Goal: Task Accomplishment & Management: Manage account settings

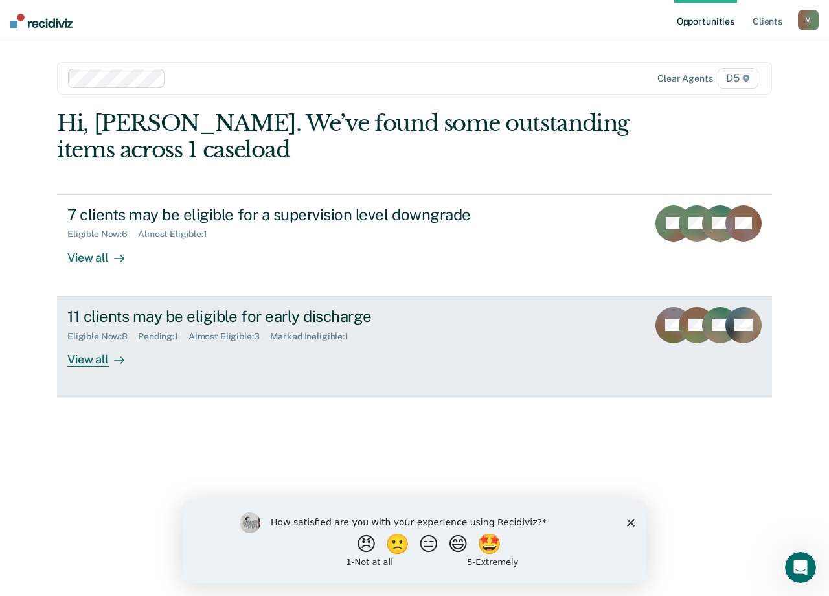
click at [84, 354] on div "View all" at bounding box center [103, 353] width 73 height 25
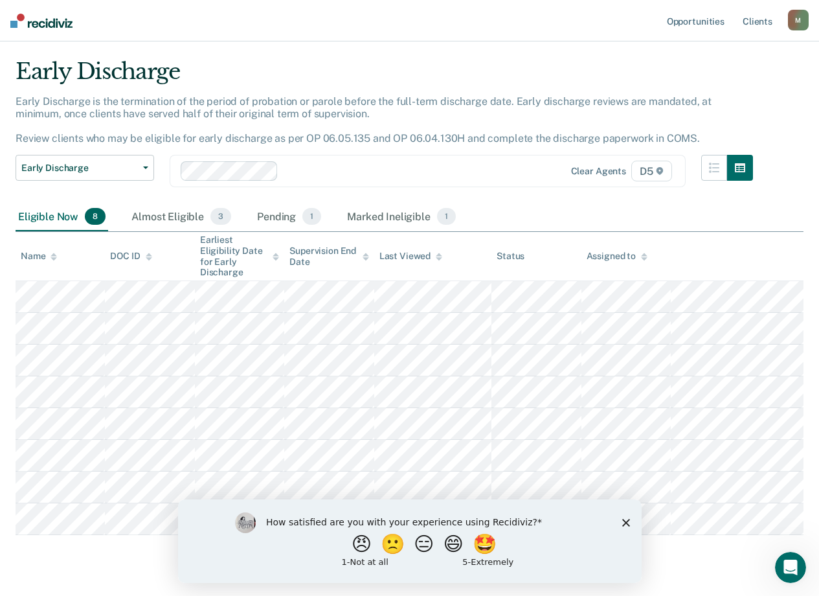
scroll to position [63, 0]
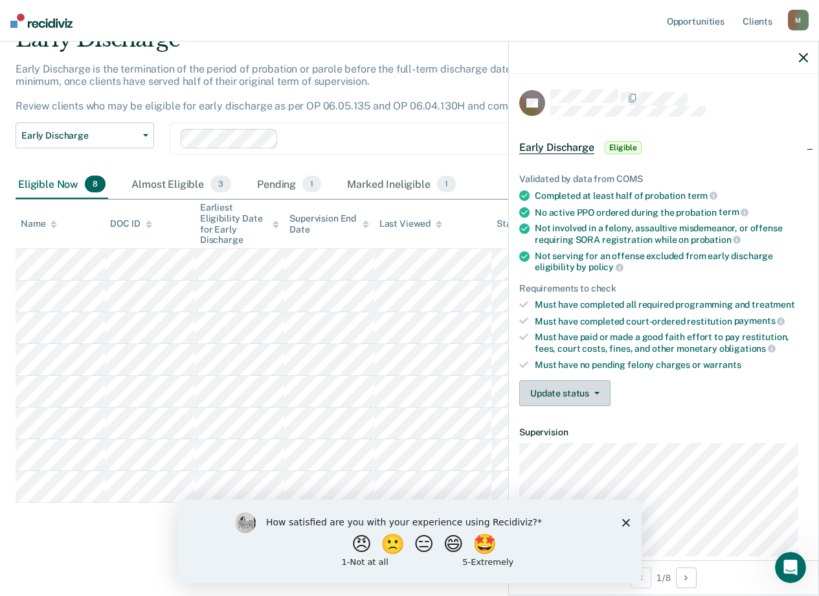
click at [594, 401] on button "Update status" at bounding box center [564, 393] width 91 height 26
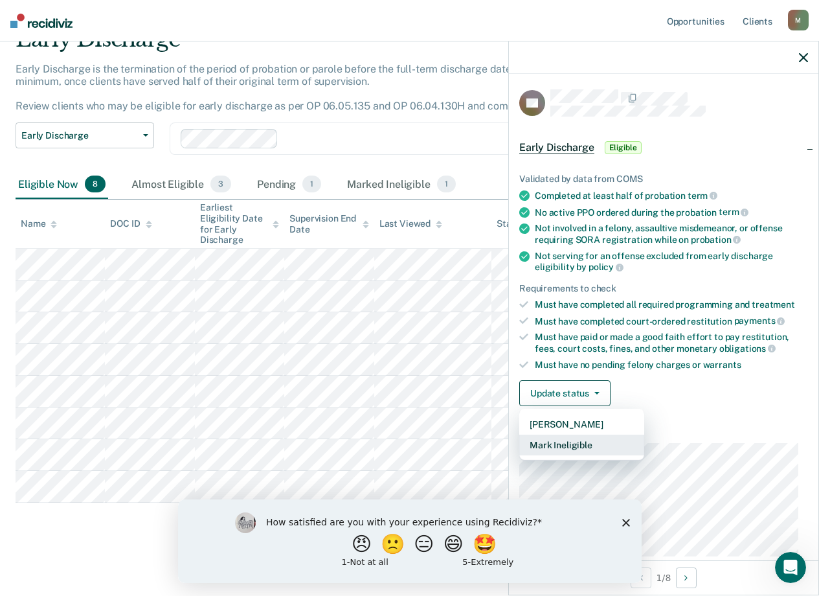
click at [595, 444] on button "Mark Ineligible" at bounding box center [581, 445] width 125 height 21
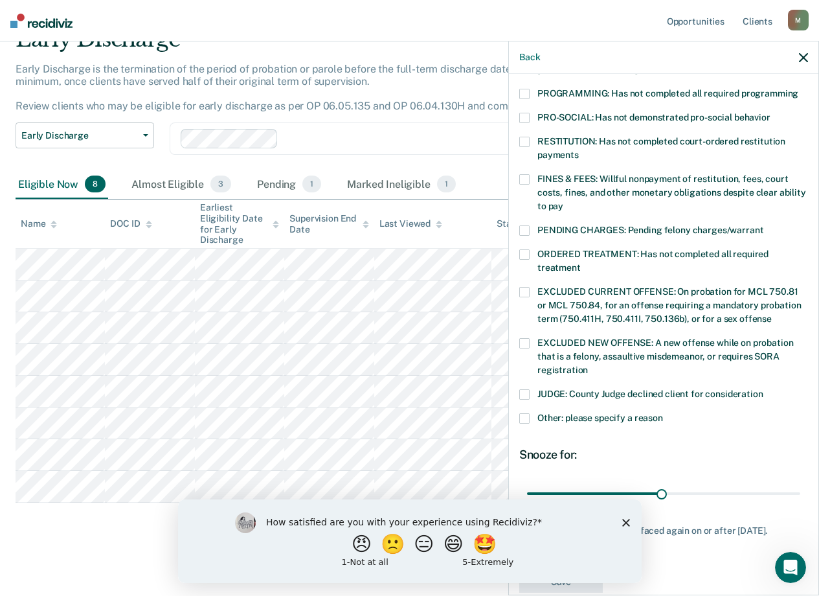
scroll to position [307, 0]
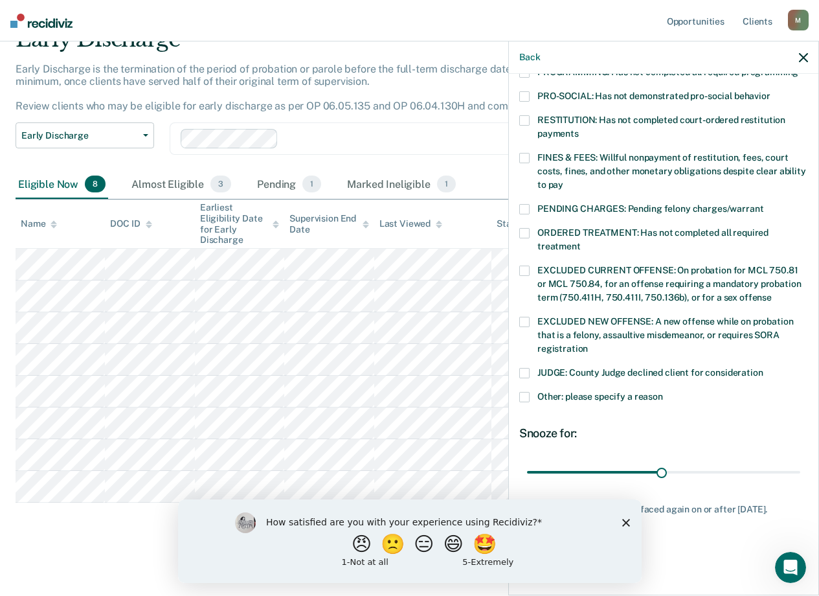
click at [525, 392] on span at bounding box center [524, 397] width 10 height 10
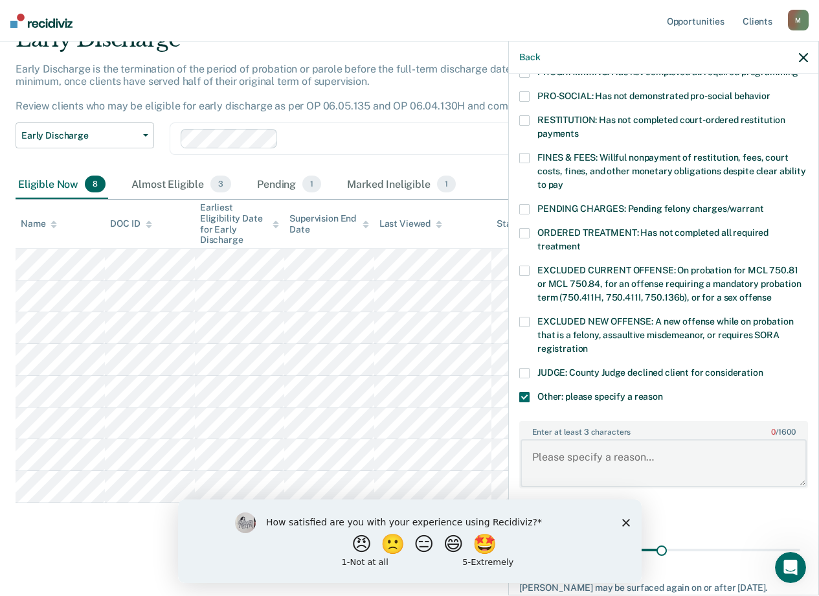
click at [568, 444] on textarea "Enter at least 3 characters 0 / 1600" at bounding box center [664, 463] width 286 height 48
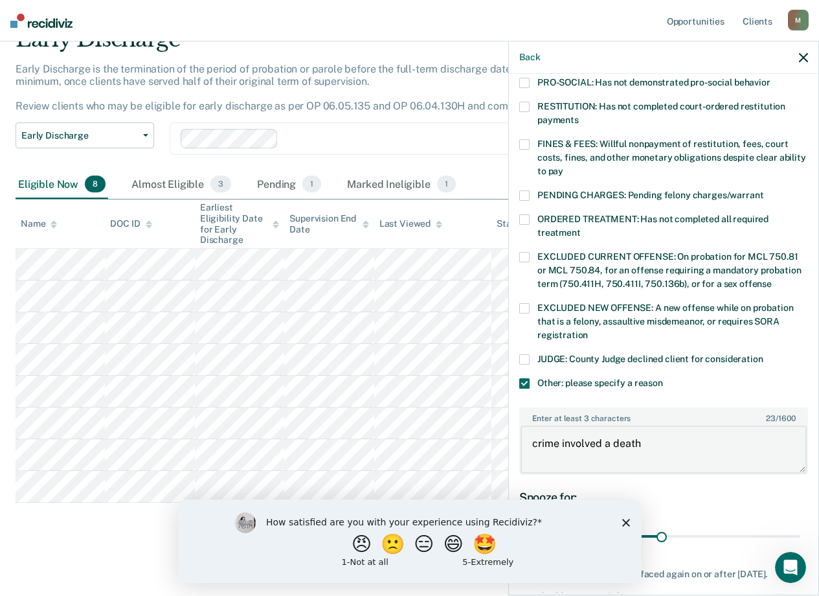
scroll to position [385, 0]
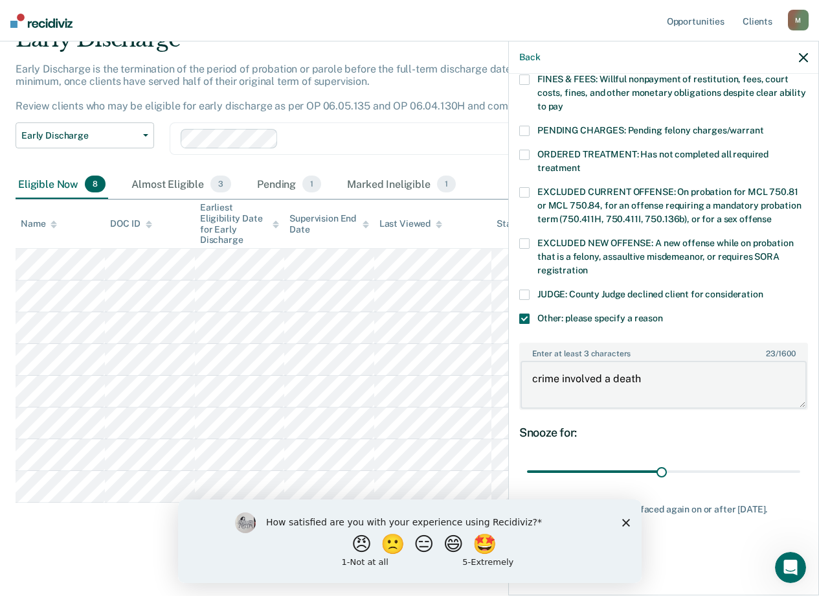
type textarea "crime involved a death"
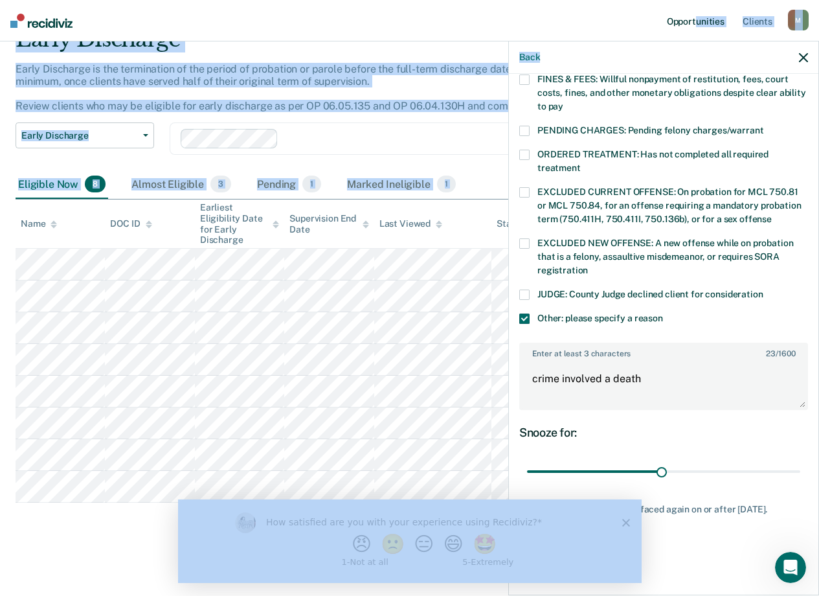
drag, startPoint x: 709, startPoint y: 54, endPoint x: 696, endPoint y: 22, distance: 34.6
click at [696, 22] on body "Looks like you’re using Internet Explorer 11. For faster loading and a better e…" at bounding box center [409, 235] width 819 height 596
drag, startPoint x: 696, startPoint y: 22, endPoint x: 671, endPoint y: 60, distance: 45.8
click at [671, 60] on div "Back" at bounding box center [664, 57] width 310 height 32
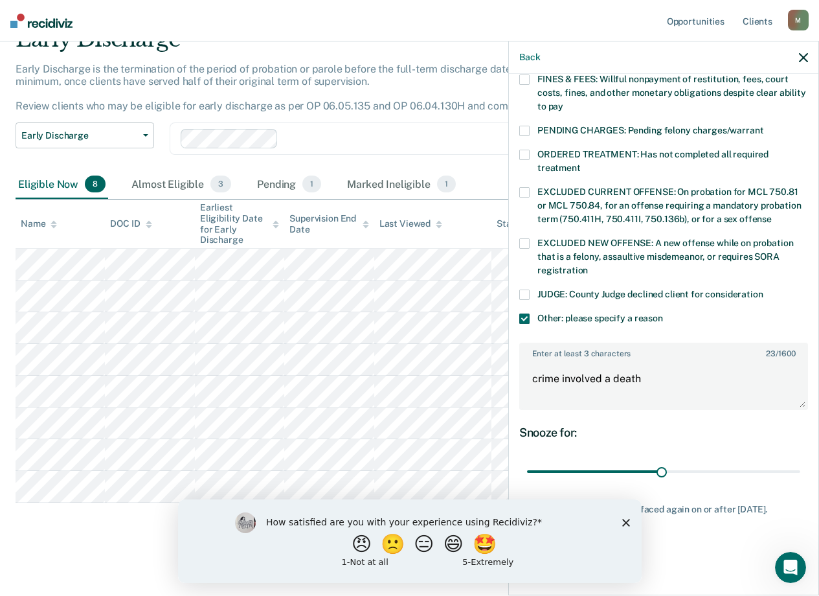
click at [389, 20] on nav "Opportunities Client s [EMAIL_ADDRESS][US_STATE][DOMAIN_NAME] M Profile How it …" at bounding box center [409, 20] width 819 height 41
click at [526, 59] on button "Back" at bounding box center [529, 57] width 21 height 11
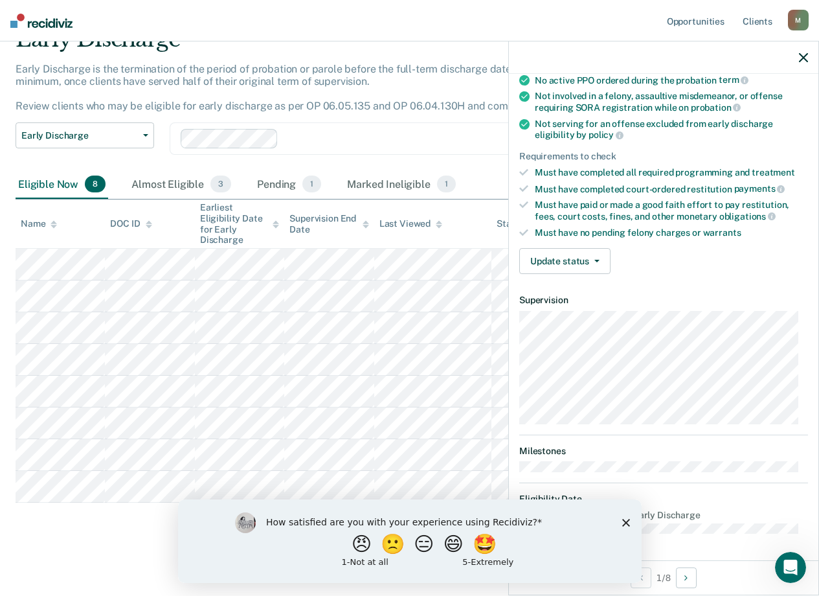
scroll to position [130, 0]
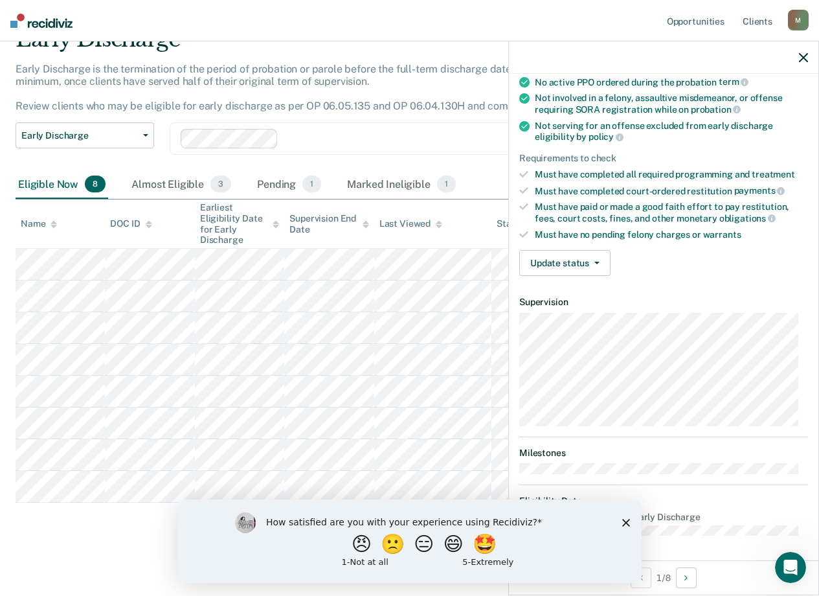
click at [628, 526] on div "How satisfied are you with your experience using Recidiviz? 😠 🙁 😑 😄 🤩 1 - Not a…" at bounding box center [409, 541] width 464 height 84
click at [626, 524] on icon "Close survey" at bounding box center [626, 522] width 8 height 8
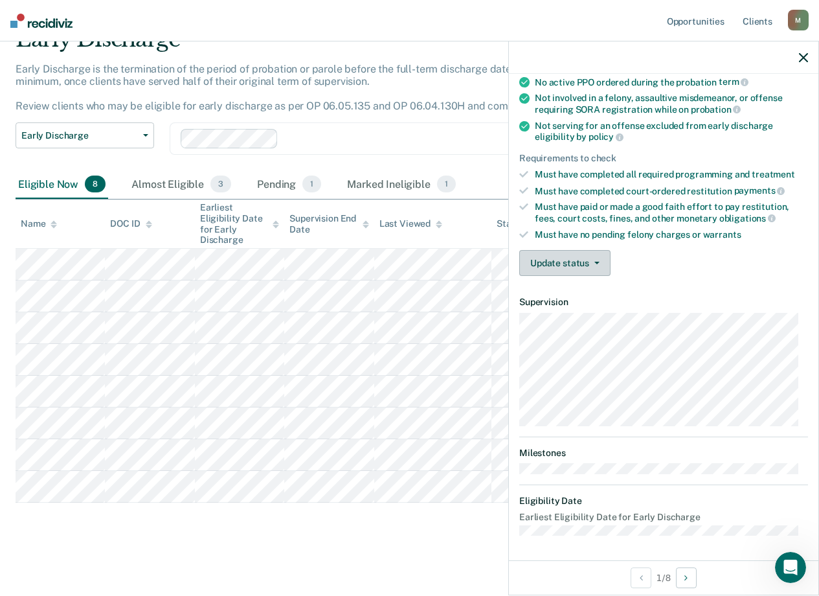
click at [556, 260] on button "Update status" at bounding box center [564, 263] width 91 height 26
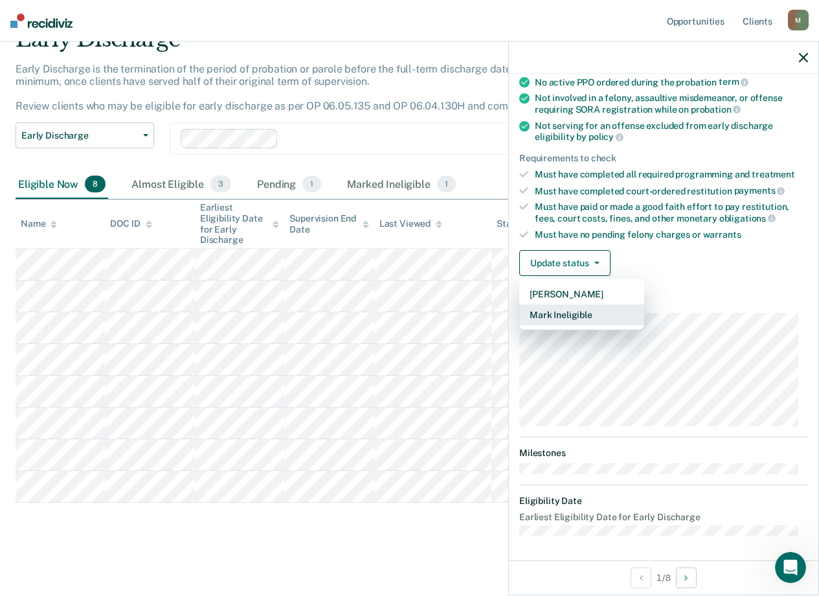
click at [565, 315] on button "Mark Ineligible" at bounding box center [581, 314] width 125 height 21
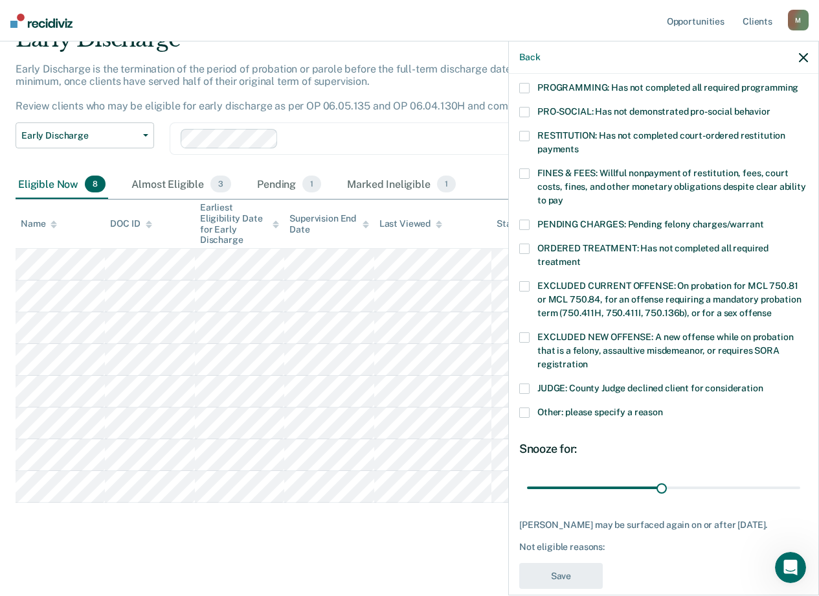
scroll to position [307, 0]
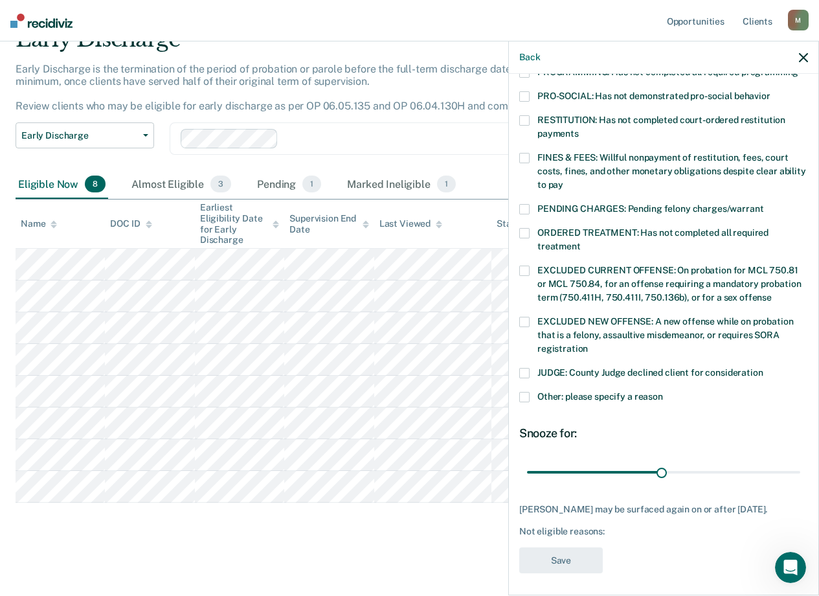
click at [526, 392] on span at bounding box center [524, 397] width 10 height 10
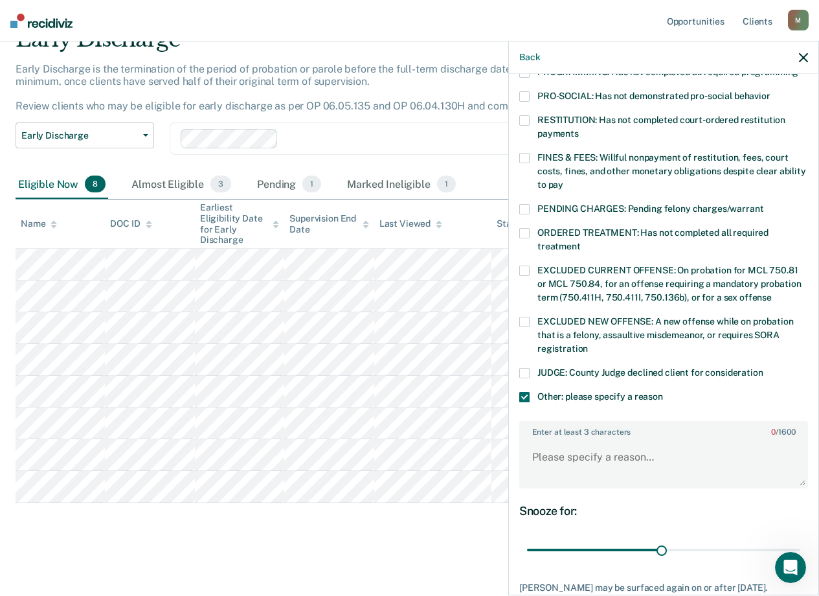
click at [382, 508] on div "Early Discharge Early Discharge is the termination of the period of probation o…" at bounding box center [410, 283] width 788 height 514
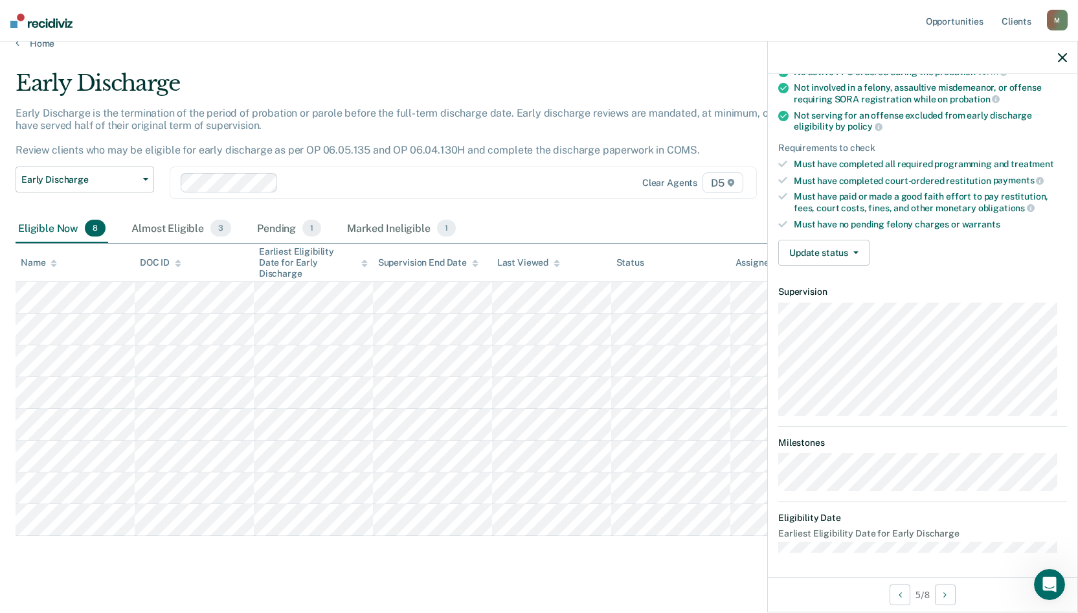
scroll to position [29, 0]
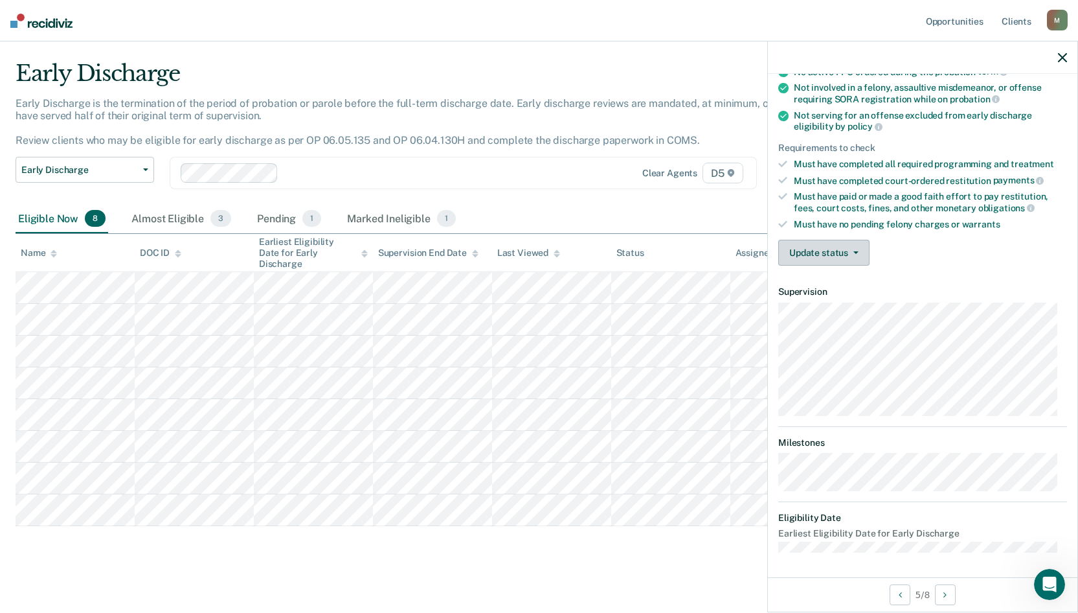
click at [836, 258] on button "Update status" at bounding box center [824, 253] width 91 height 26
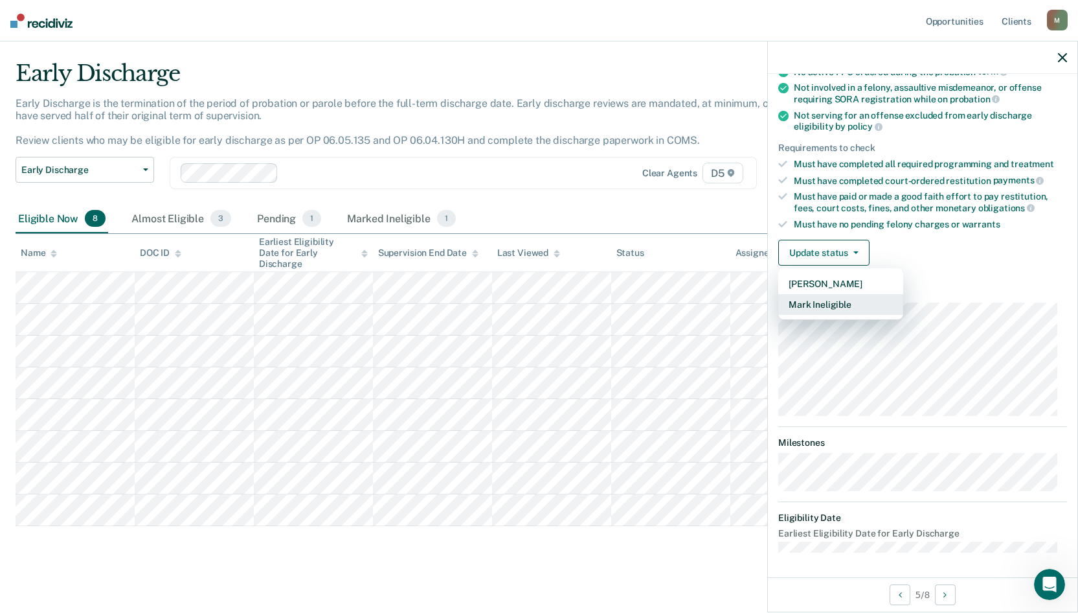
click at [839, 310] on button "Mark Ineligible" at bounding box center [841, 304] width 125 height 21
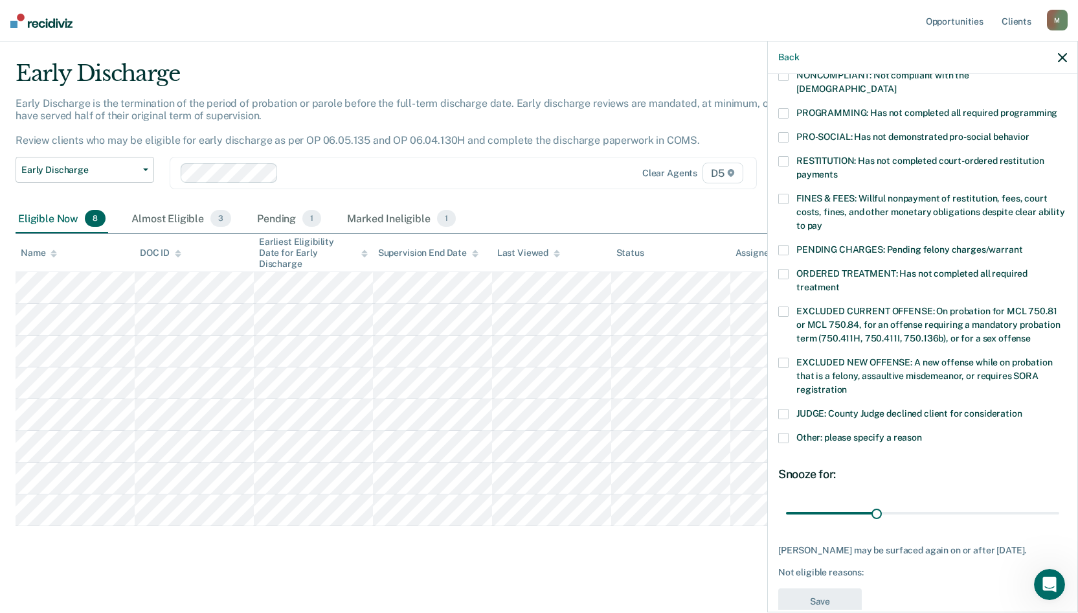
scroll to position [290, 0]
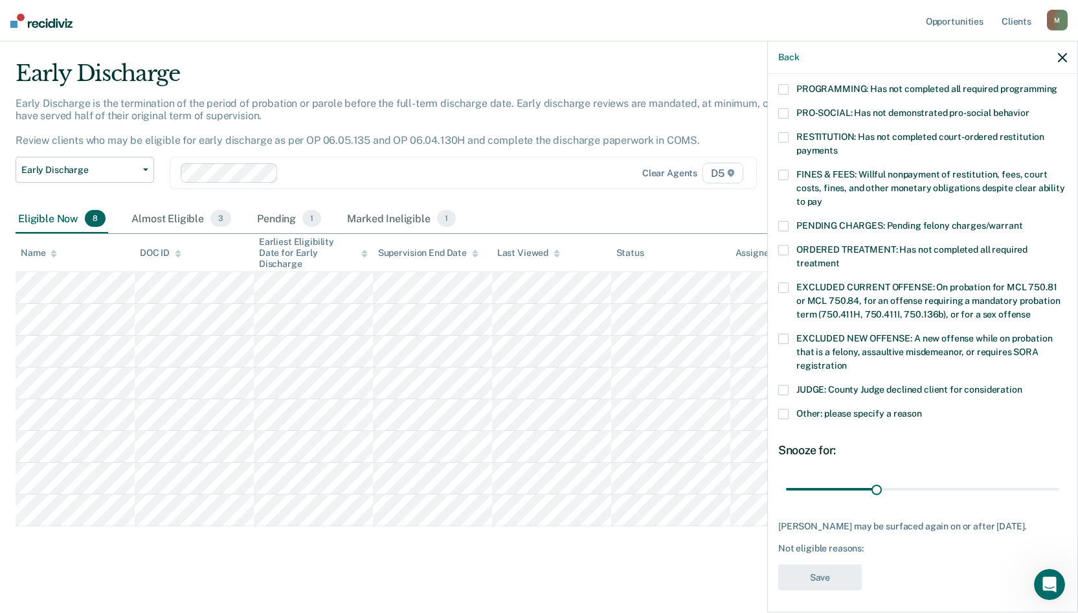
click at [782, 409] on span at bounding box center [784, 414] width 10 height 10
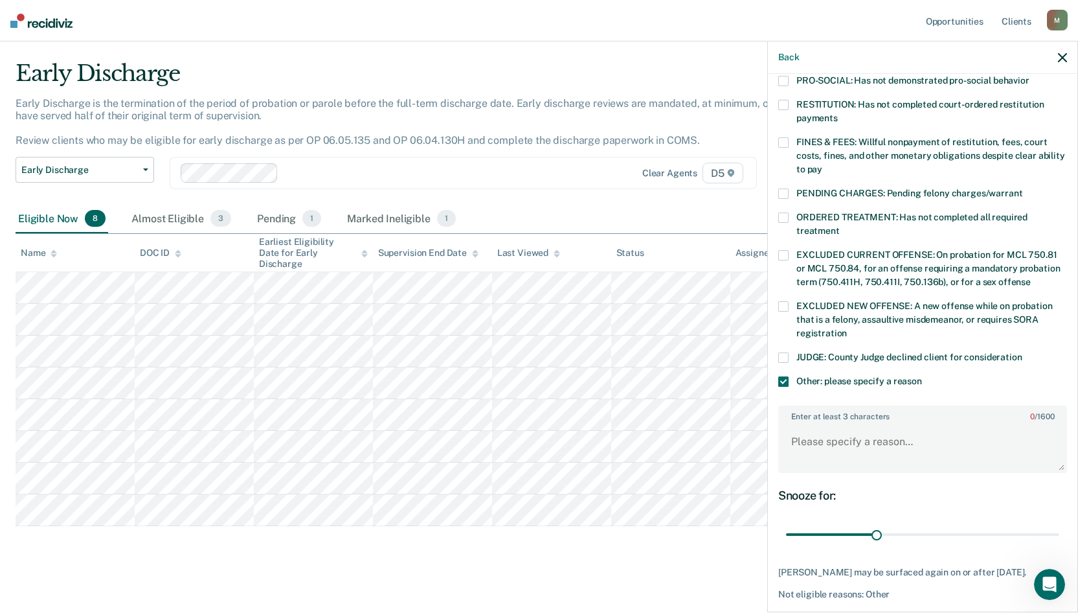
scroll to position [369, 0]
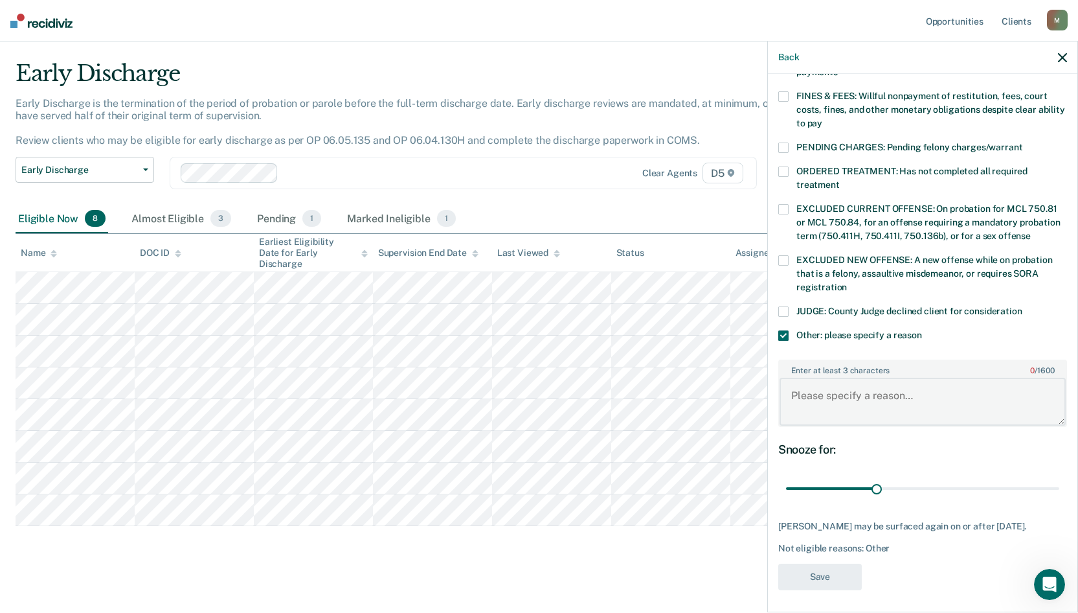
click at [839, 378] on textarea "Enter at least 3 characters 0 / 1600" at bounding box center [923, 402] width 286 height 48
type textarea "crime involved a death"
click at [841, 576] on button "Save" at bounding box center [821, 577] width 84 height 27
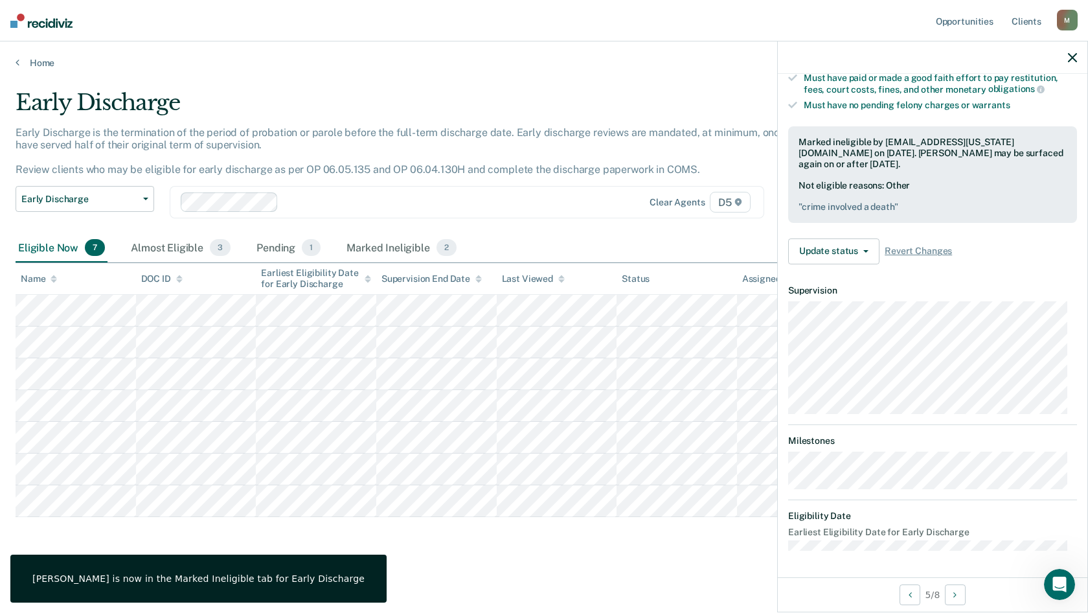
scroll to position [258, 0]
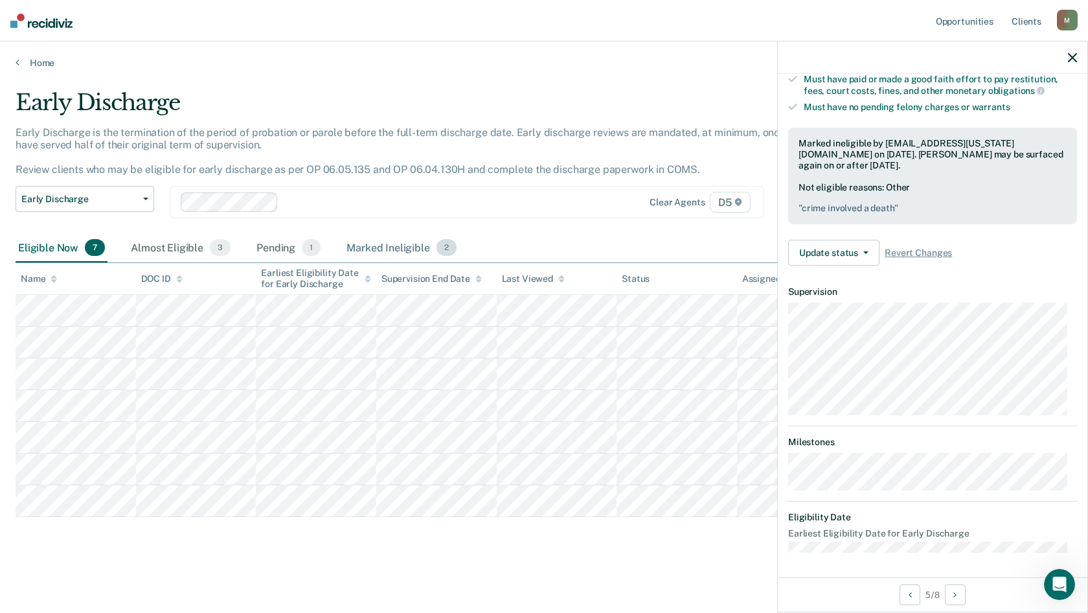
click at [425, 248] on div "Marked Ineligible 2" at bounding box center [401, 248] width 115 height 28
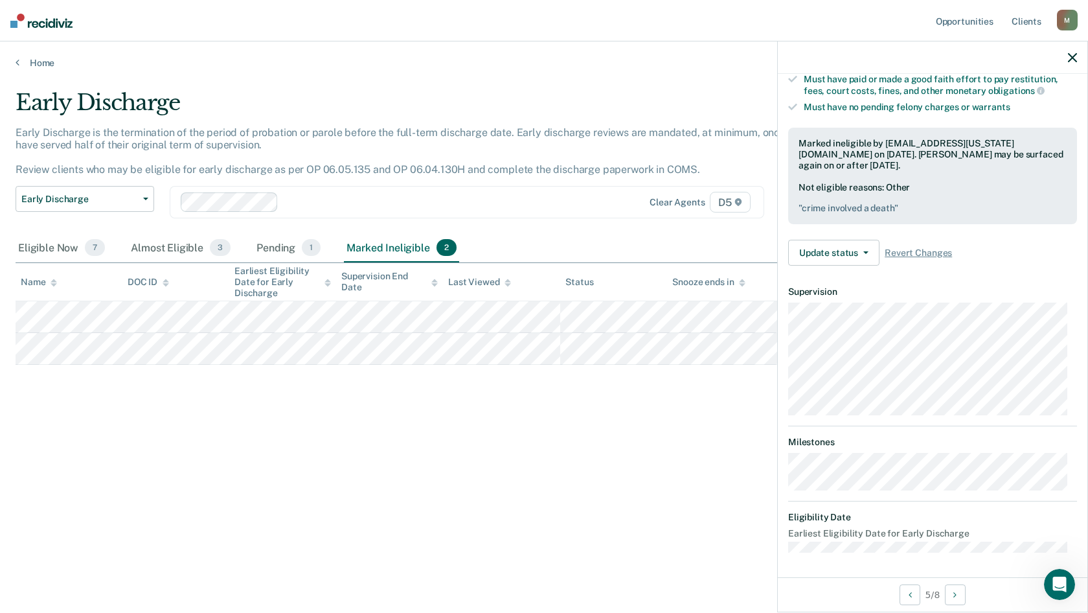
drag, startPoint x: 591, startPoint y: 297, endPoint x: 459, endPoint y: 424, distance: 183.2
click at [461, 425] on div "Early Discharge Early Discharge is the termination of the period of probation o…" at bounding box center [544, 302] width 1057 height 426
click at [190, 393] on div "Early Discharge Early Discharge is the termination of the period of probation o…" at bounding box center [544, 302] width 1057 height 426
click at [139, 249] on div "Almost Eligible 3" at bounding box center [180, 248] width 105 height 28
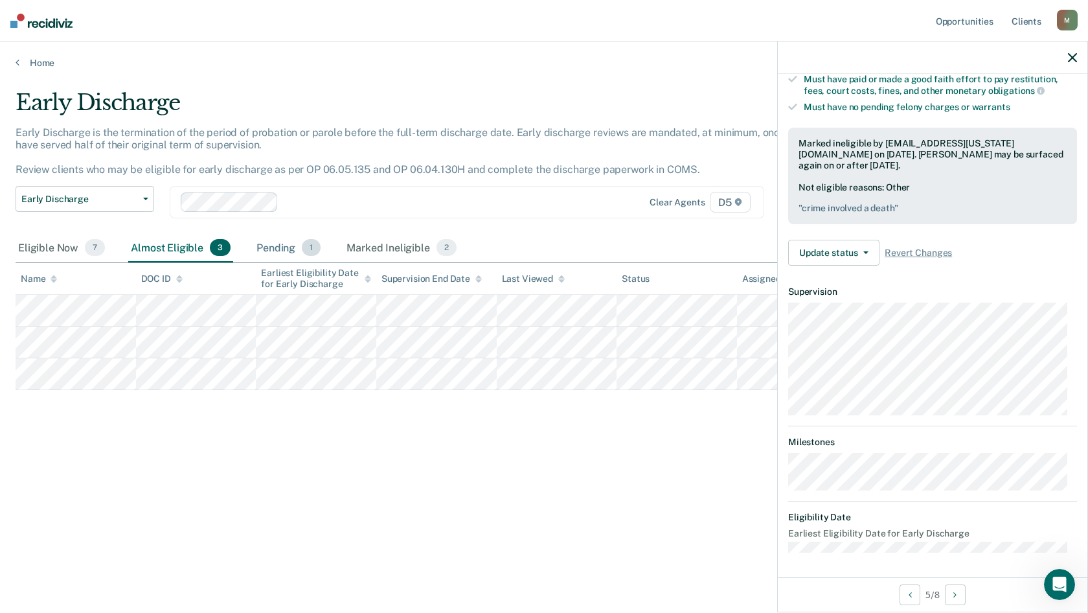
click at [263, 244] on div "Pending 1" at bounding box center [288, 248] width 69 height 28
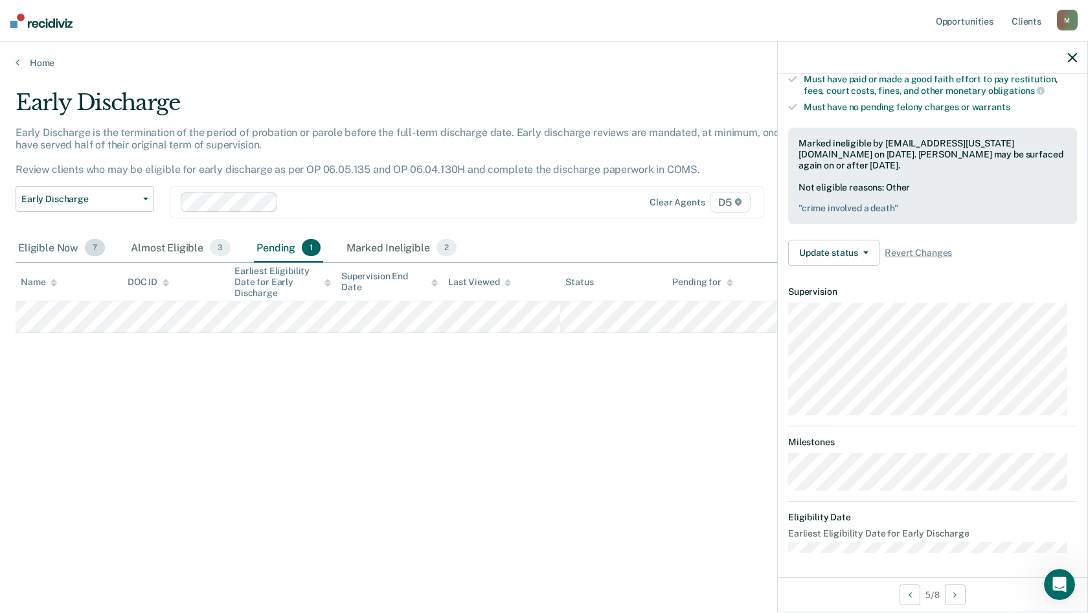
click at [59, 247] on div "Eligible Now 7" at bounding box center [62, 248] width 92 height 28
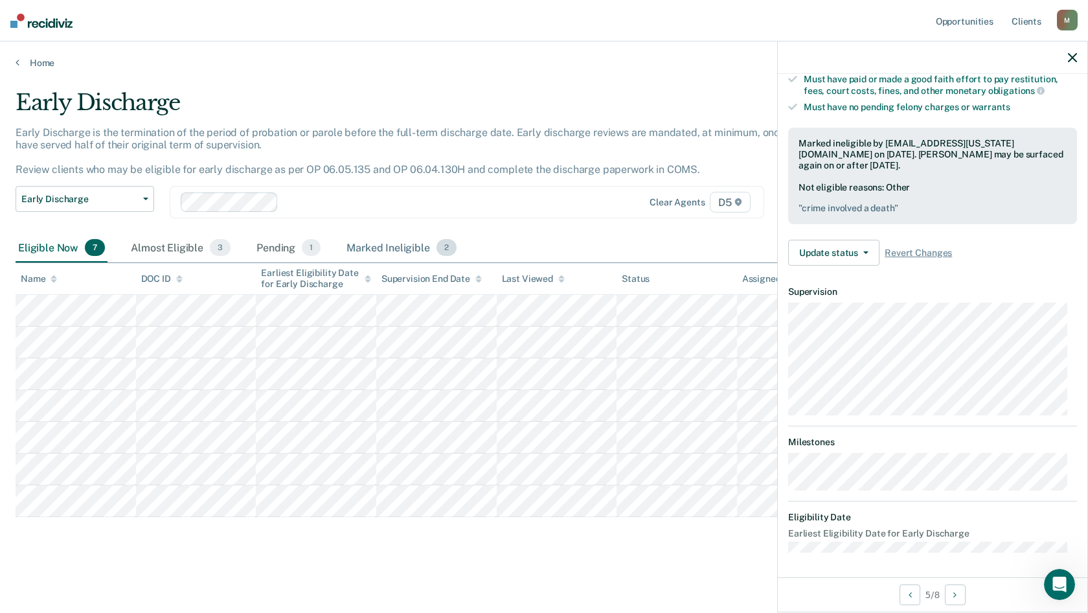
click at [400, 244] on div "Marked Ineligible 2" at bounding box center [401, 248] width 115 height 28
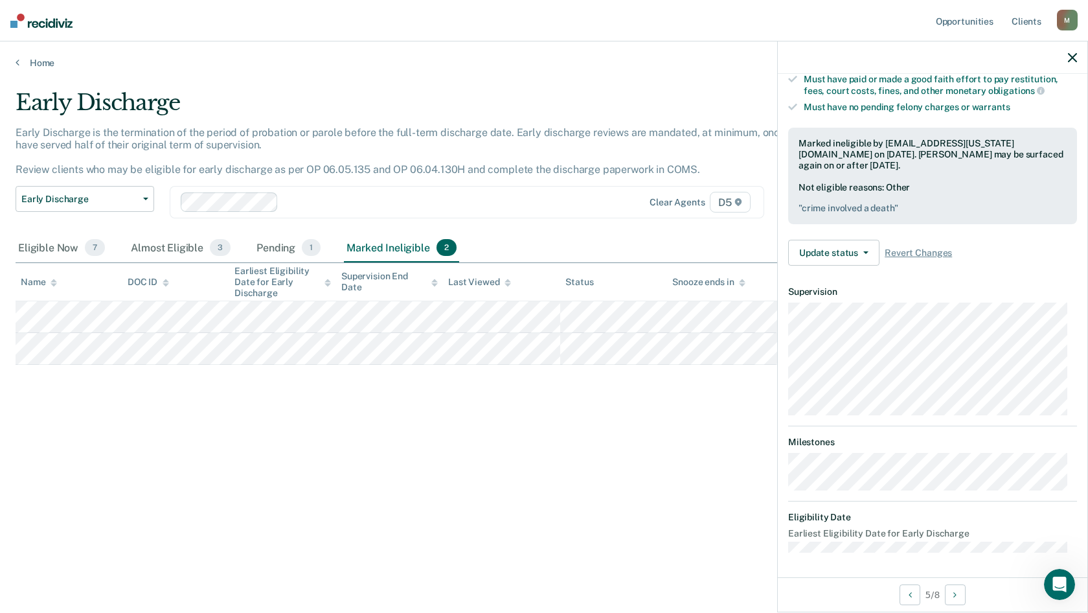
click at [398, 485] on div "Early Discharge Early Discharge is the termination of the period of probation o…" at bounding box center [544, 302] width 1057 height 426
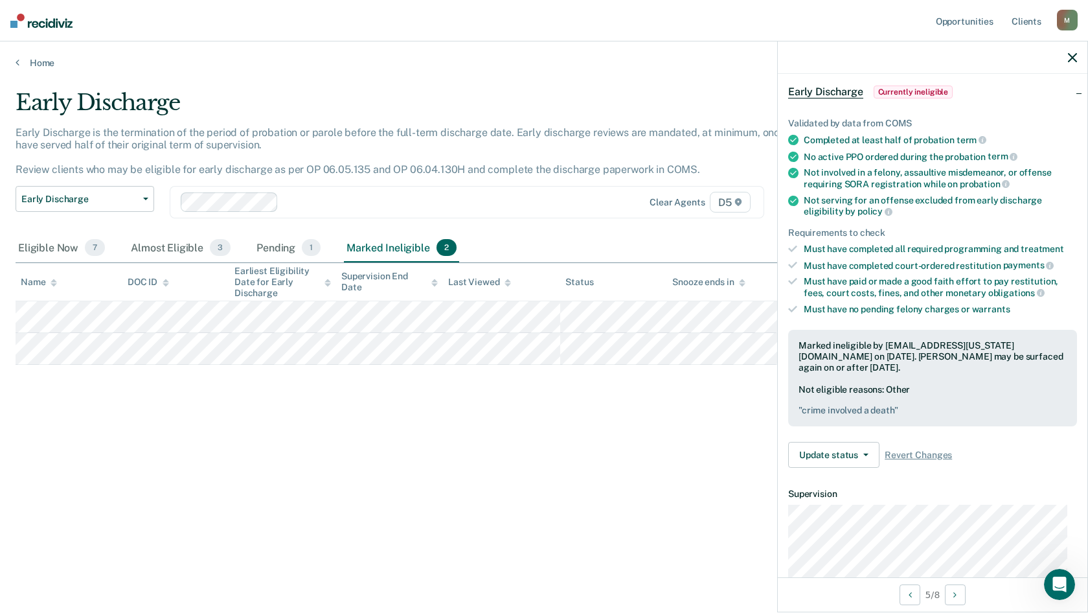
scroll to position [0, 0]
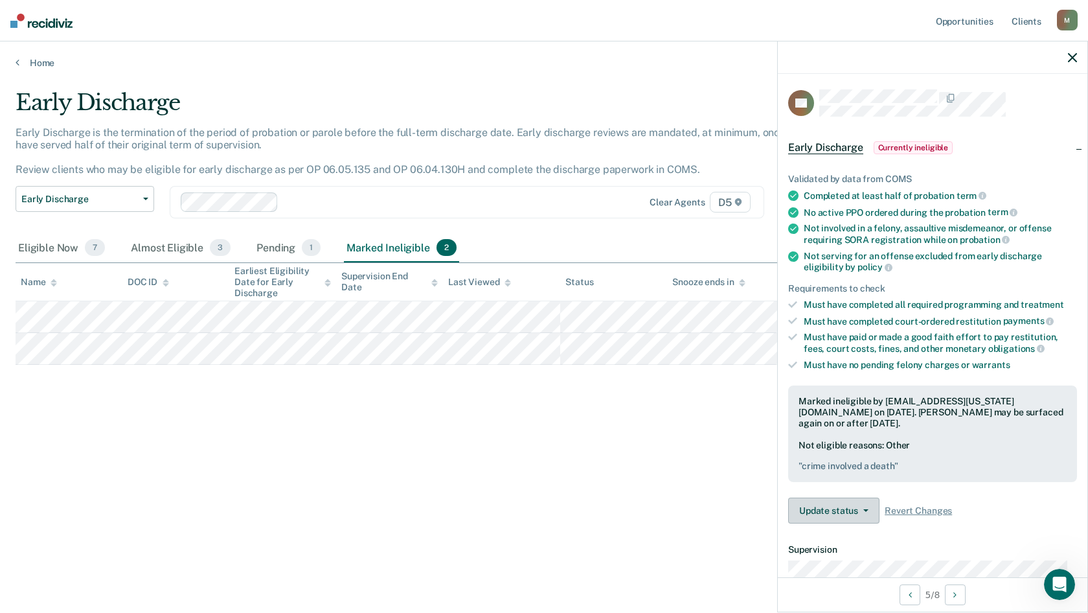
click at [848, 507] on button "Update status" at bounding box center [833, 510] width 91 height 26
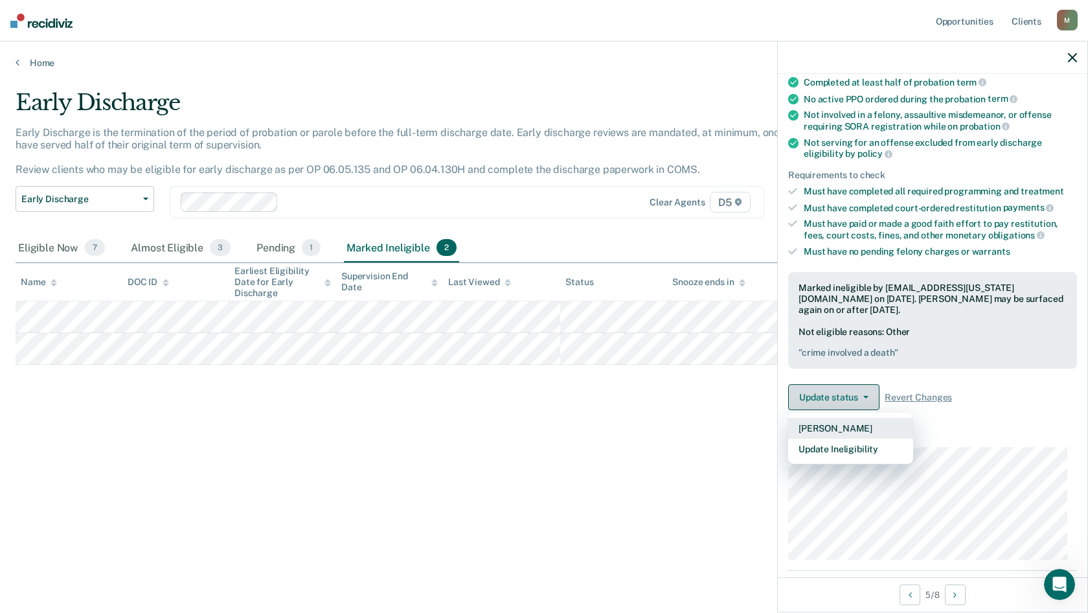
scroll to position [130, 0]
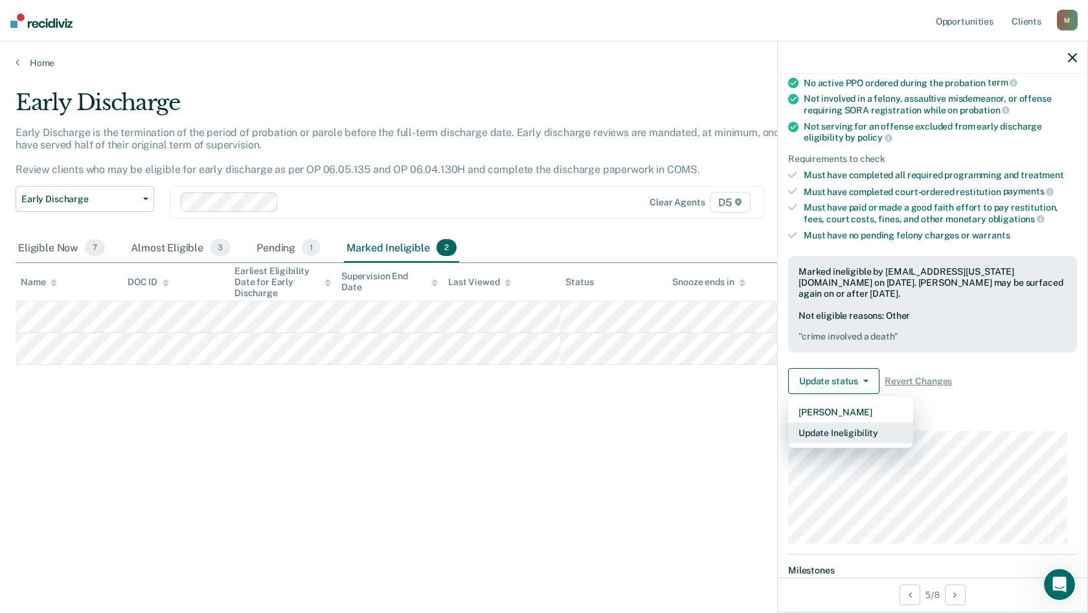
click at [831, 429] on button "Update Ineligibility" at bounding box center [850, 432] width 125 height 21
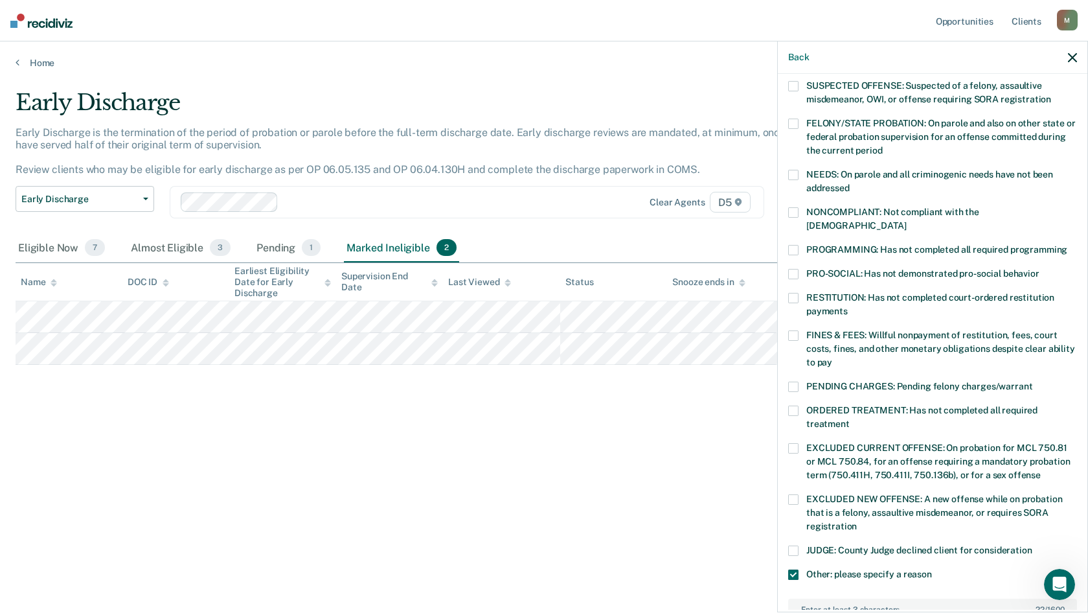
click at [793, 569] on span at bounding box center [793, 574] width 10 height 10
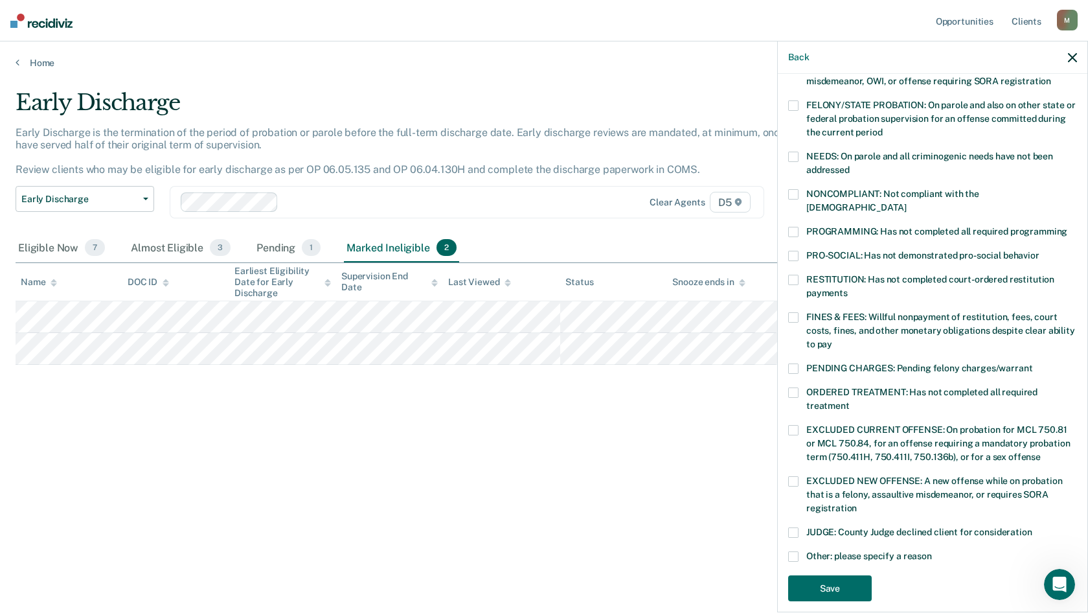
click at [793, 551] on span at bounding box center [793, 556] width 10 height 10
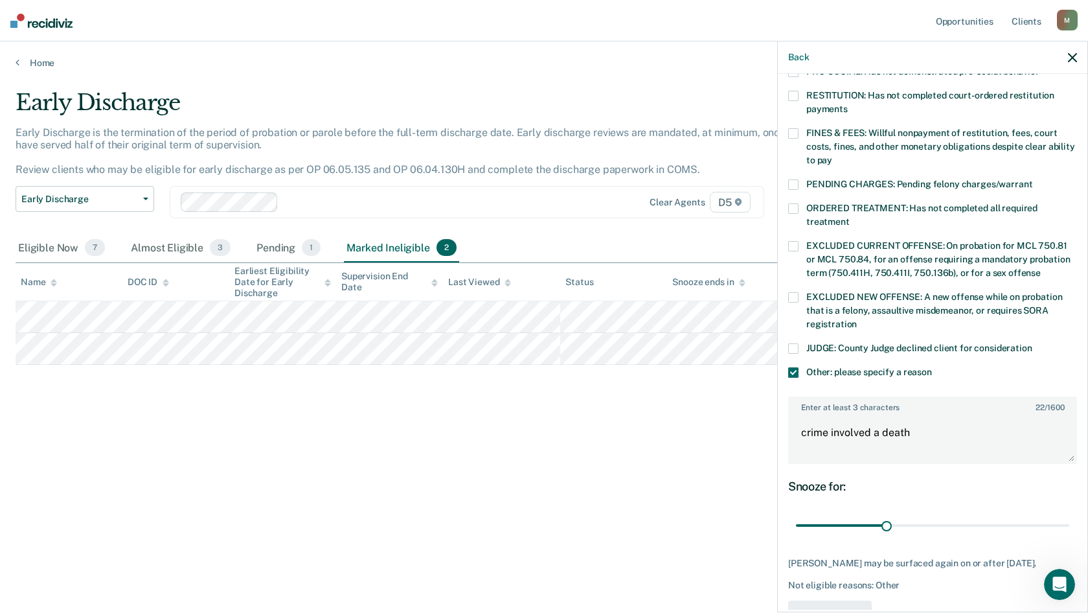
scroll to position [369, 0]
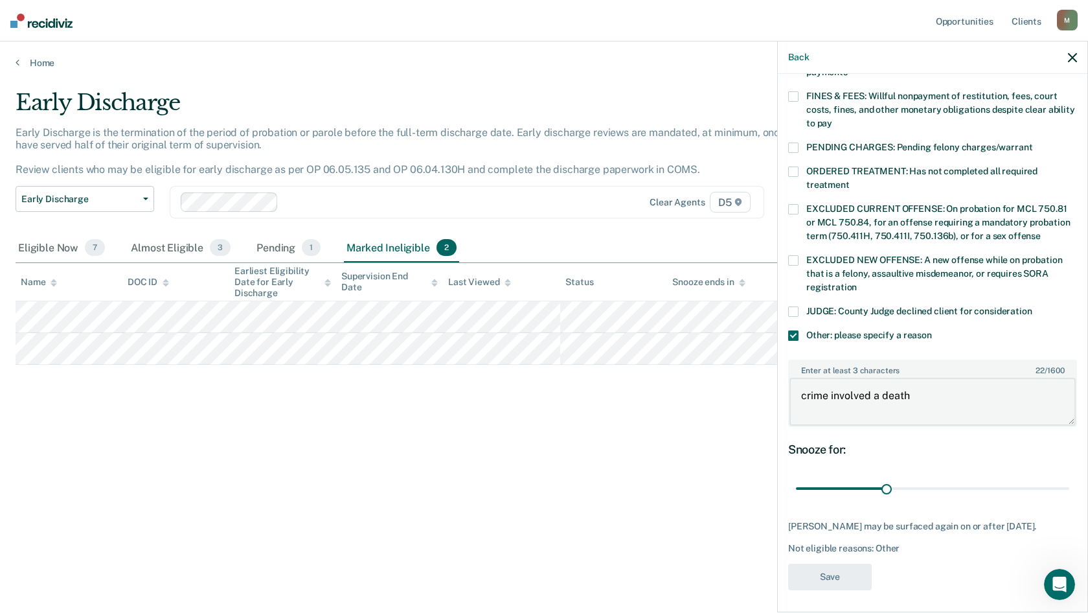
click at [933, 378] on textarea "crime involved a death" at bounding box center [933, 402] width 286 height 48
type textarea "c"
type textarea "community service not done"
click at [842, 580] on button "Save" at bounding box center [830, 577] width 84 height 27
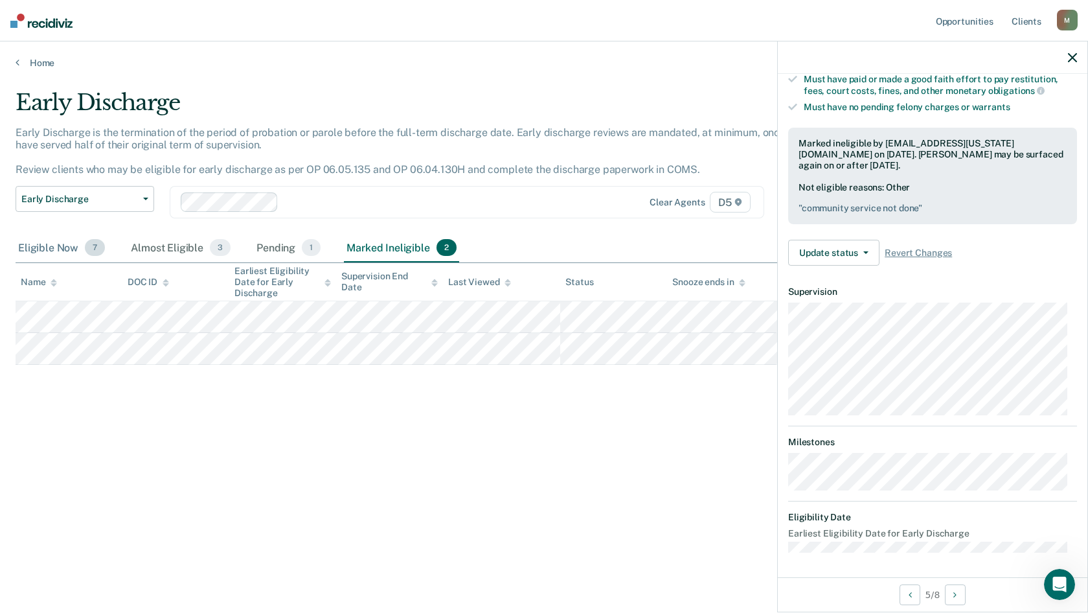
click at [65, 251] on div "Eligible Now 7" at bounding box center [62, 248] width 92 height 28
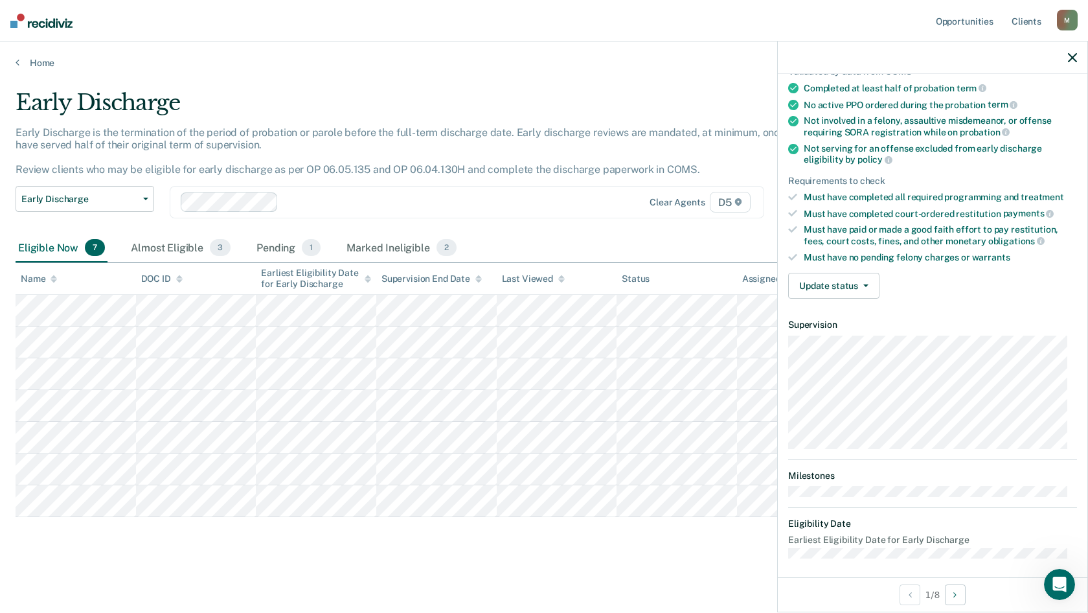
scroll to position [113, 0]
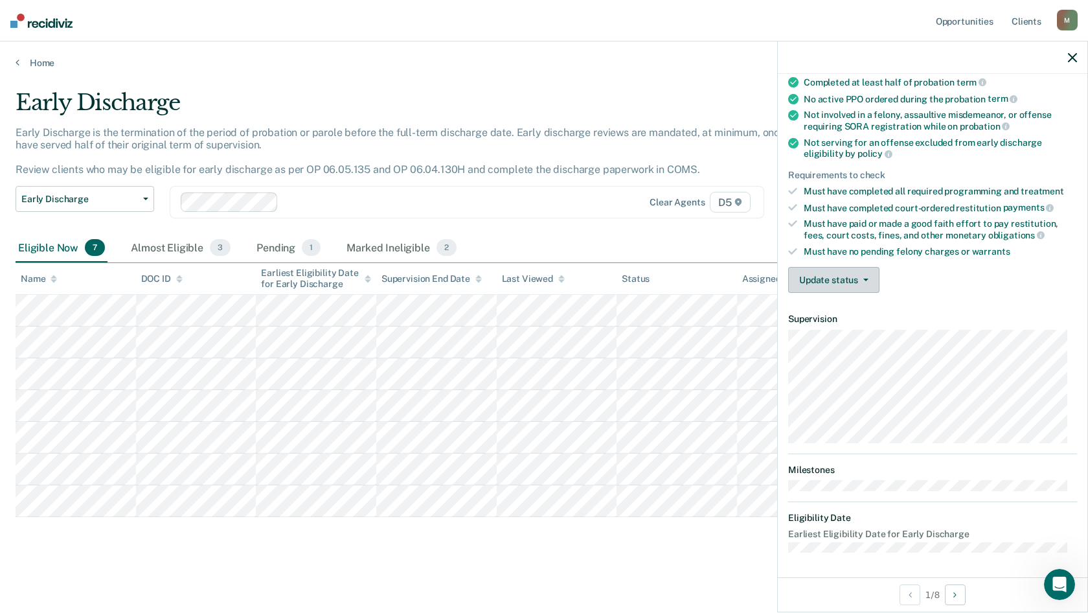
click at [820, 277] on button "Update status" at bounding box center [833, 280] width 91 height 26
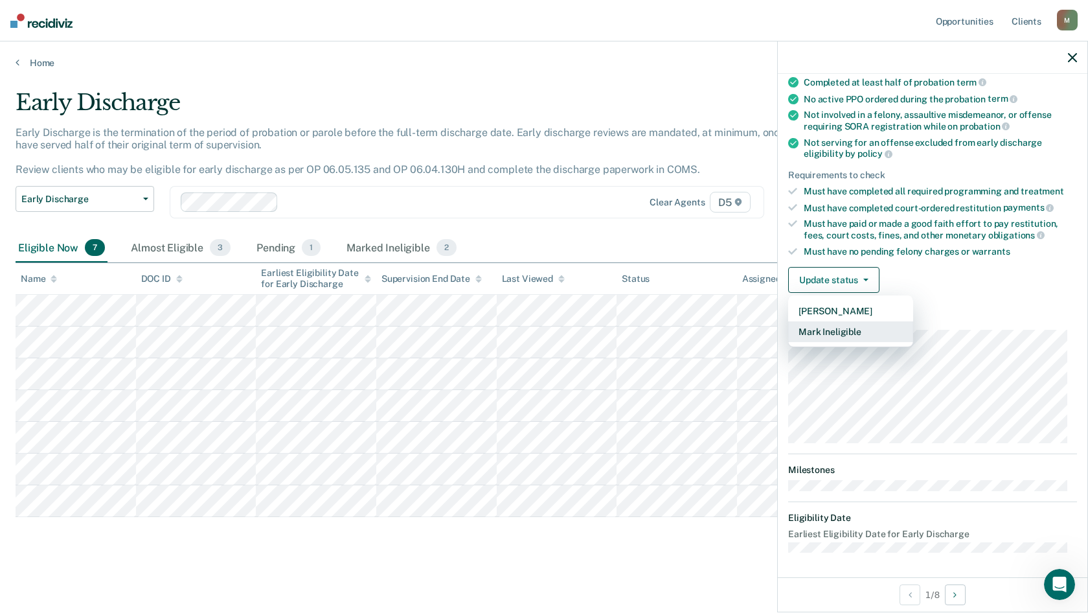
click at [803, 328] on button "Mark Ineligible" at bounding box center [850, 331] width 125 height 21
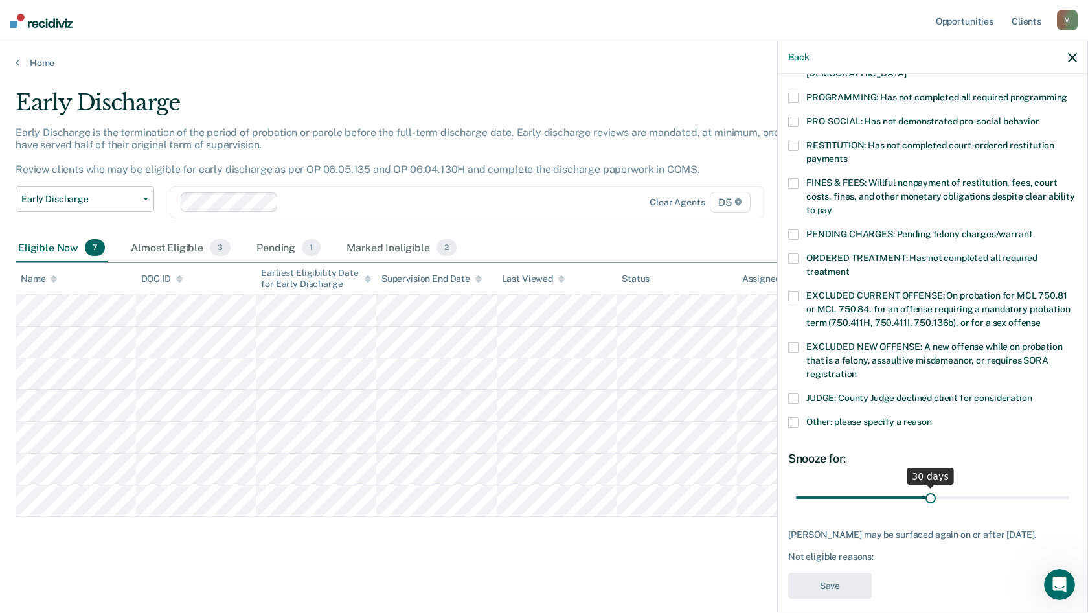
scroll to position [290, 0]
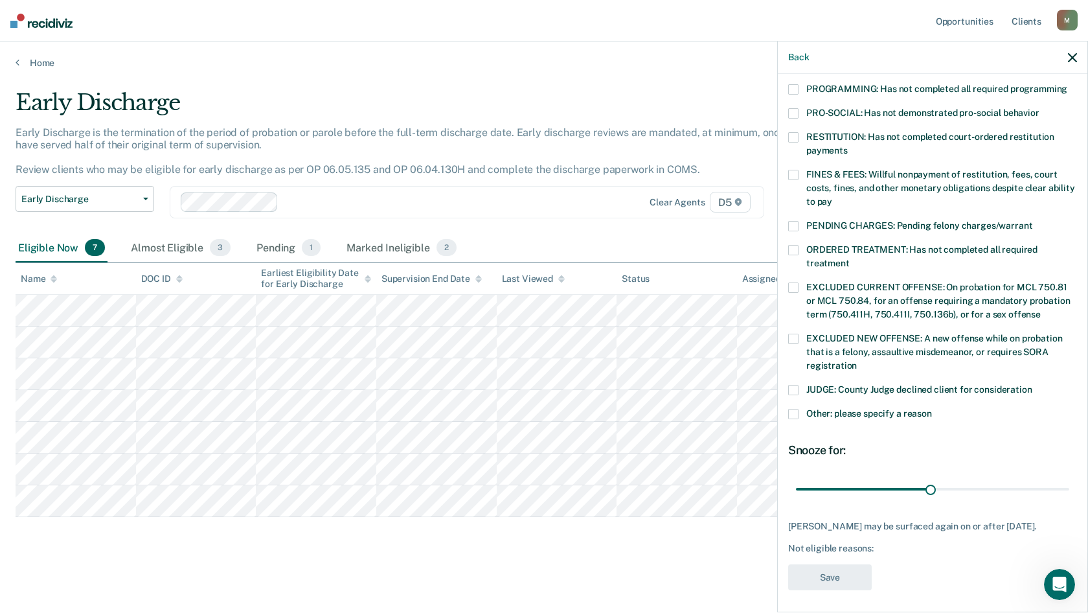
click at [799, 409] on label "Other: please specify a reason" at bounding box center [932, 416] width 289 height 14
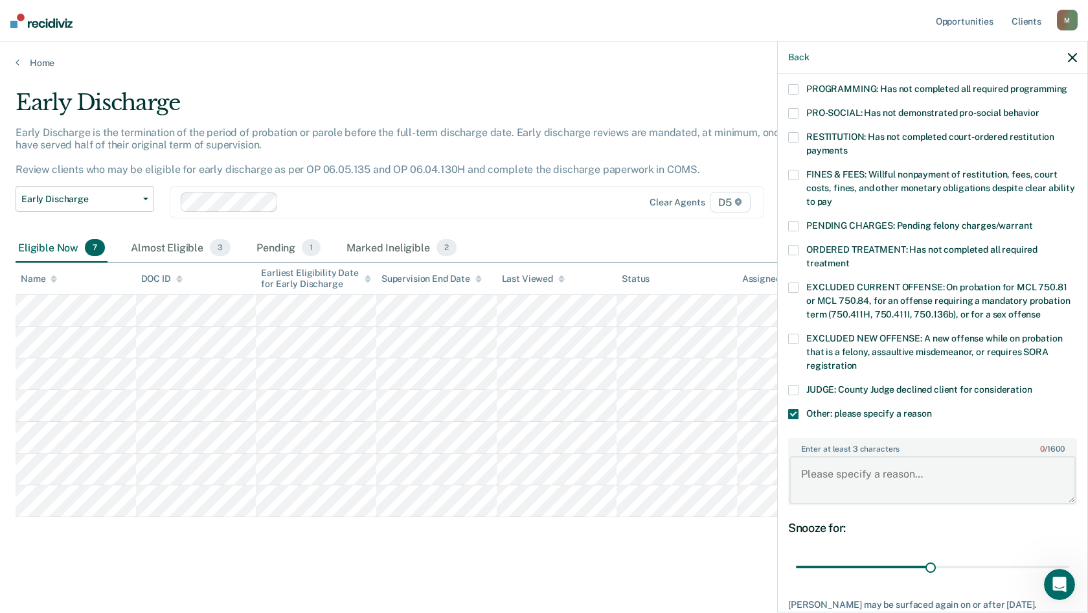
click at [880, 456] on textarea "Enter at least 3 characters 0 / 1600" at bounding box center [933, 480] width 286 height 48
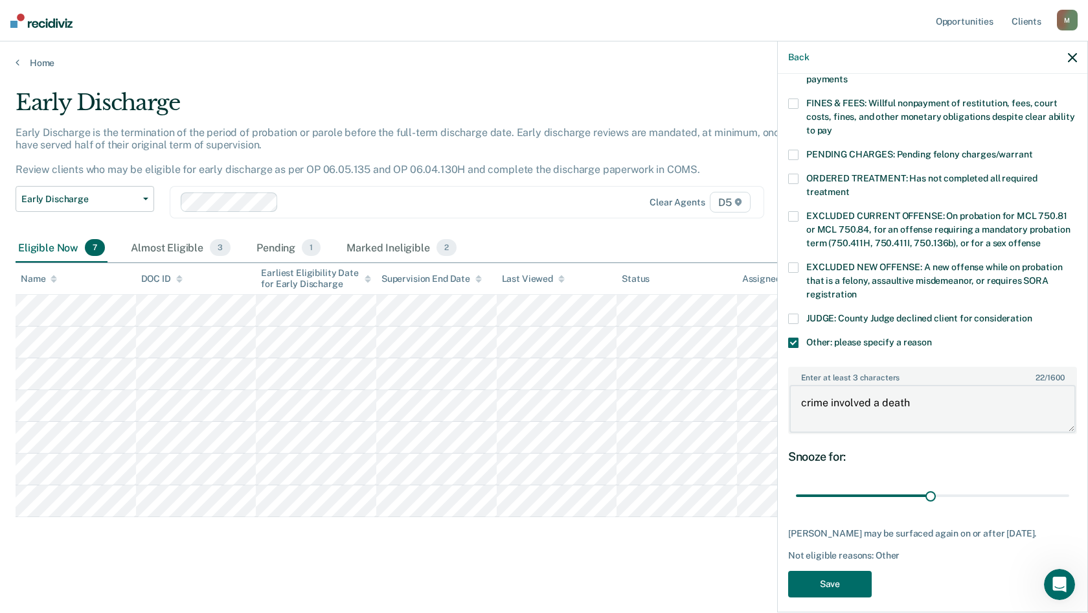
scroll to position [369, 0]
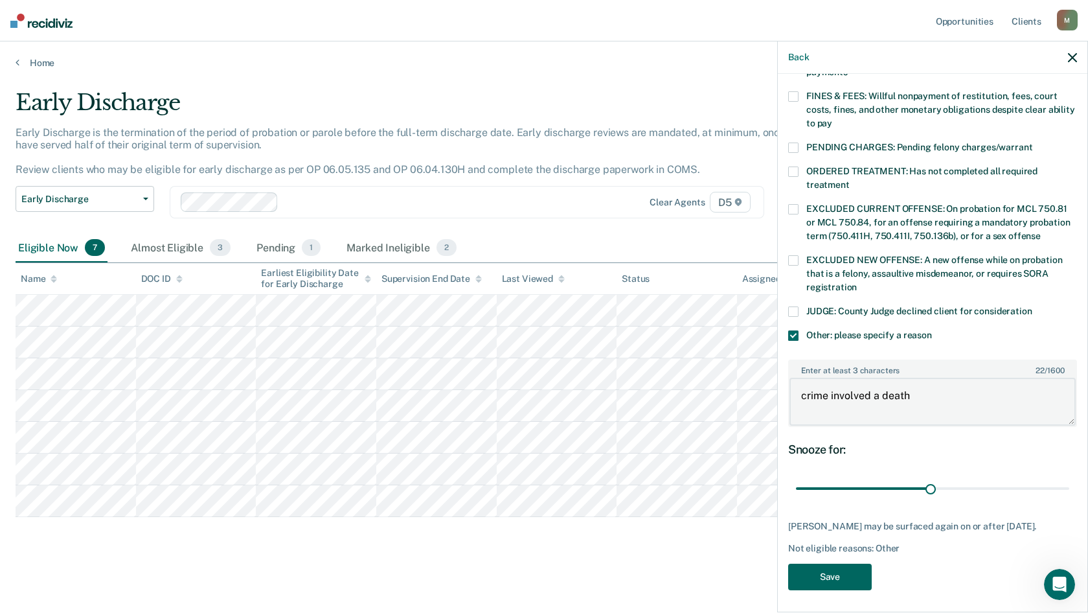
type textarea "crime involved a death"
click at [823, 576] on button "Save" at bounding box center [830, 577] width 84 height 27
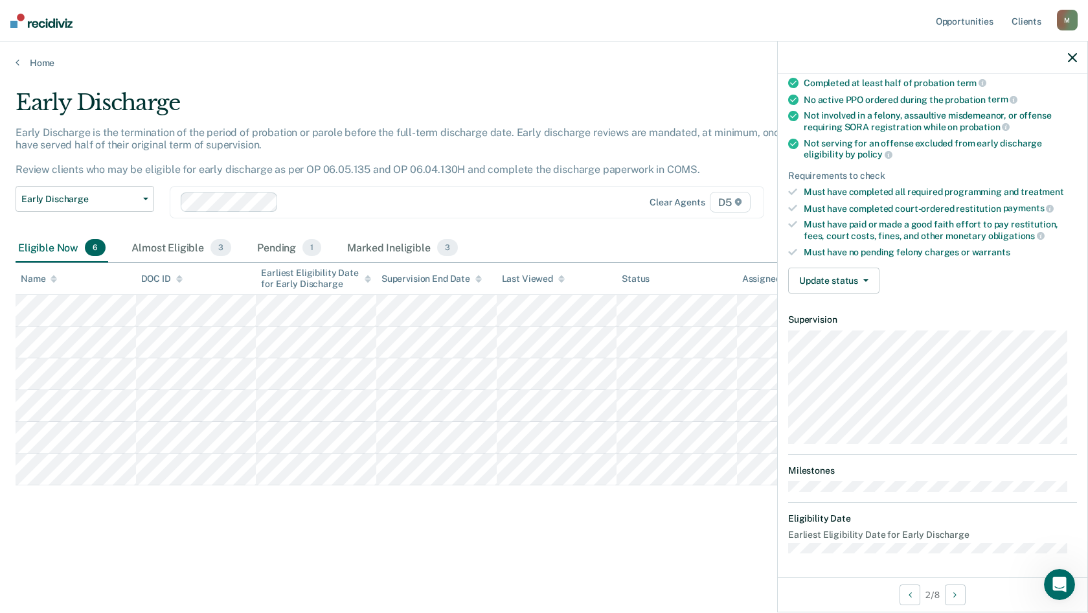
scroll to position [113, 0]
click at [836, 277] on button "Update status" at bounding box center [833, 280] width 91 height 26
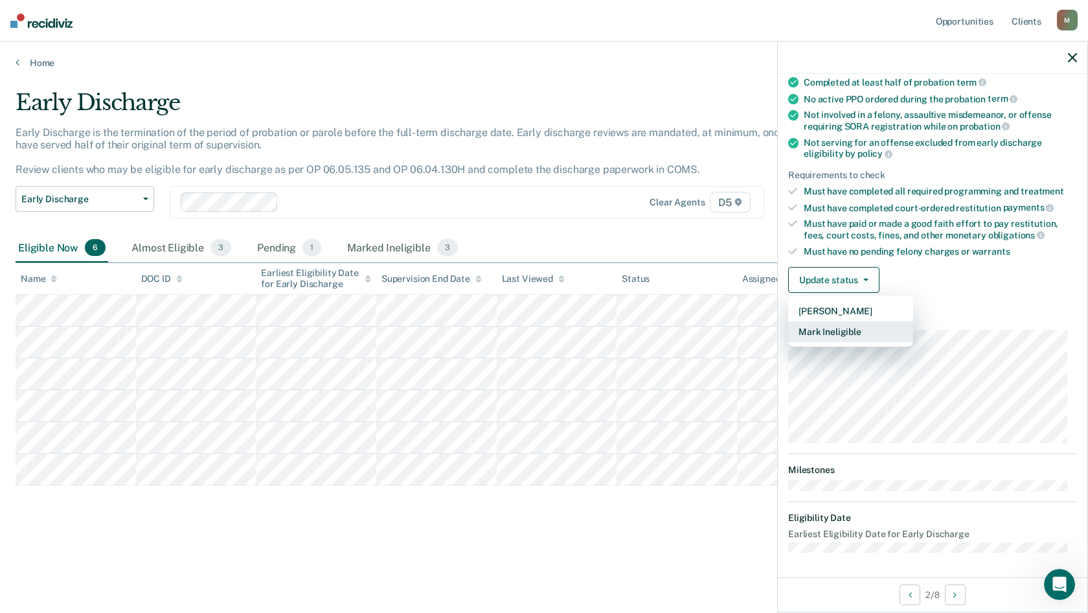
click at [847, 334] on button "Mark Ineligible" at bounding box center [850, 331] width 125 height 21
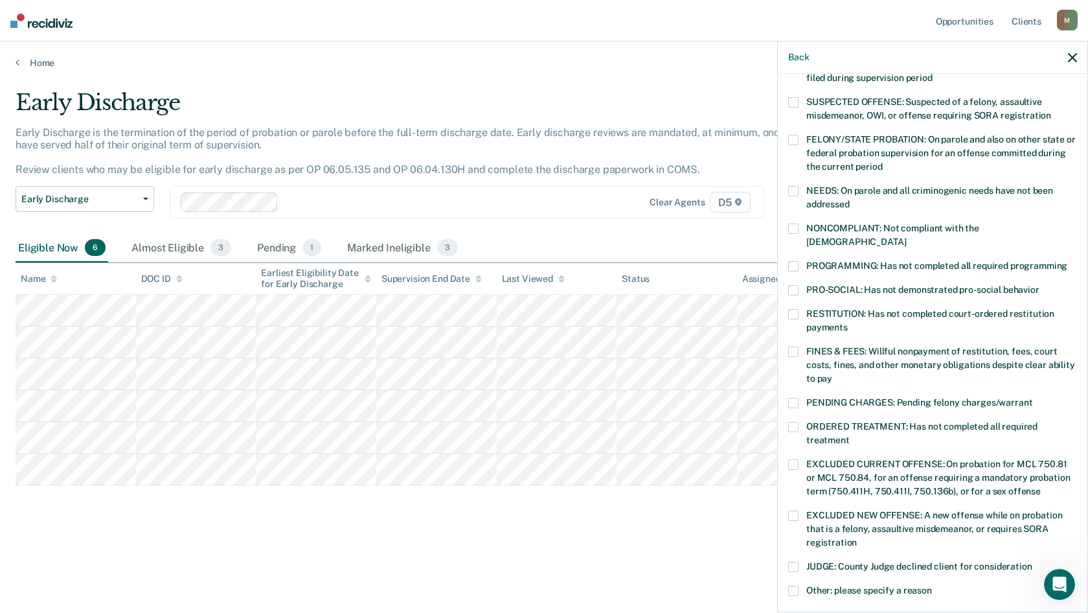
click at [797, 261] on span at bounding box center [793, 266] width 10 height 10
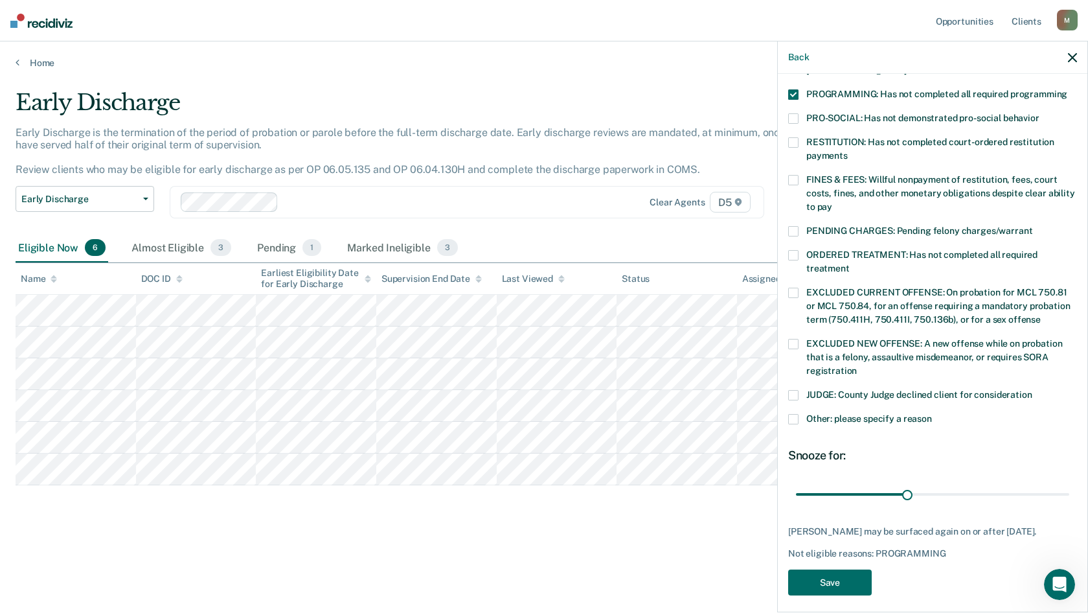
scroll to position [290, 0]
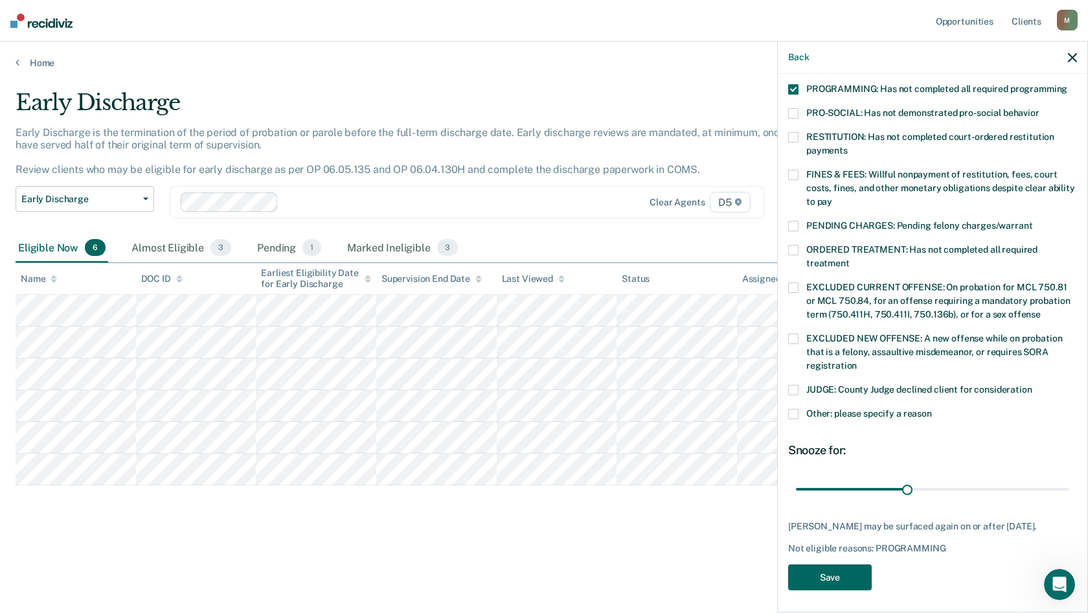
click at [837, 569] on button "Save" at bounding box center [830, 577] width 84 height 27
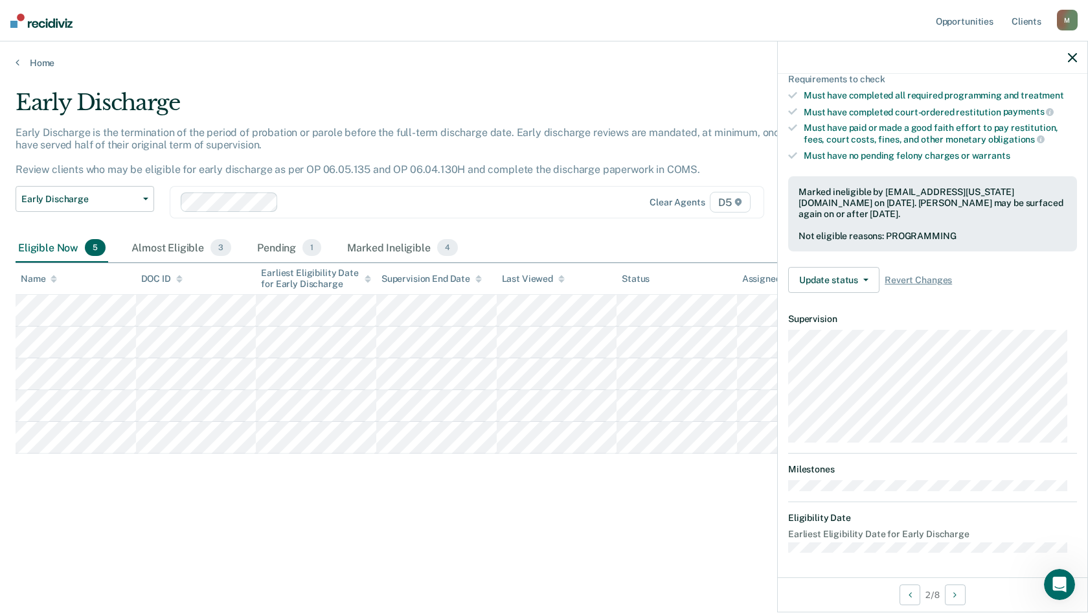
scroll to position [127, 0]
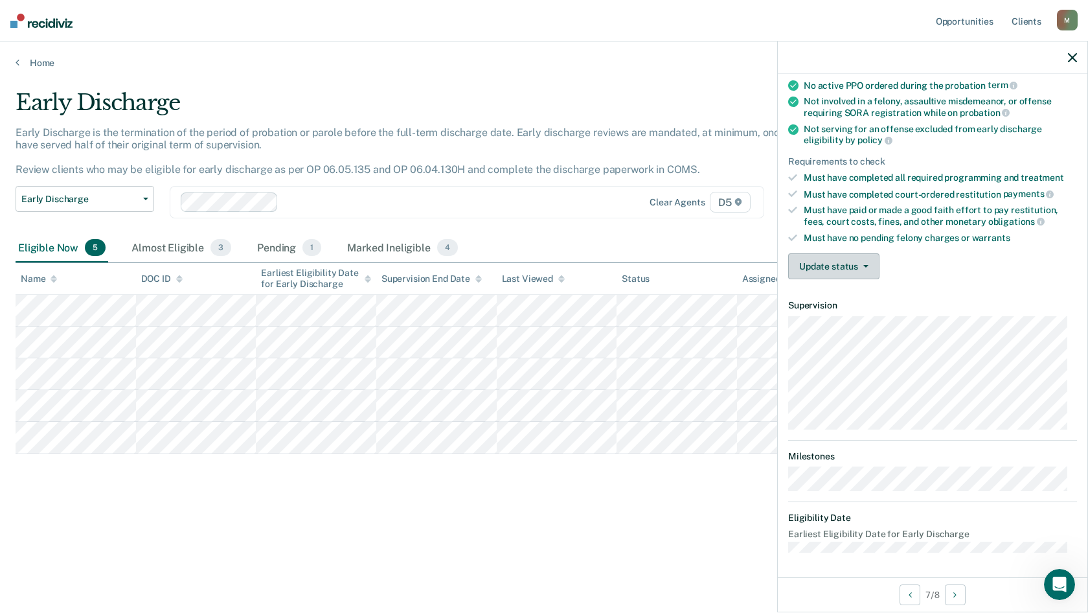
click at [827, 273] on button "Update status" at bounding box center [833, 266] width 91 height 26
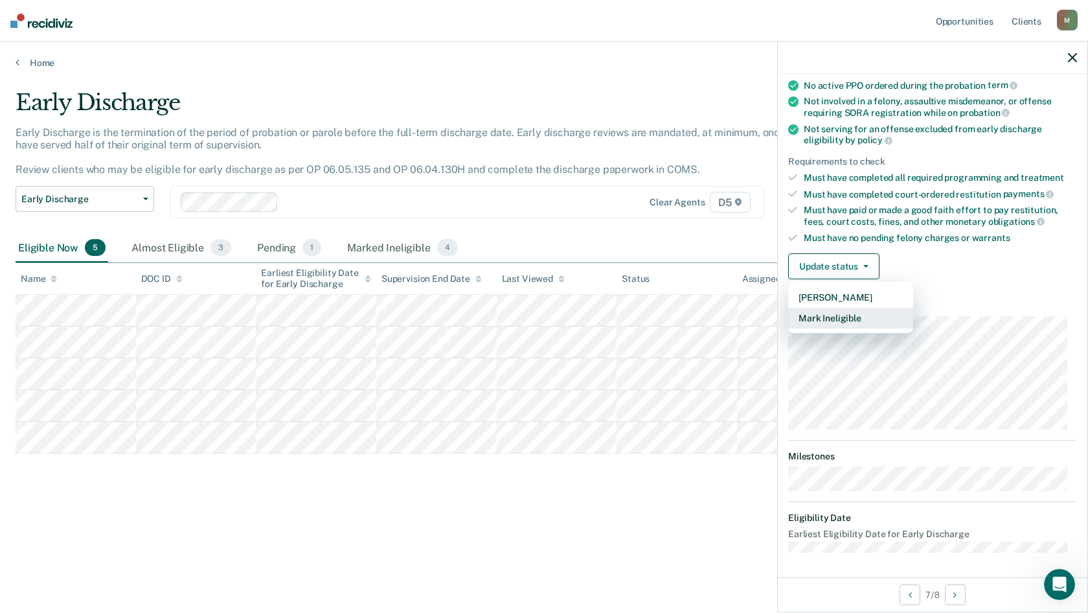
click at [846, 322] on button "Mark Ineligible" at bounding box center [850, 318] width 125 height 21
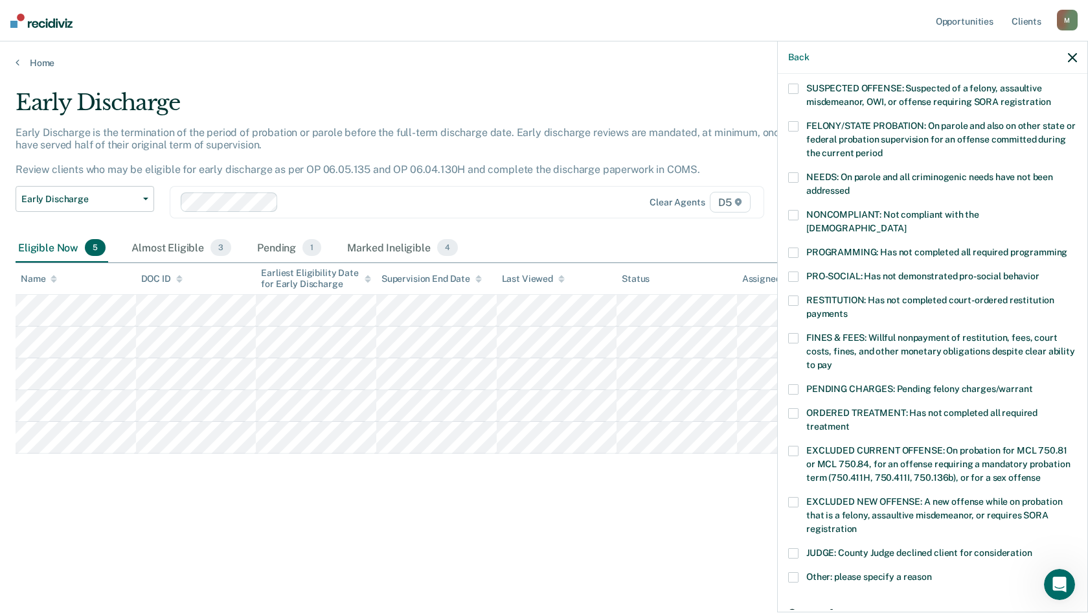
click at [801, 247] on label "PROGRAMMING: Has not completed all required programming" at bounding box center [932, 254] width 289 height 14
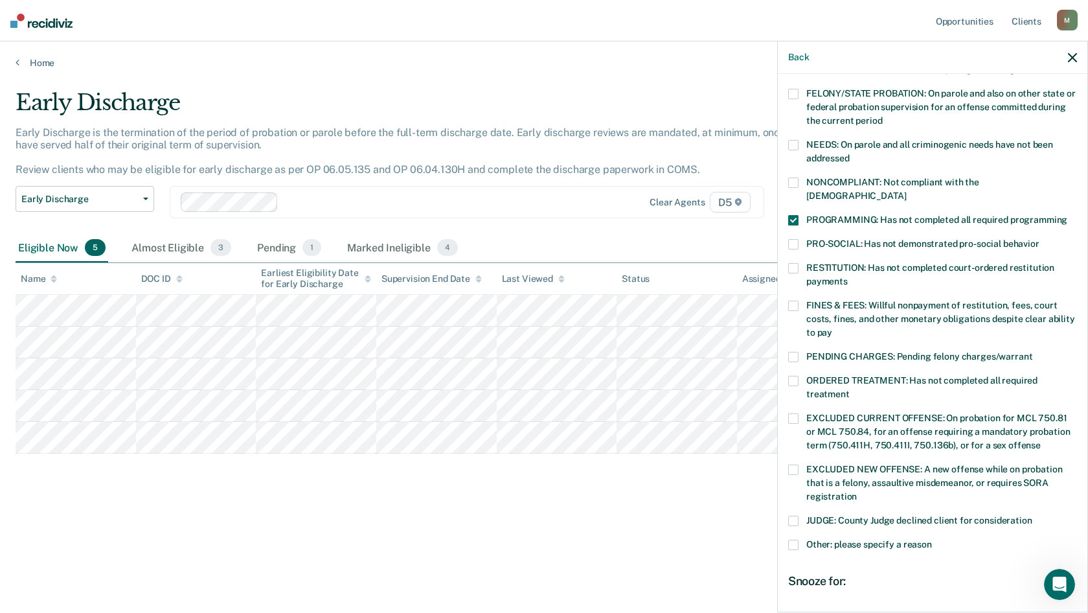
scroll to position [279, 0]
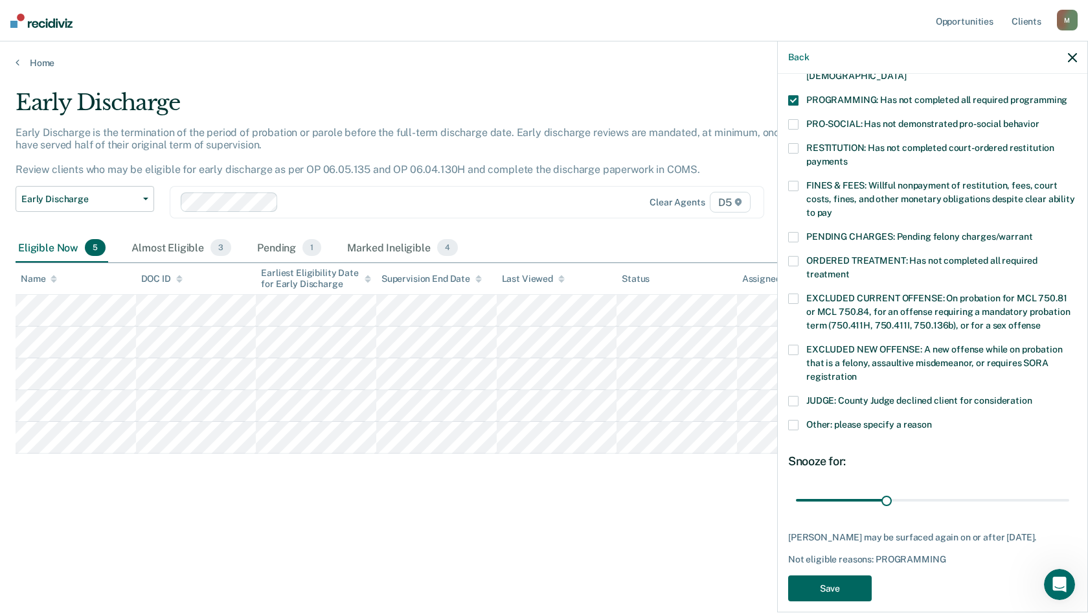
click at [842, 575] on button "Save" at bounding box center [830, 588] width 84 height 27
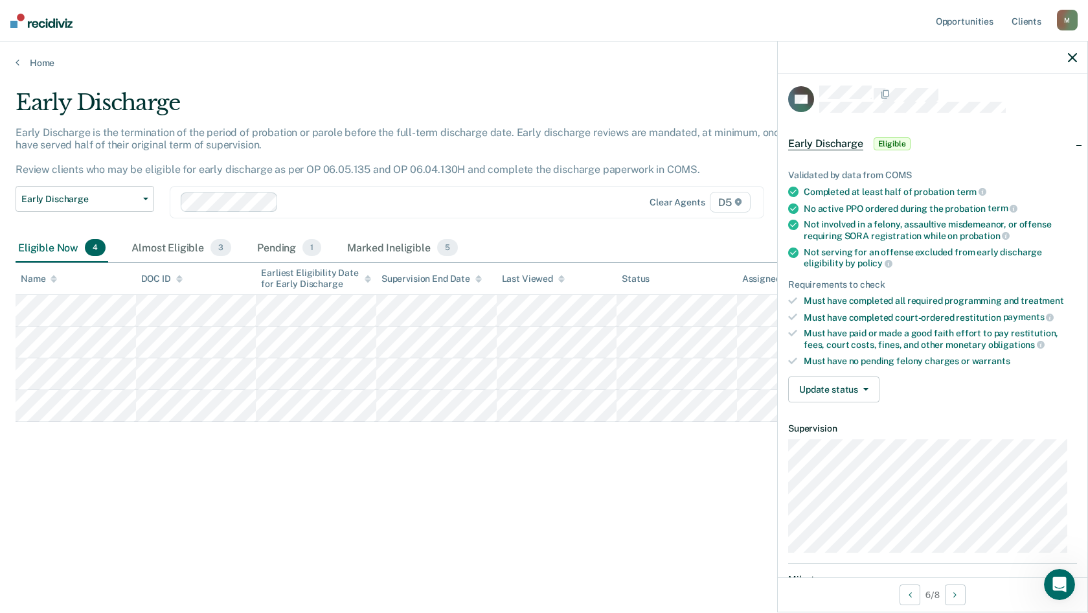
scroll to position [0, 0]
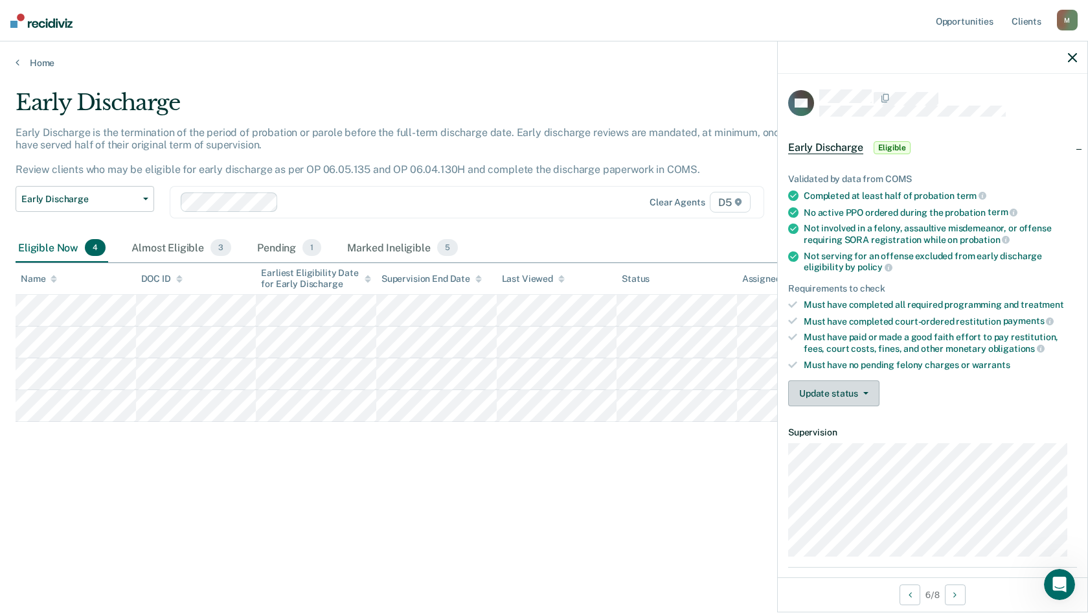
click at [863, 392] on icon "button" at bounding box center [865, 393] width 5 height 3
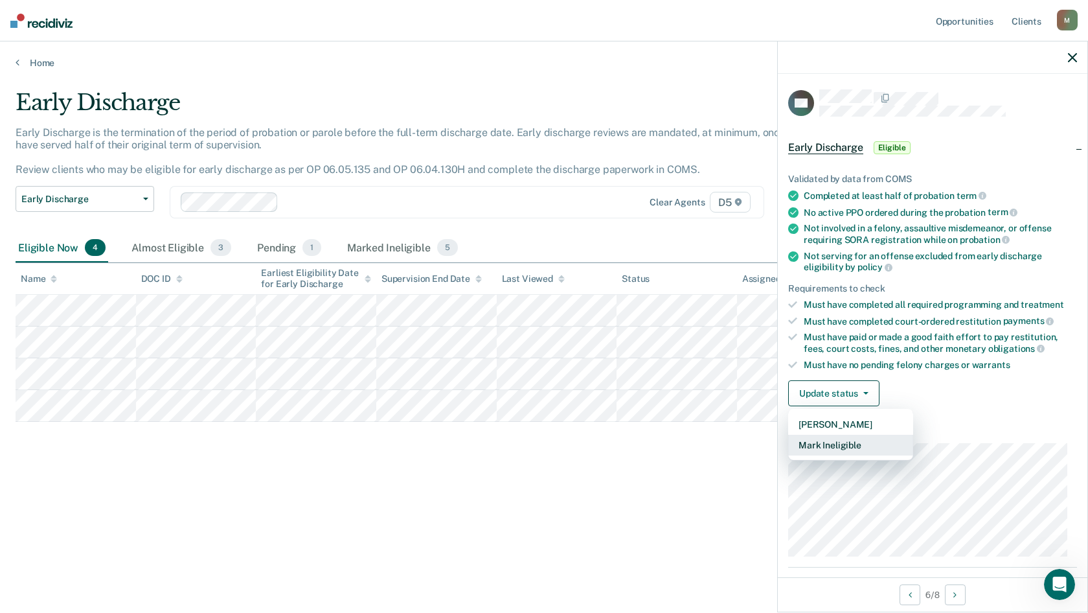
click at [834, 446] on button "Mark Ineligible" at bounding box center [850, 445] width 125 height 21
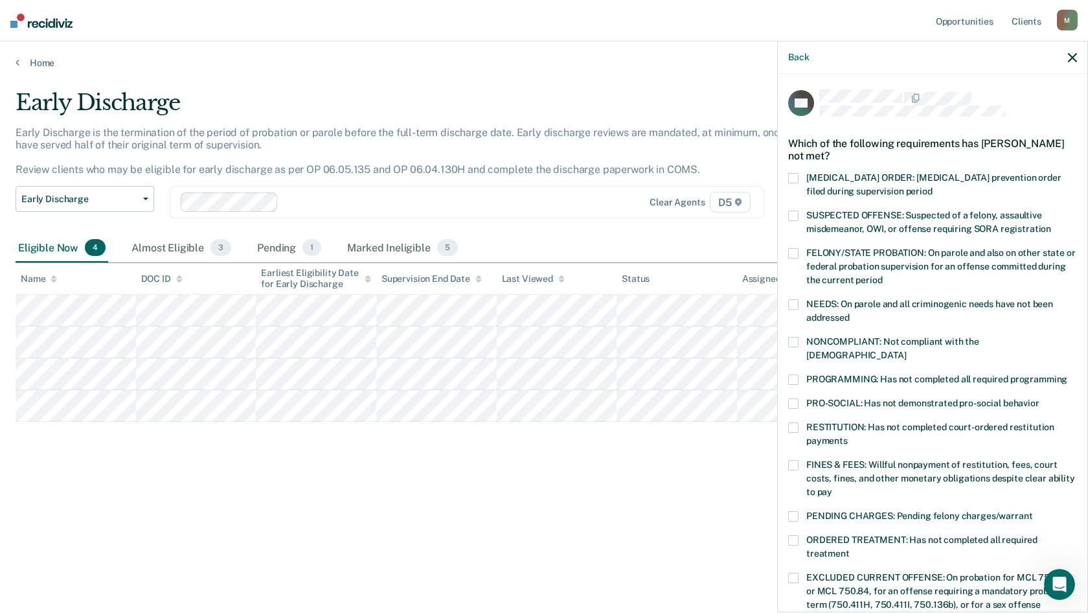
click at [796, 422] on span at bounding box center [793, 427] width 10 height 10
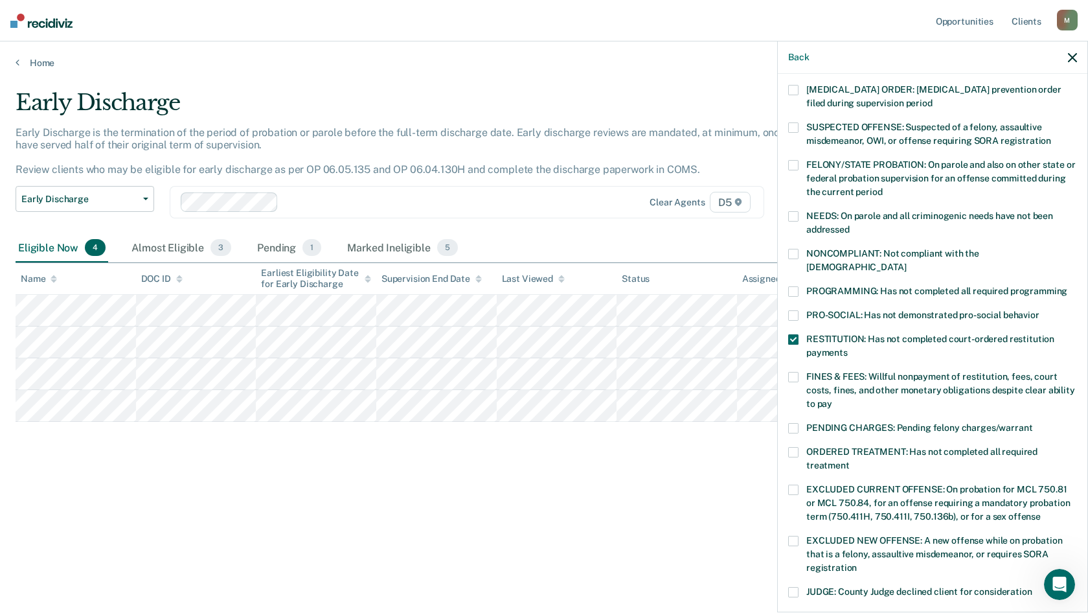
scroll to position [290, 0]
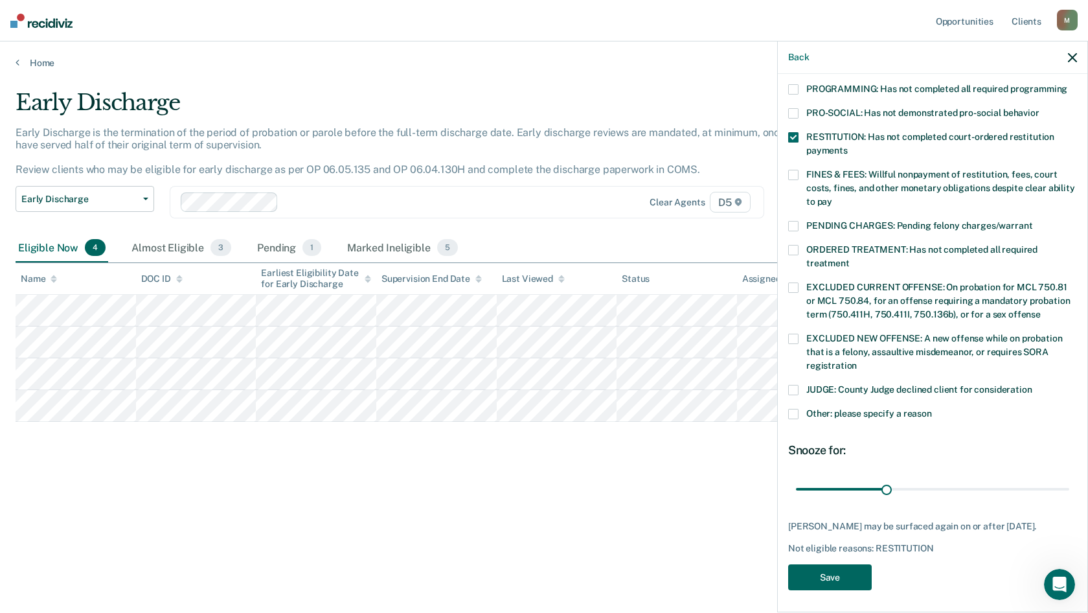
click at [838, 572] on button "Save" at bounding box center [830, 577] width 84 height 27
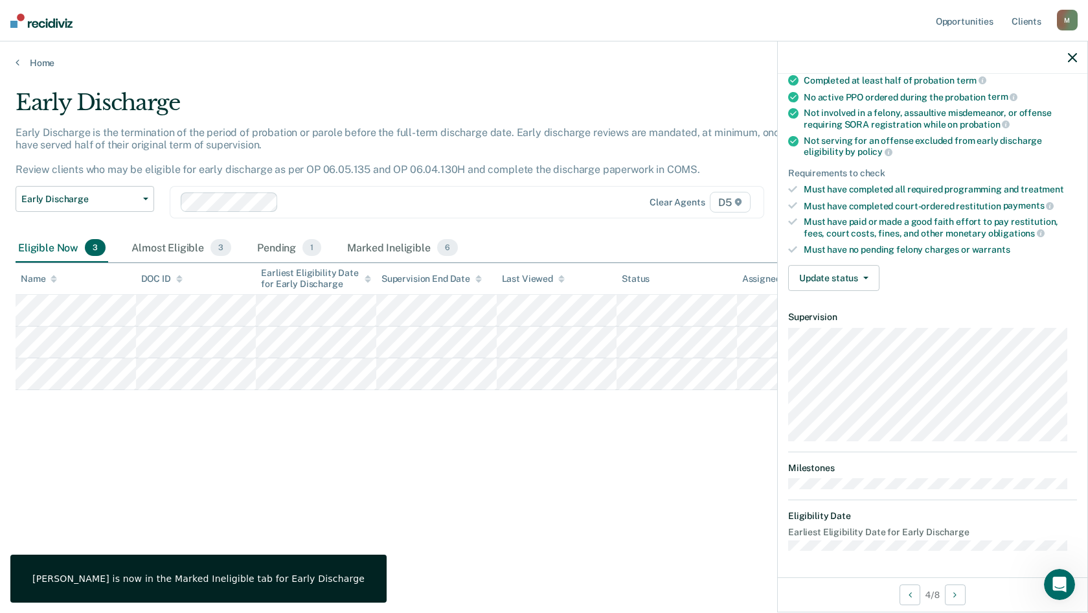
scroll to position [113, 0]
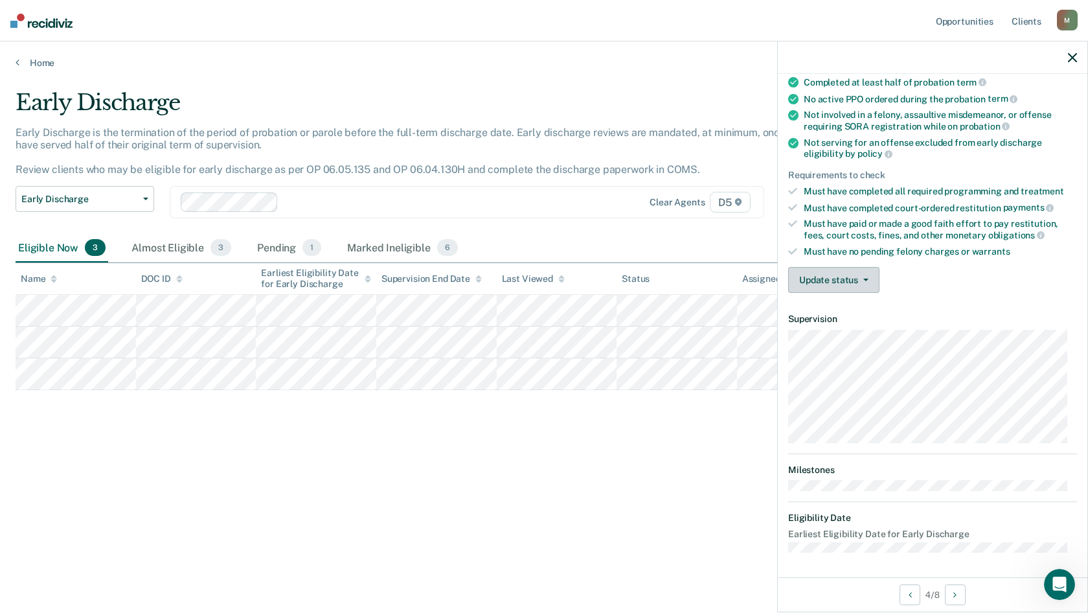
click at [850, 280] on button "Update status" at bounding box center [833, 280] width 91 height 26
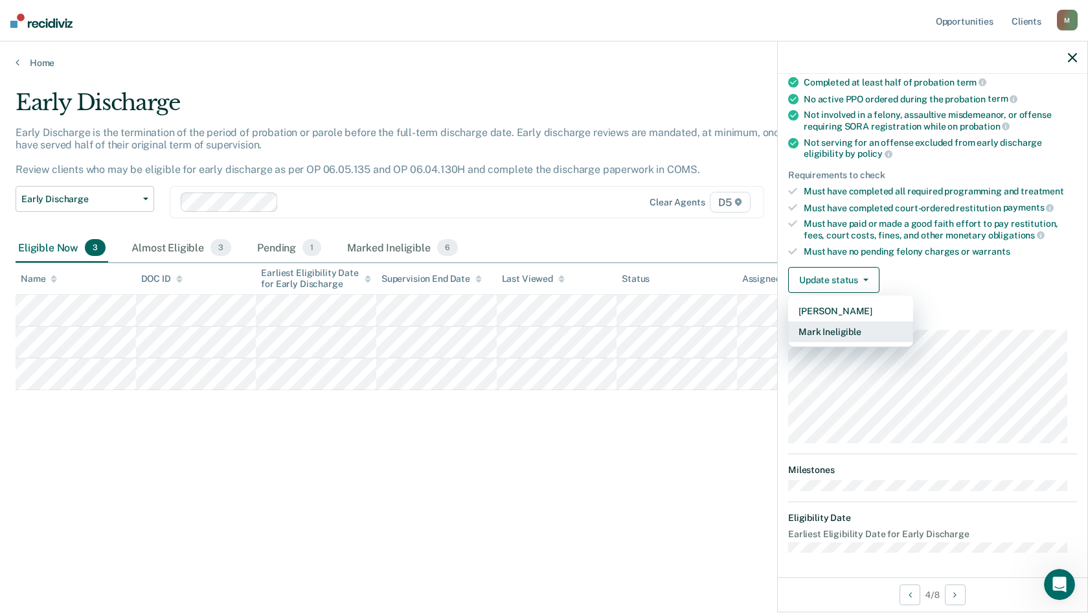
click at [861, 333] on button "Mark Ineligible" at bounding box center [850, 331] width 125 height 21
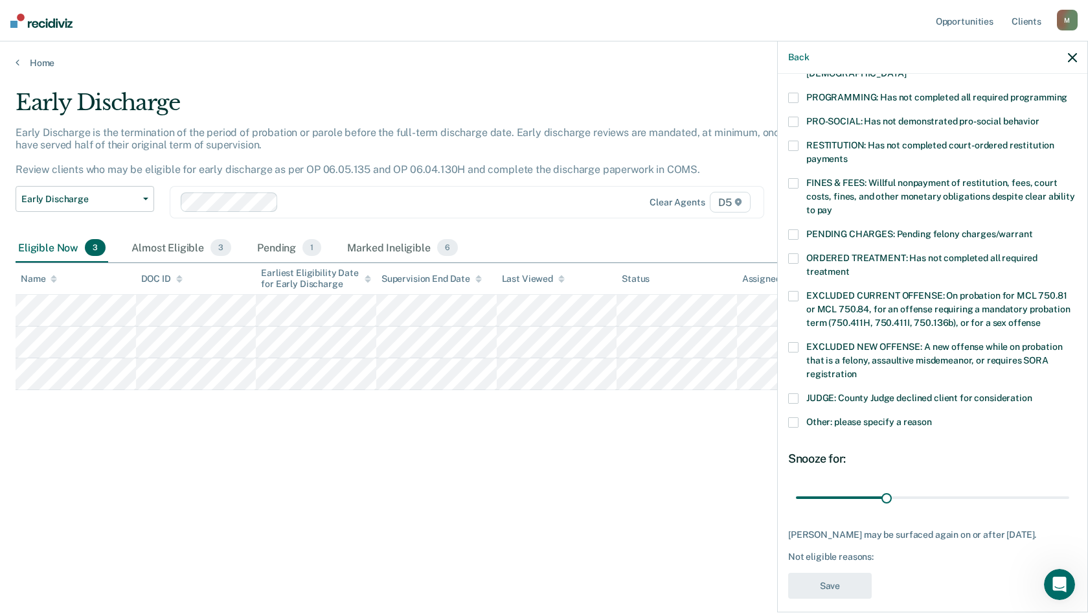
scroll to position [290, 0]
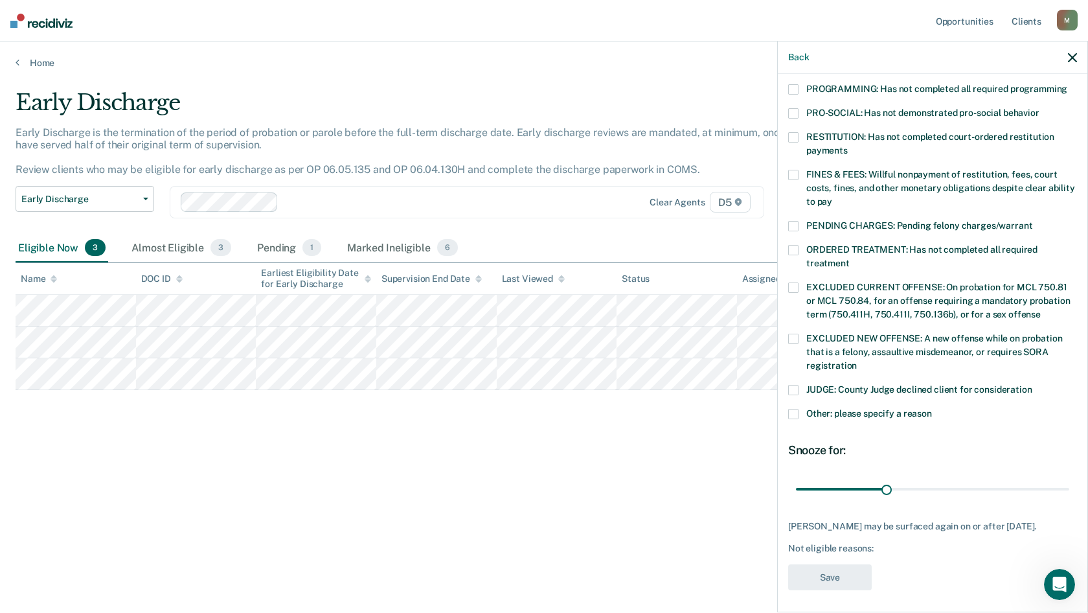
click at [799, 409] on label "Other: please specify a reason" at bounding box center [932, 416] width 289 height 14
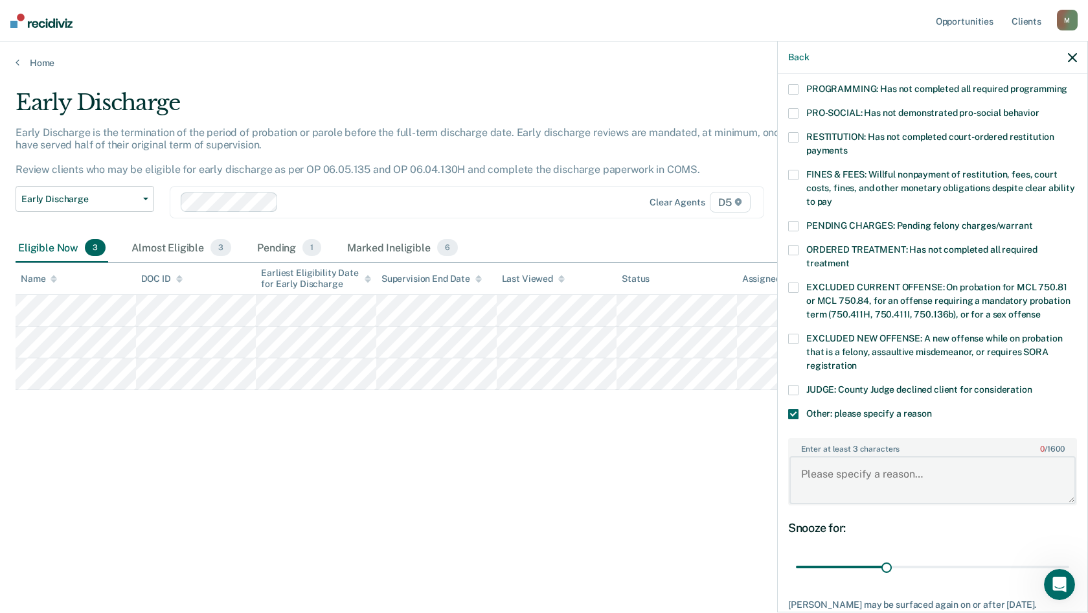
click at [826, 476] on textarea "Enter at least 3 characters 0 / 1600" at bounding box center [933, 480] width 286 height 48
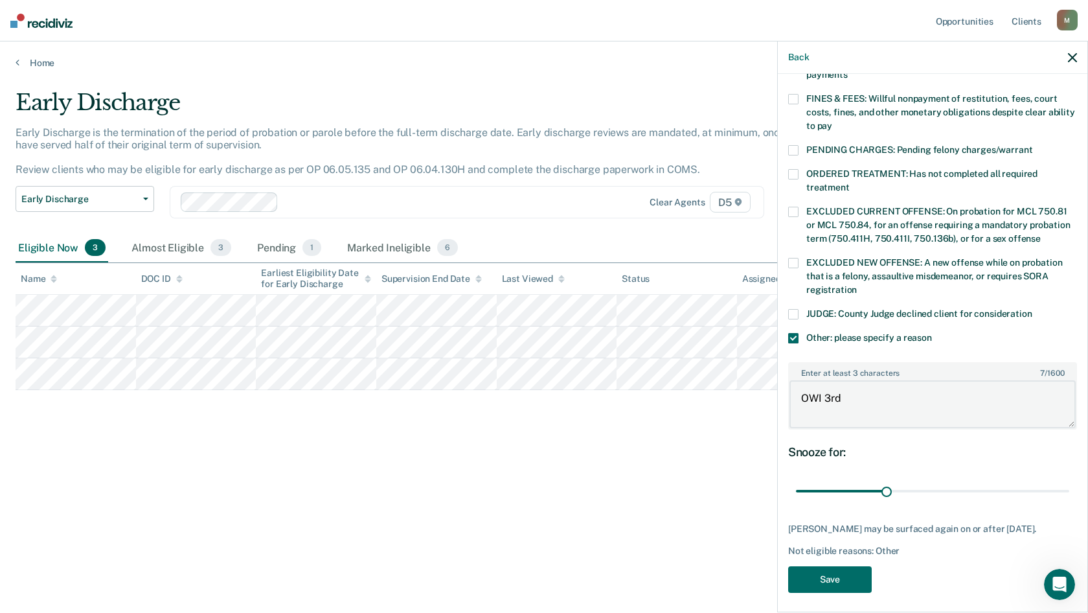
scroll to position [369, 0]
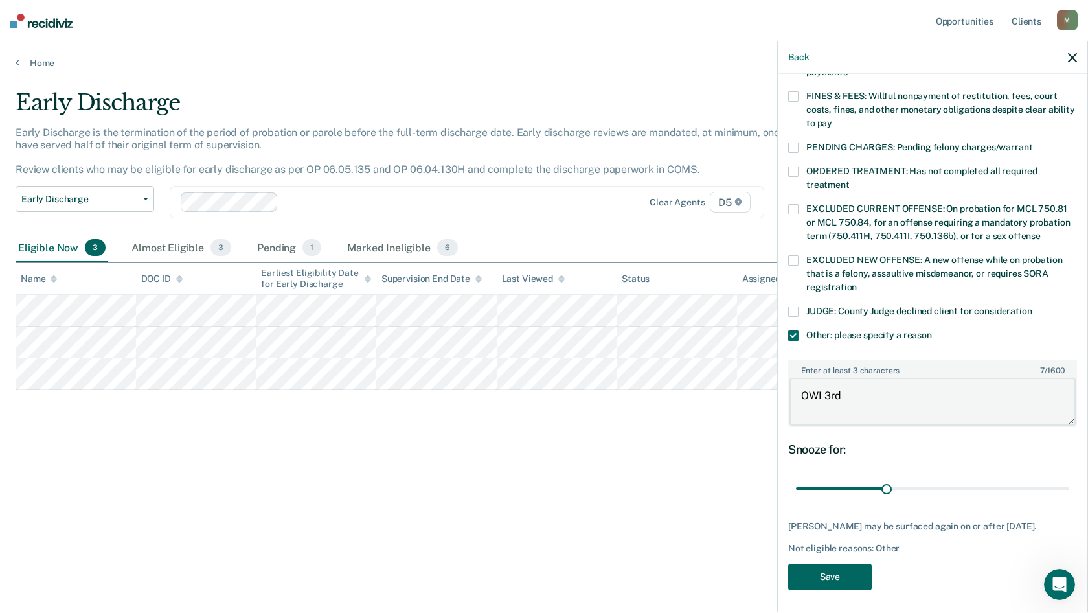
type textarea "OWI 3rd"
click at [835, 576] on button "Save" at bounding box center [830, 577] width 84 height 27
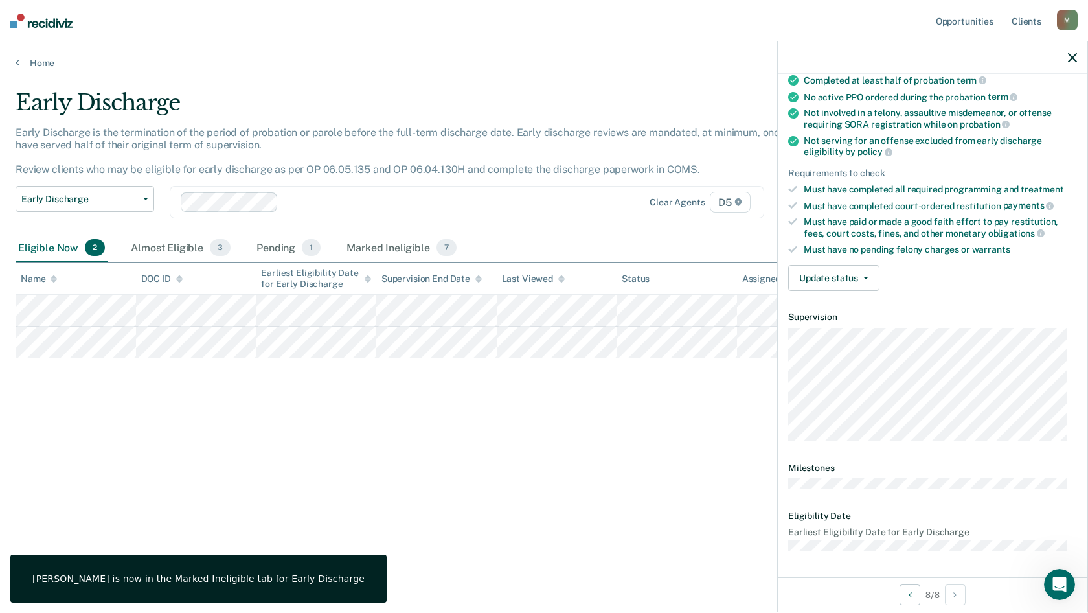
scroll to position [113, 0]
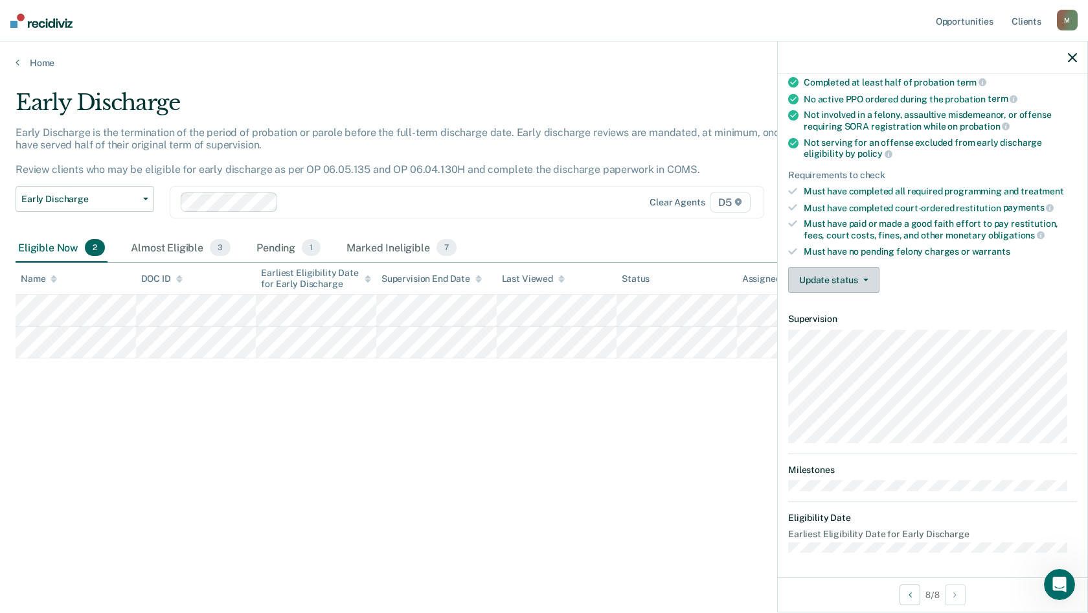
click at [814, 279] on button "Update status" at bounding box center [833, 280] width 91 height 26
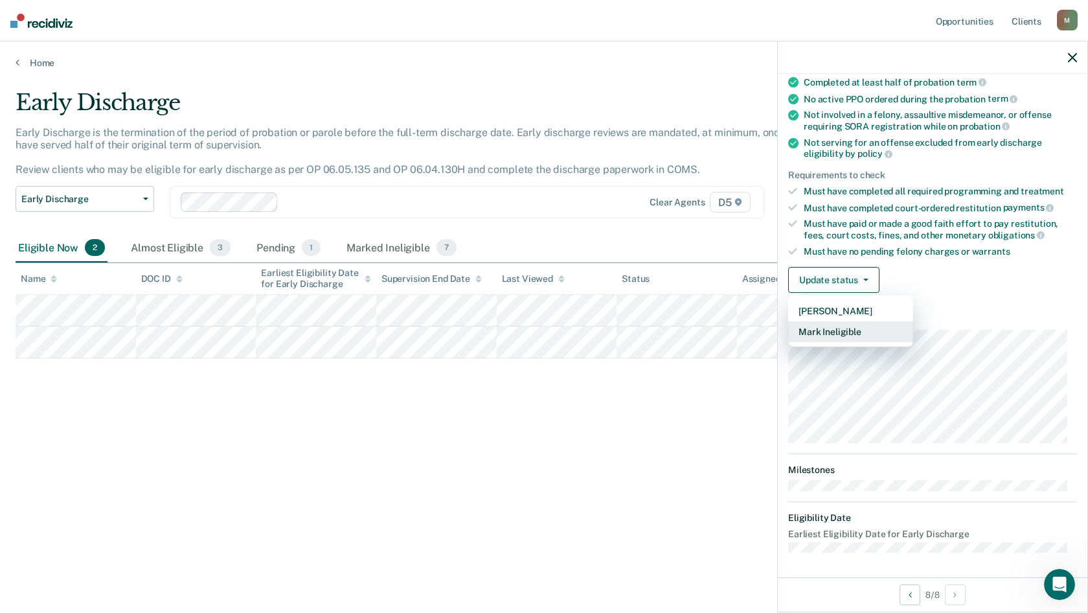
click at [861, 330] on button "Mark Ineligible" at bounding box center [850, 331] width 125 height 21
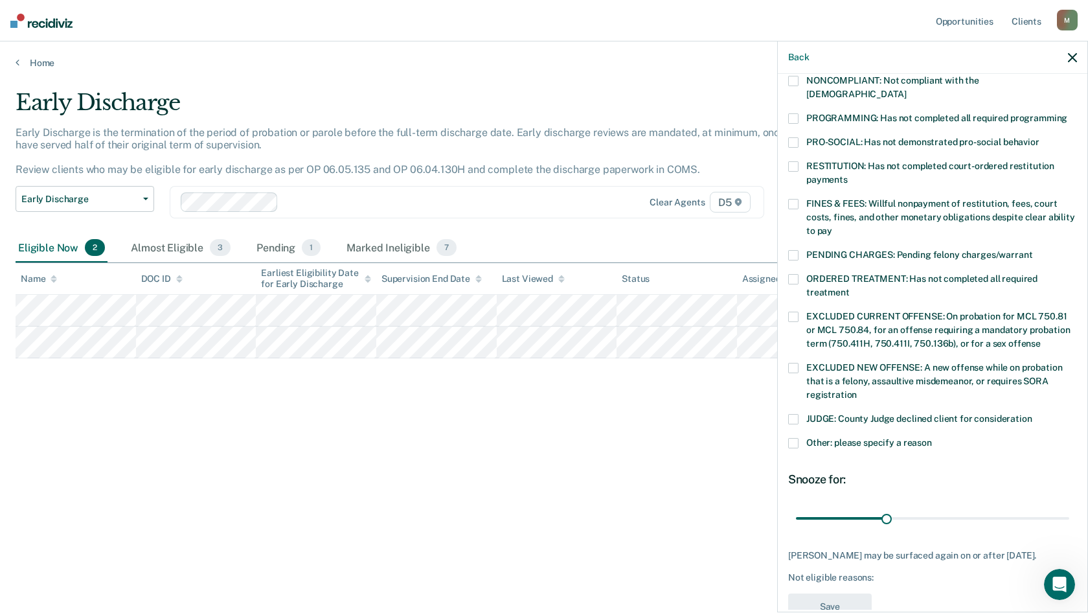
scroll to position [290, 0]
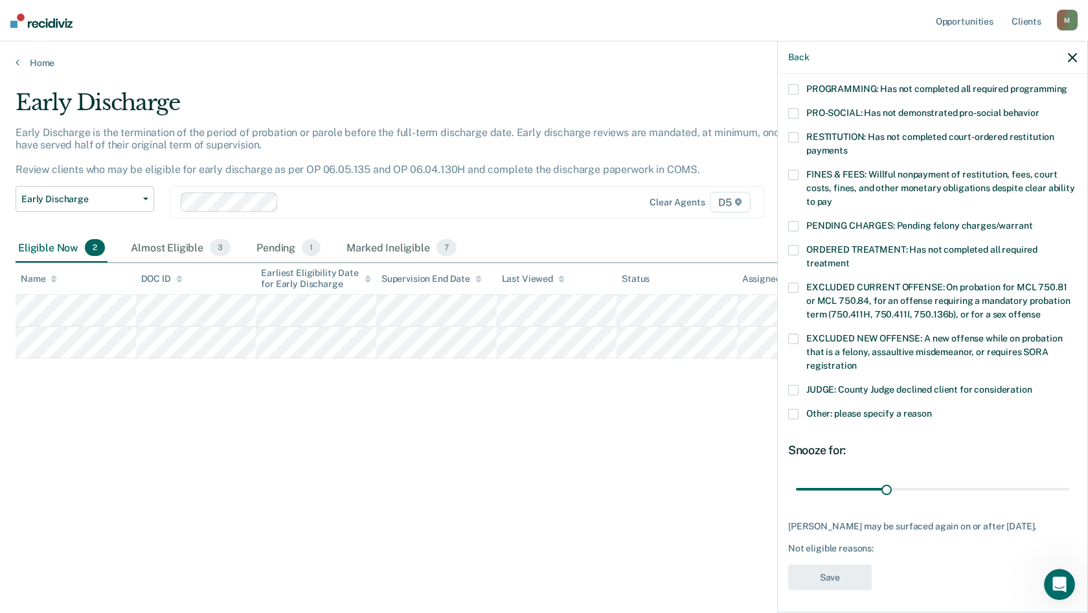
click at [792, 409] on label "Other: please specify a reason" at bounding box center [932, 416] width 289 height 14
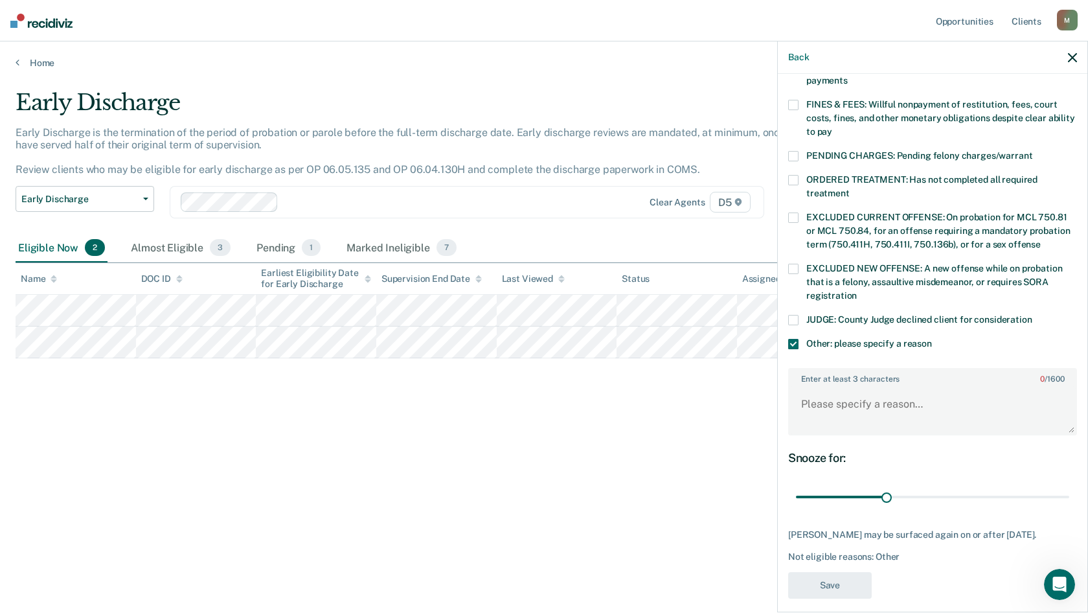
scroll to position [369, 0]
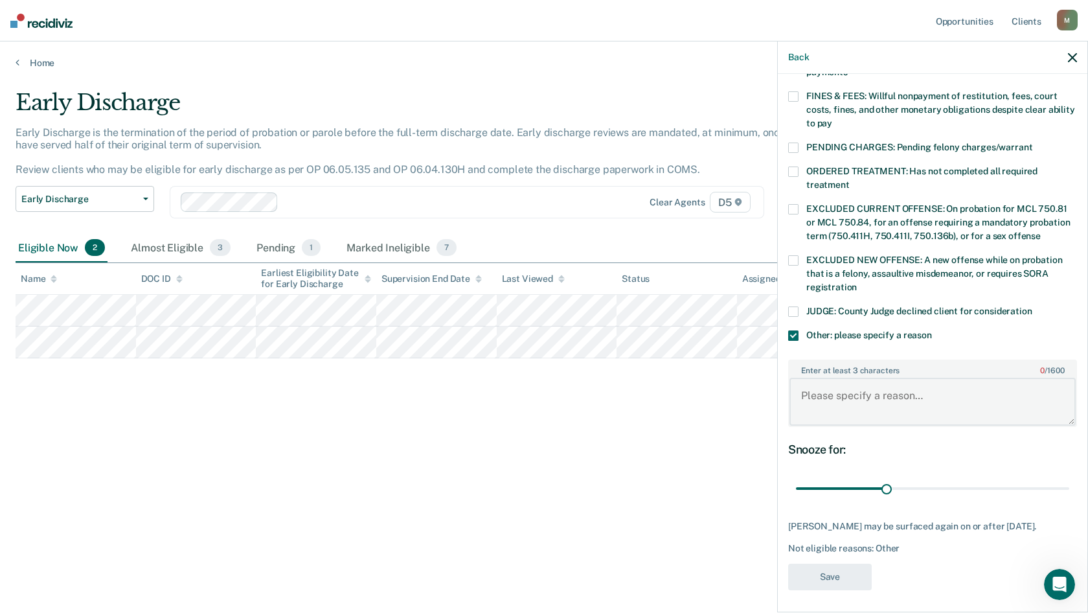
click at [847, 386] on textarea "Enter at least 3 characters 0 / 1600" at bounding box center [933, 402] width 286 height 48
type textarea "community service not done"
click at [828, 575] on button "Save" at bounding box center [830, 577] width 84 height 27
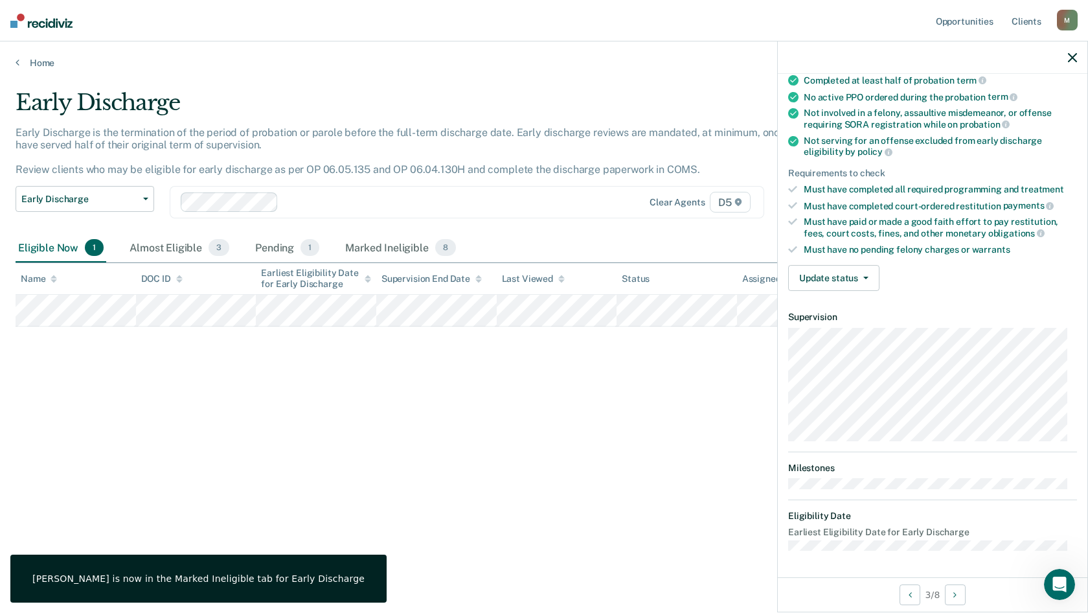
scroll to position [113, 0]
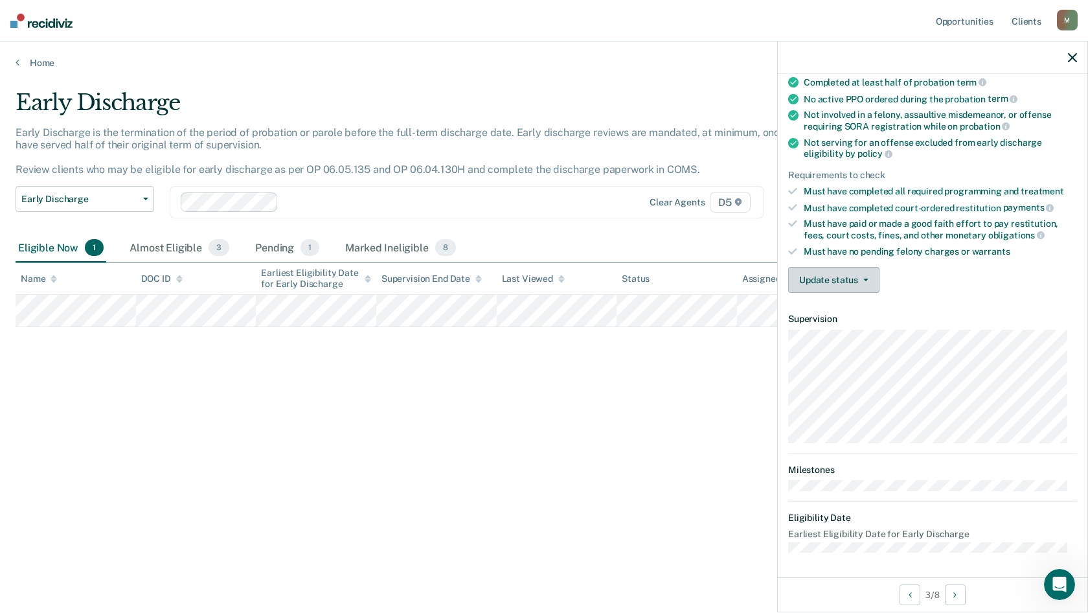
click at [835, 282] on button "Update status" at bounding box center [833, 280] width 91 height 26
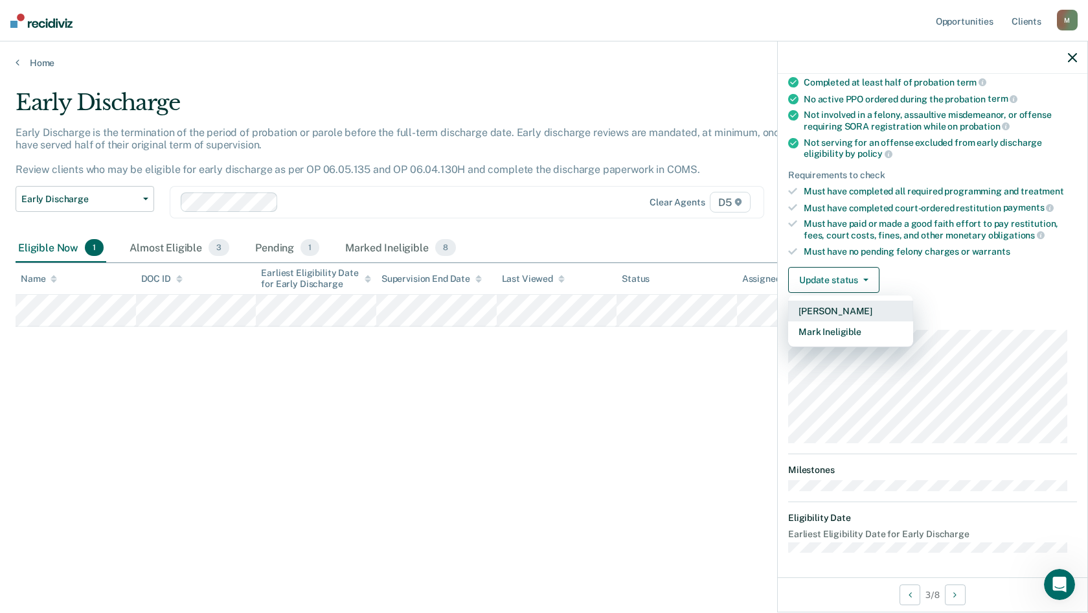
click at [861, 316] on button "[PERSON_NAME]" at bounding box center [850, 311] width 125 height 21
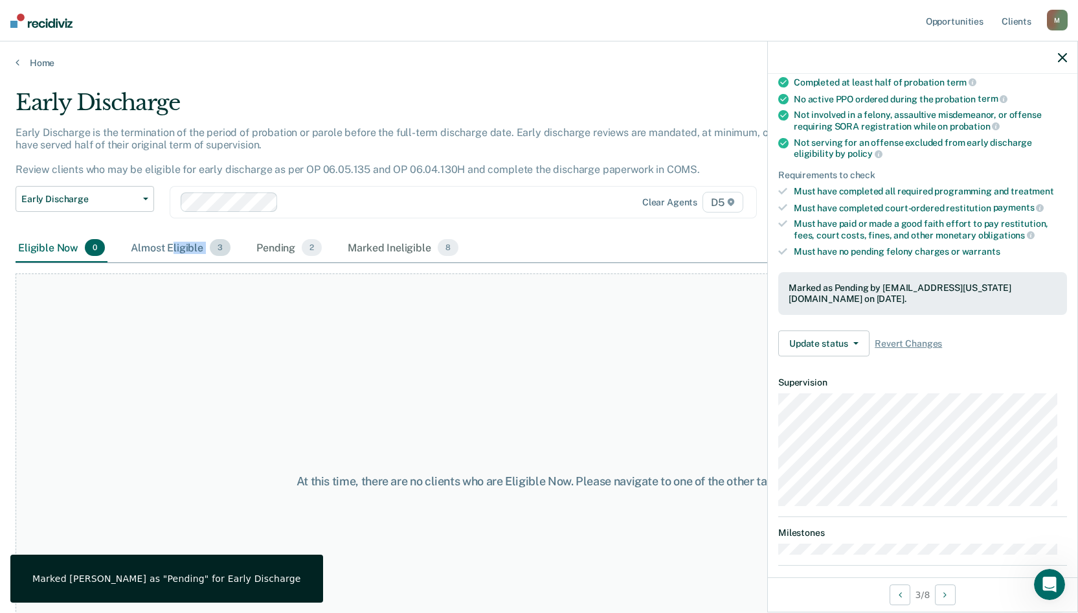
click at [176, 254] on div "Almost Eligible 3" at bounding box center [180, 248] width 105 height 28
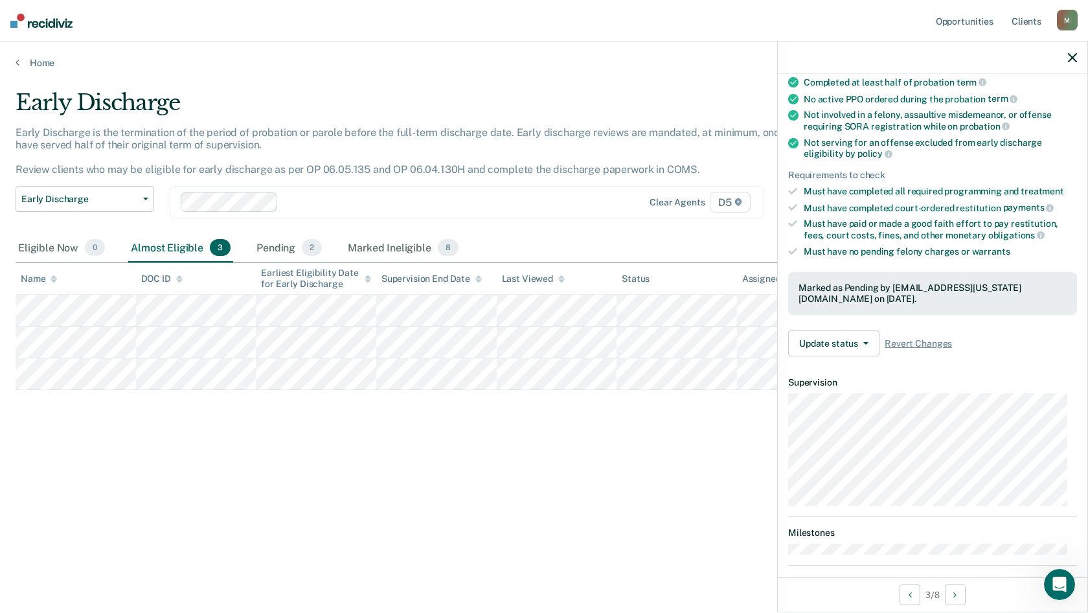
click at [538, 426] on div "Early Discharge Early Discharge is the termination of the period of probation o…" at bounding box center [544, 302] width 1057 height 426
click at [300, 108] on div "Early Discharge" at bounding box center [424, 107] width 816 height 37
click at [32, 61] on link "Home" at bounding box center [544, 63] width 1057 height 12
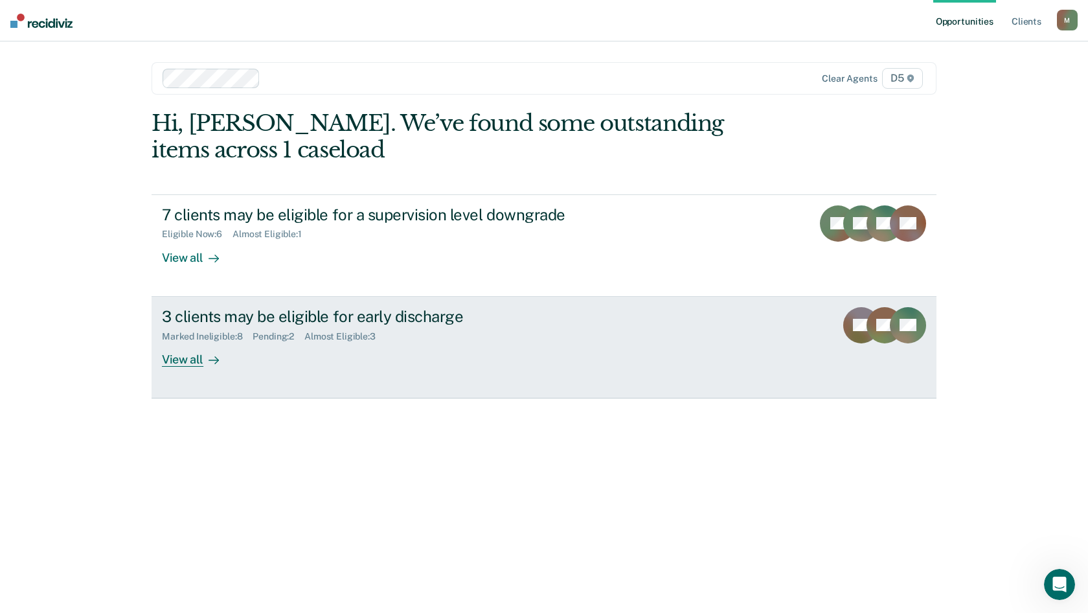
click at [186, 365] on div "View all" at bounding box center [198, 353] width 73 height 25
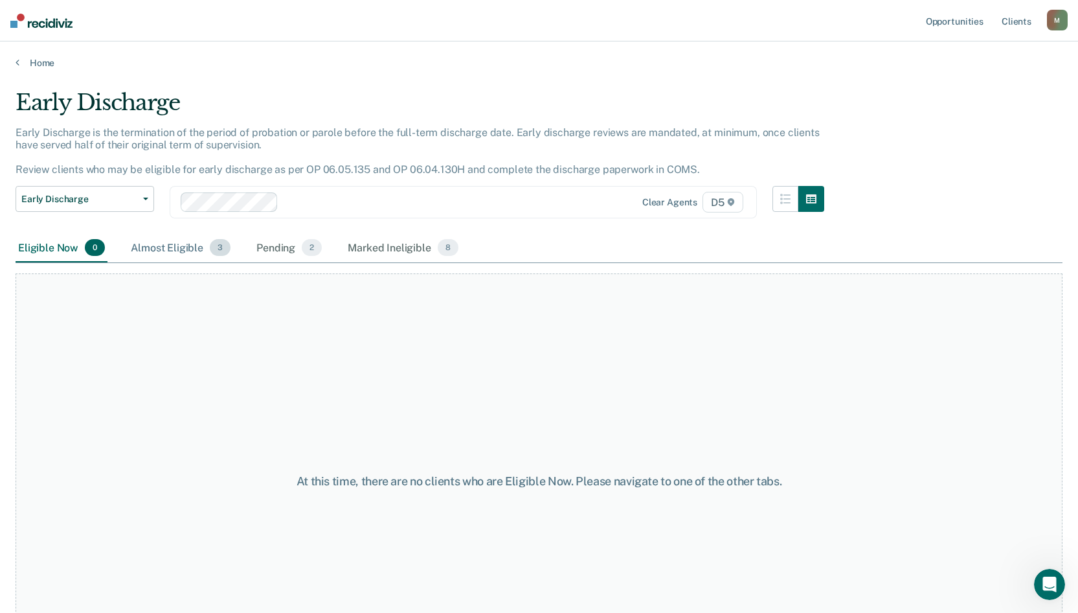
click at [190, 253] on div "Almost Eligible 3" at bounding box center [180, 248] width 105 height 28
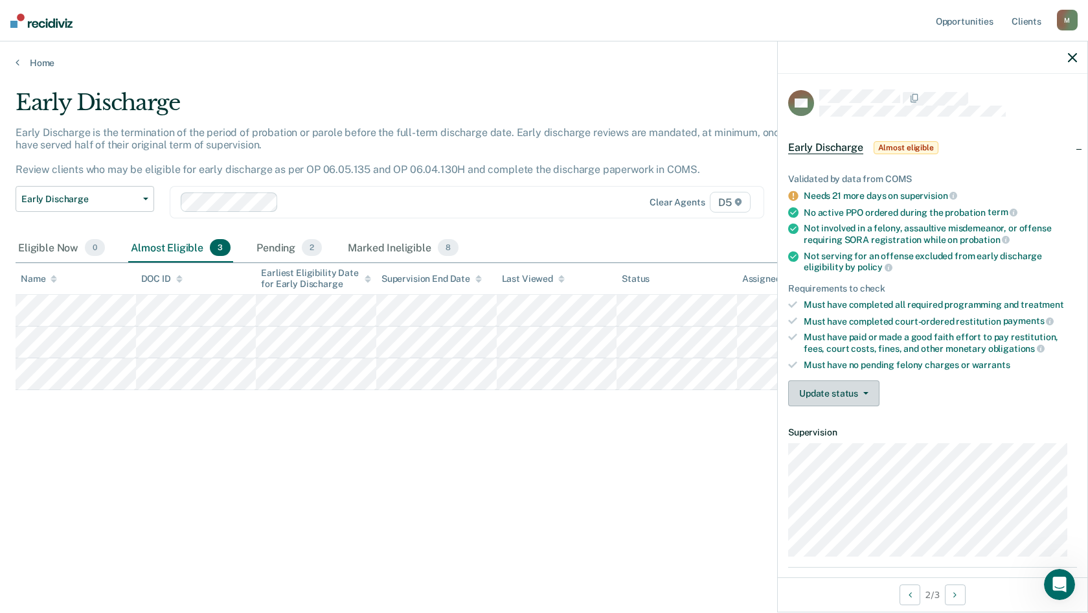
click at [846, 396] on button "Update status" at bounding box center [833, 393] width 91 height 26
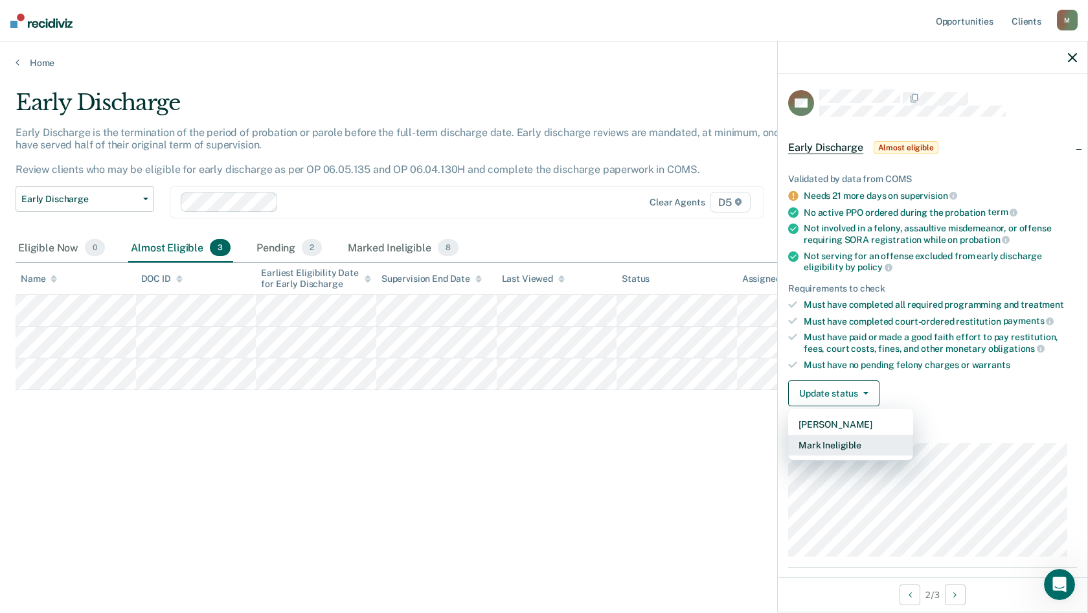
click at [861, 448] on button "Mark Ineligible" at bounding box center [850, 445] width 125 height 21
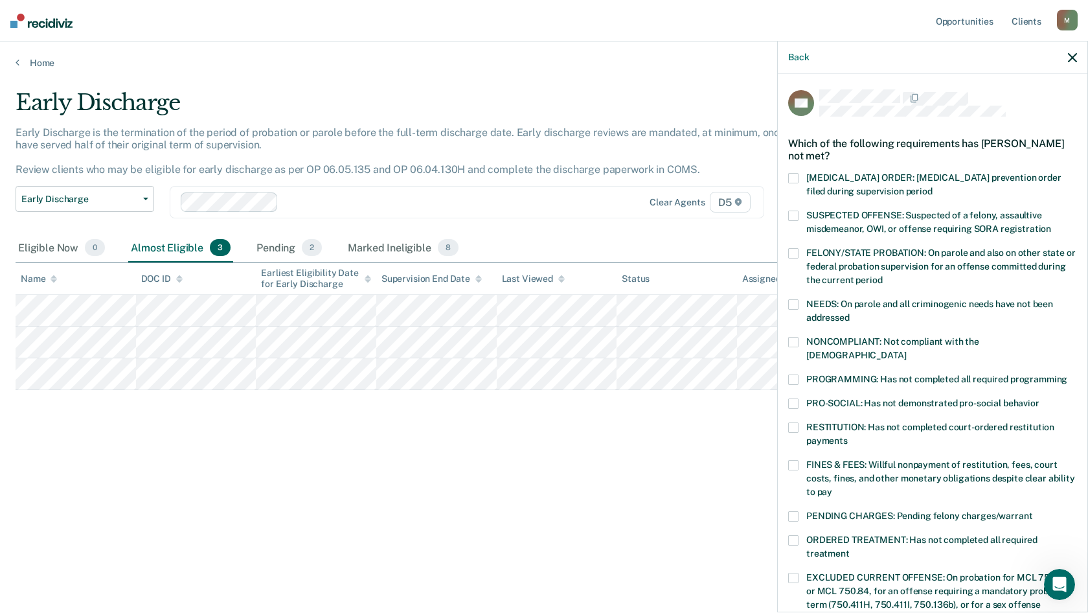
click at [790, 374] on span at bounding box center [793, 379] width 10 height 10
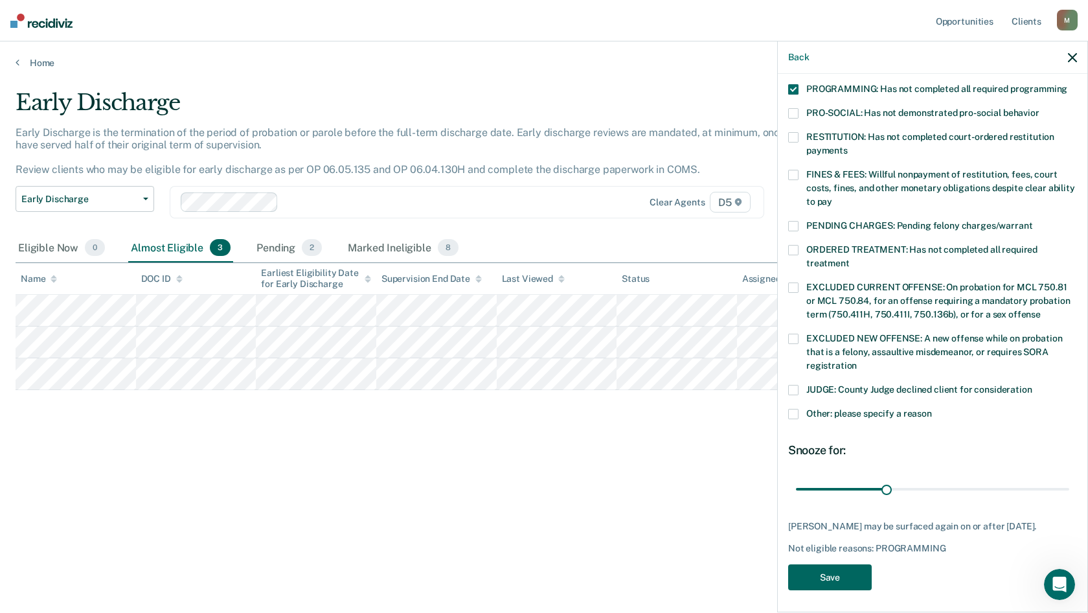
click at [828, 567] on button "Save" at bounding box center [830, 577] width 84 height 27
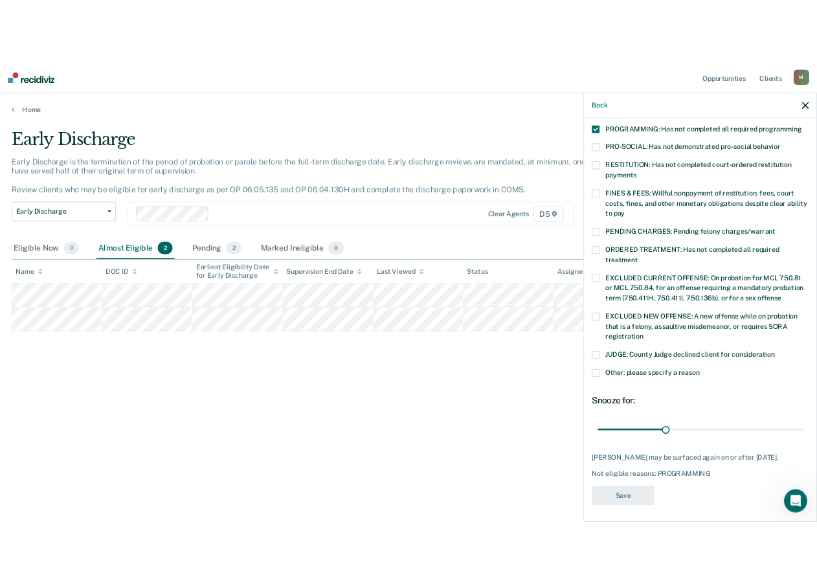
scroll to position [223, 0]
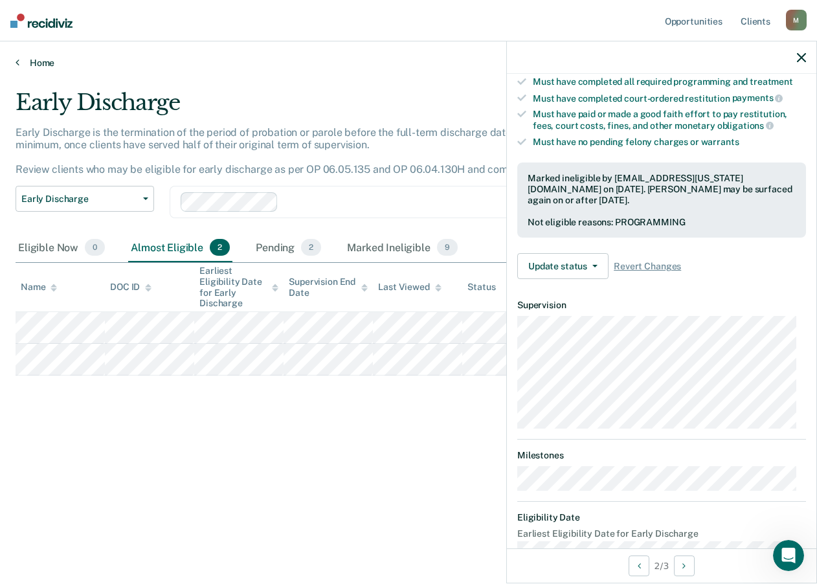
click at [38, 65] on link "Home" at bounding box center [409, 63] width 786 height 12
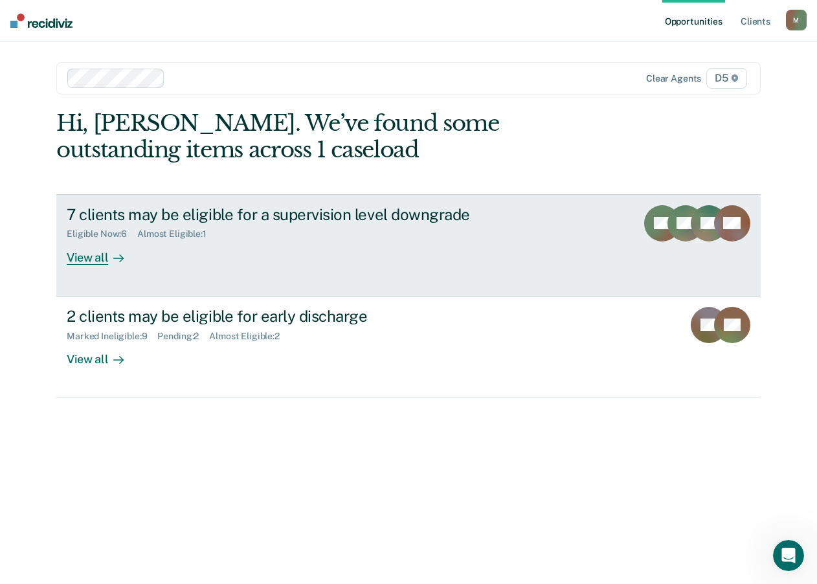
click at [104, 259] on div "View all" at bounding box center [103, 252] width 73 height 25
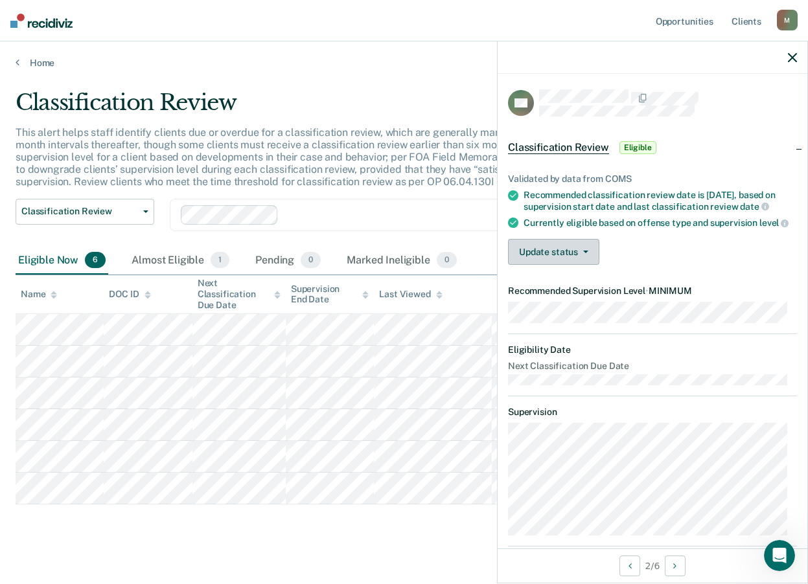
click at [571, 265] on button "Update status" at bounding box center [553, 252] width 91 height 26
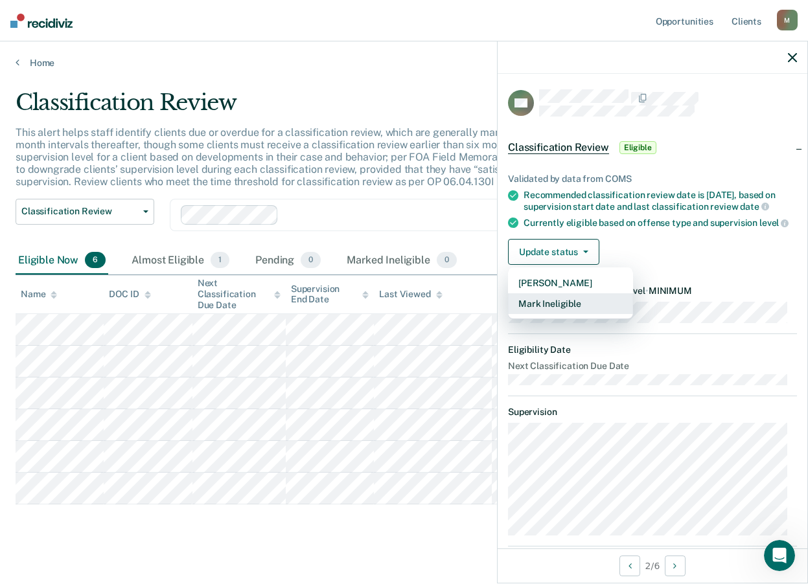
click at [557, 314] on button "Mark Ineligible" at bounding box center [570, 303] width 125 height 21
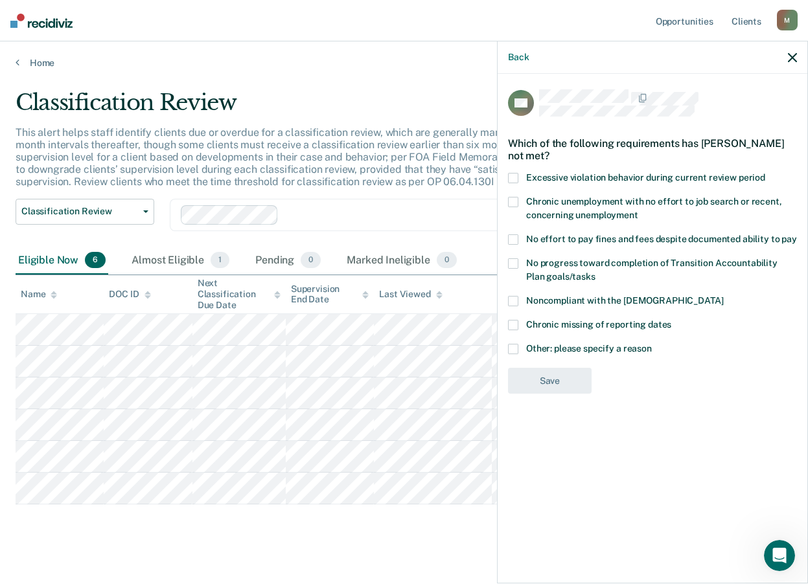
click at [517, 348] on span at bounding box center [513, 349] width 10 height 10
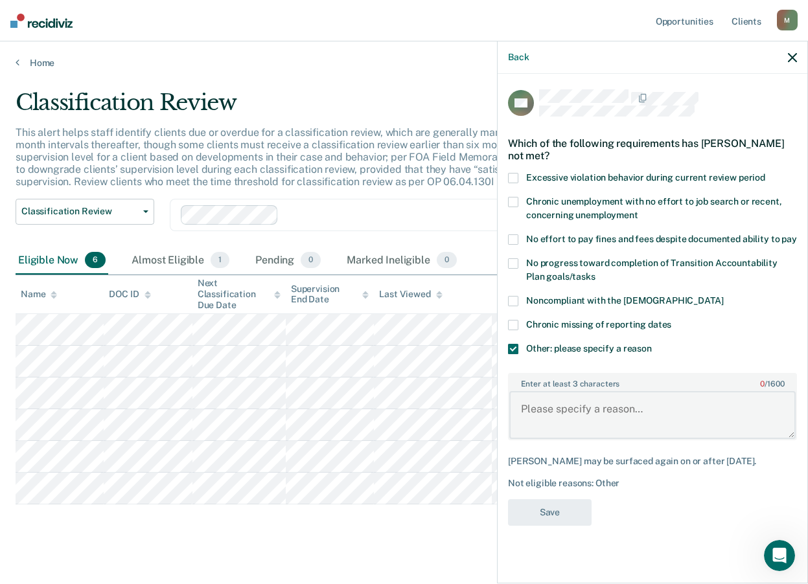
click at [570, 407] on textarea "Enter at least 3 characters 0 / 1600" at bounding box center [652, 415] width 286 height 48
type textarea "offender needs to stabilize living arrangement"
click at [543, 525] on button "Save" at bounding box center [550, 512] width 84 height 27
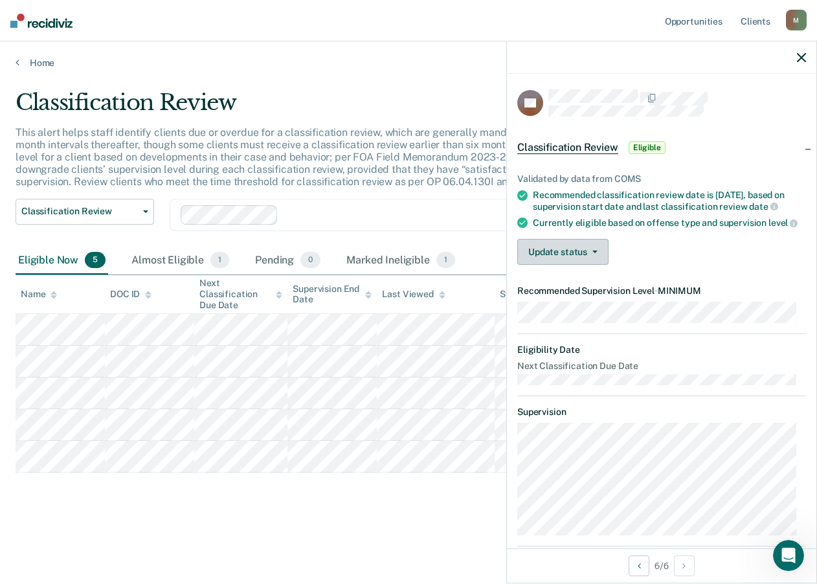
click at [589, 265] on button "Update status" at bounding box center [563, 252] width 91 height 26
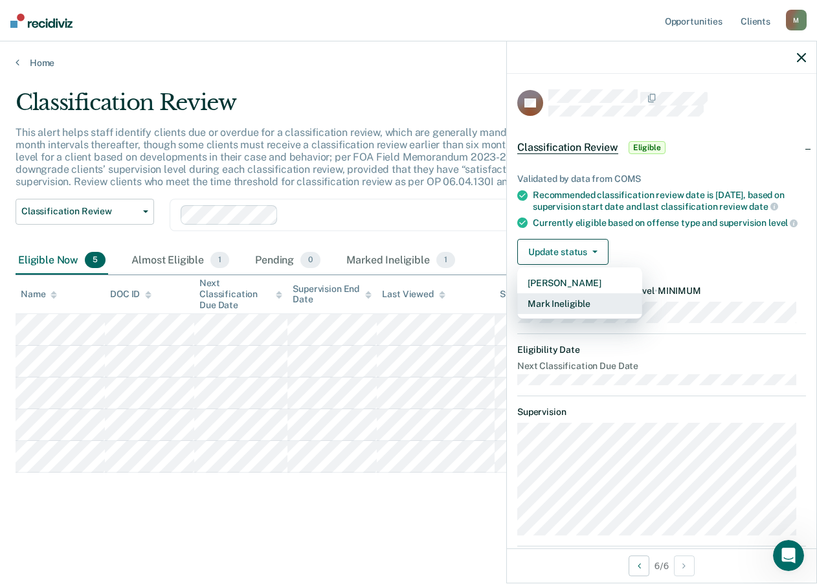
click at [575, 314] on button "Mark Ineligible" at bounding box center [580, 303] width 125 height 21
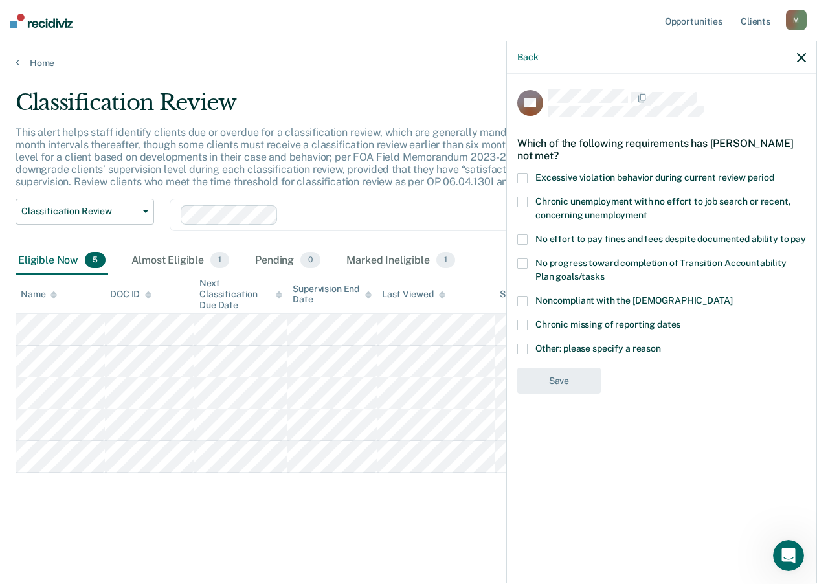
click at [520, 259] on span at bounding box center [523, 263] width 10 height 10
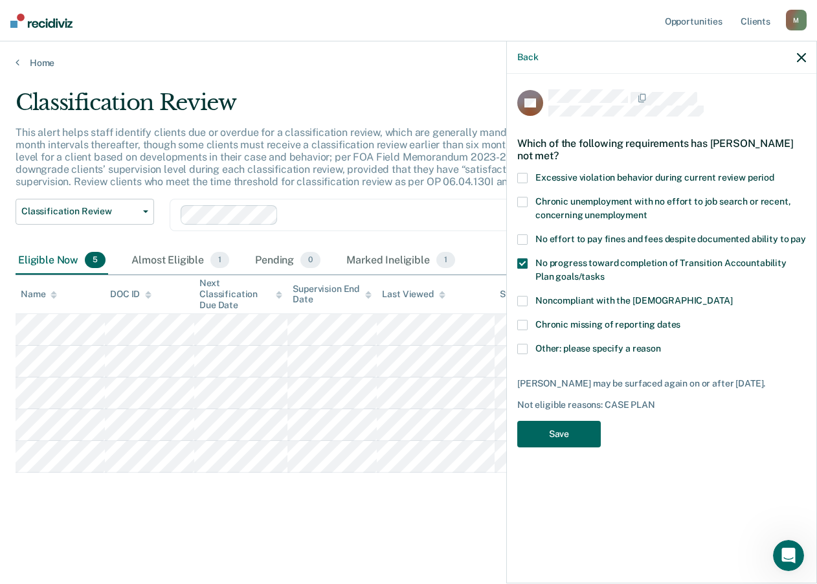
click at [552, 435] on button "Save" at bounding box center [560, 434] width 84 height 27
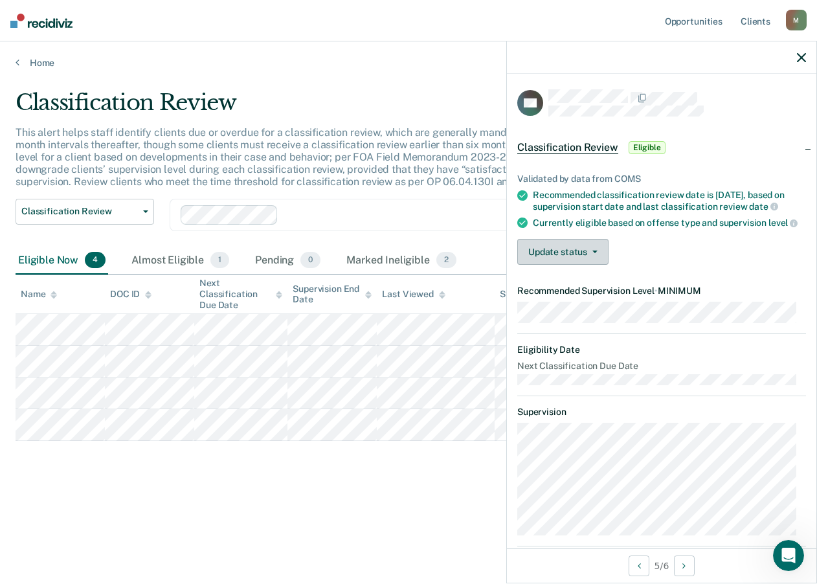
click at [580, 265] on button "Update status" at bounding box center [563, 252] width 91 height 26
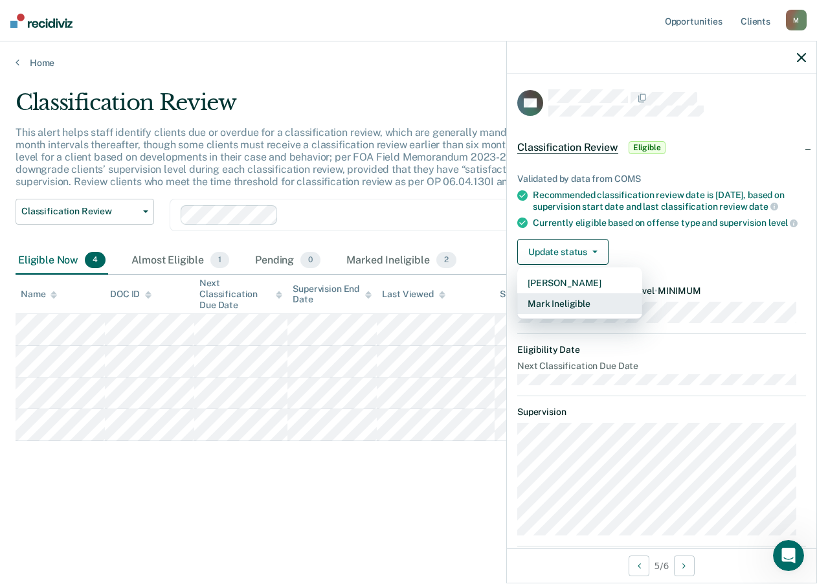
click at [593, 314] on button "Mark Ineligible" at bounding box center [580, 303] width 125 height 21
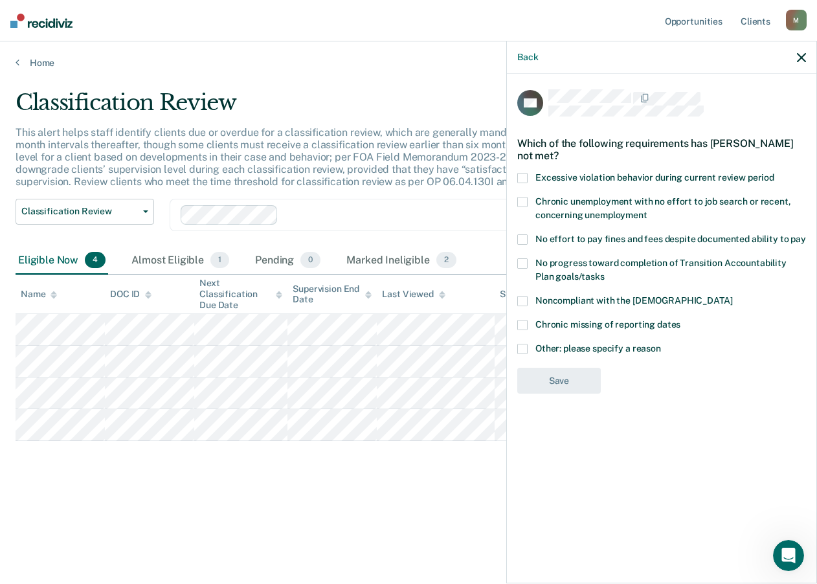
click at [519, 348] on span at bounding box center [523, 349] width 10 height 10
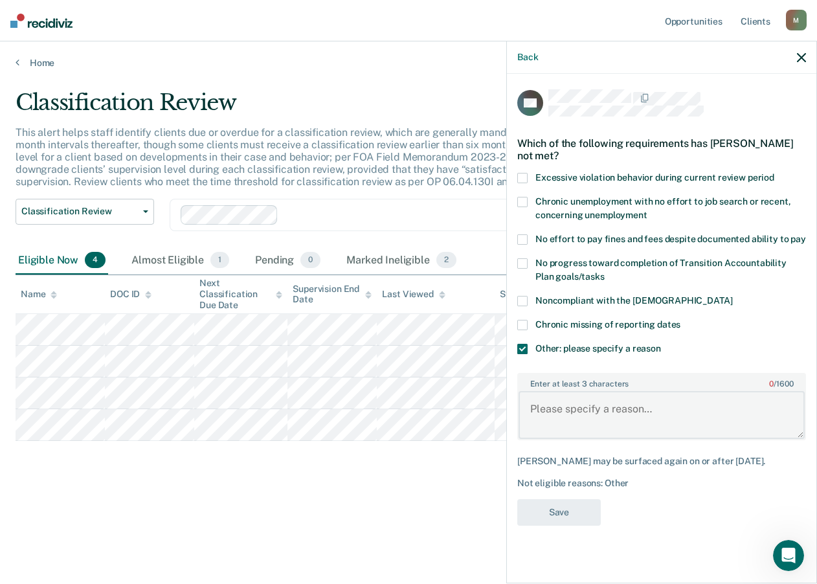
click at [584, 405] on textarea "Enter at least 3 characters 0 / 1600" at bounding box center [662, 415] width 286 height 48
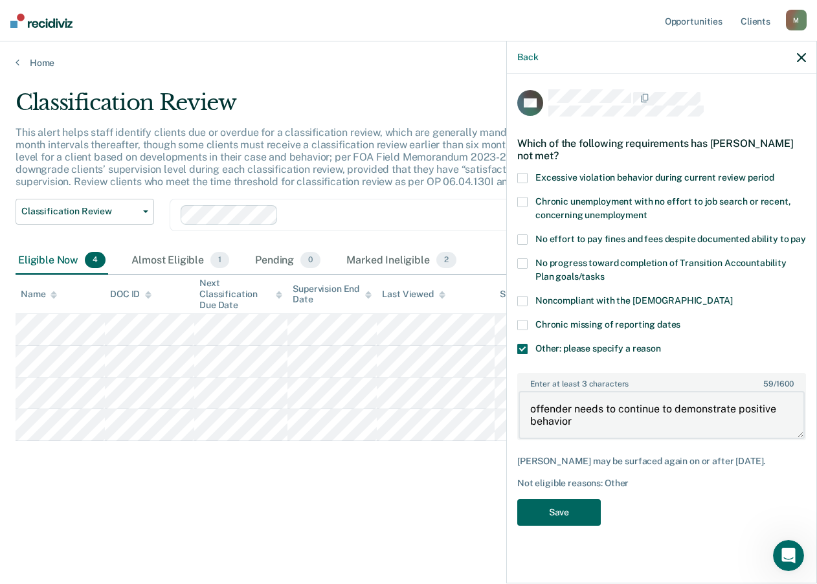
type textarea "offender needs to continue to demonstrate positive behavior"
click at [571, 516] on button "Save" at bounding box center [560, 512] width 84 height 27
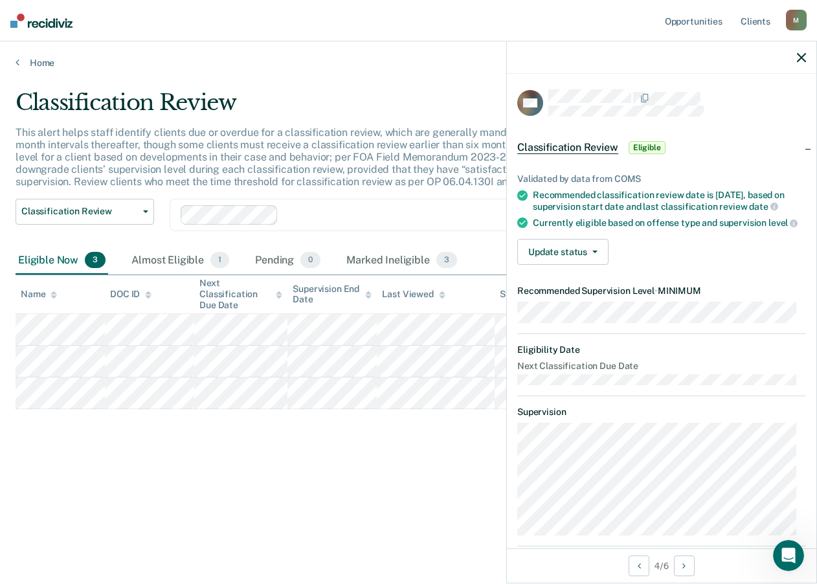
click at [654, 147] on span "Eligible" at bounding box center [647, 147] width 37 height 13
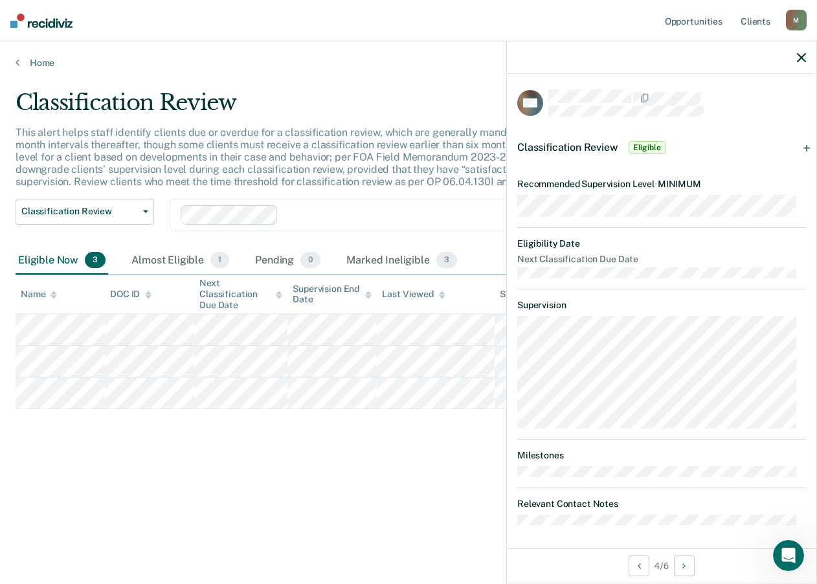
click at [659, 146] on span "Eligible" at bounding box center [647, 147] width 37 height 13
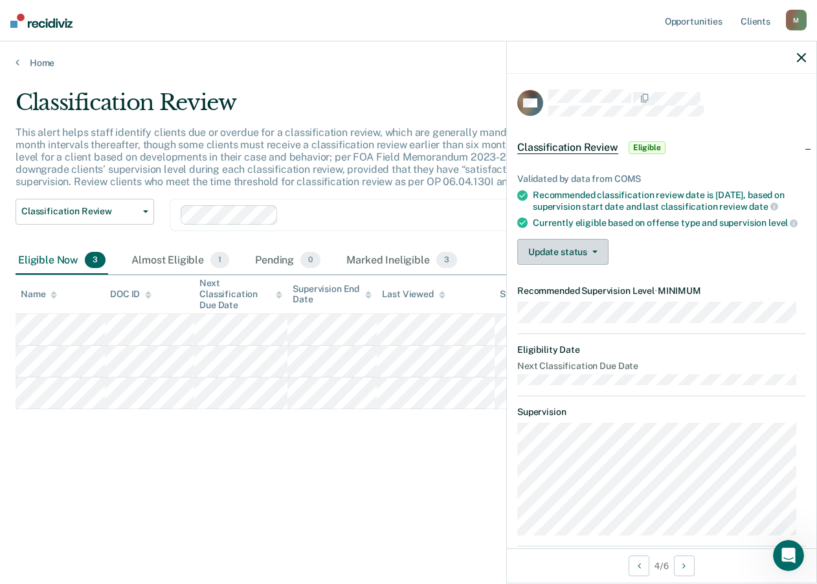
click at [588, 253] on span "button" at bounding box center [592, 252] width 10 height 3
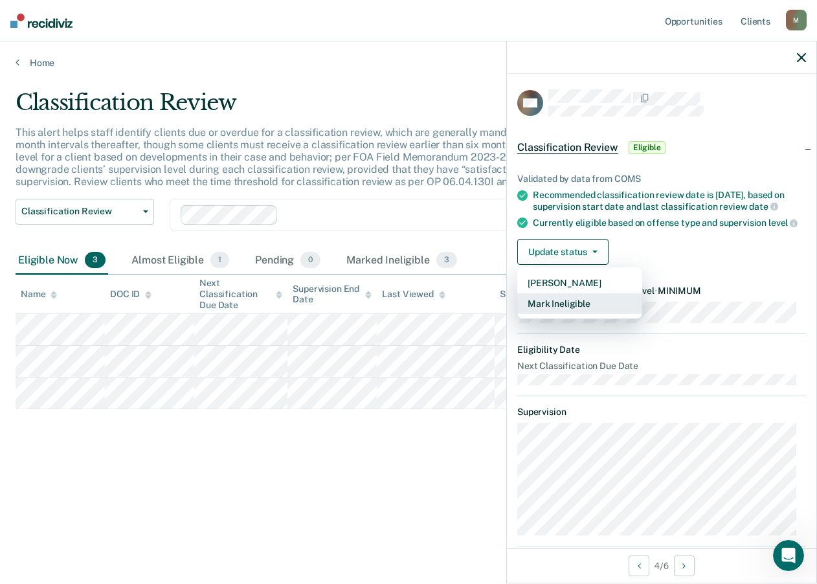
click at [575, 314] on button "Mark Ineligible" at bounding box center [580, 303] width 125 height 21
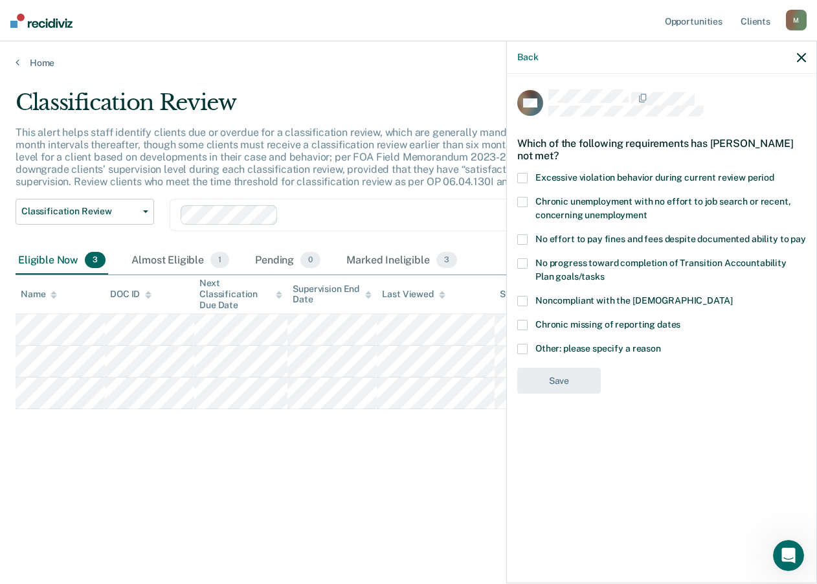
click at [520, 205] on span at bounding box center [523, 202] width 10 height 10
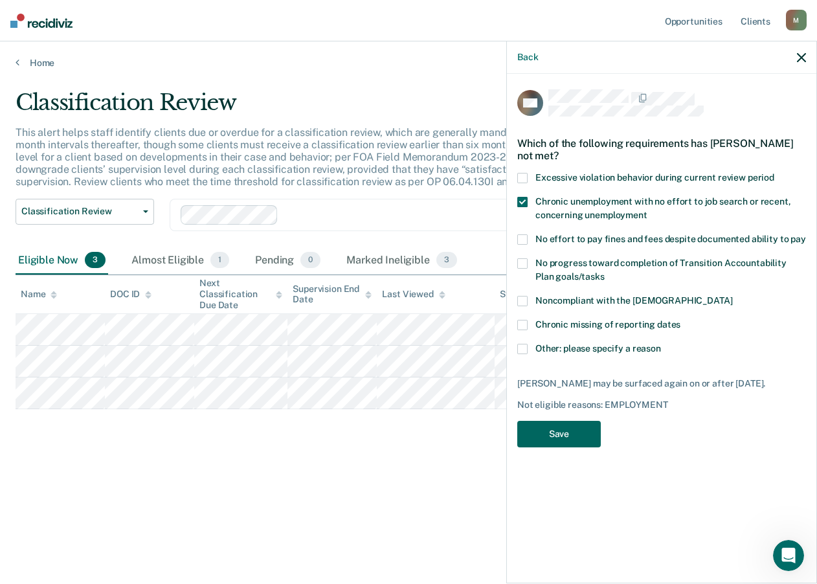
click at [572, 434] on button "Save" at bounding box center [560, 434] width 84 height 27
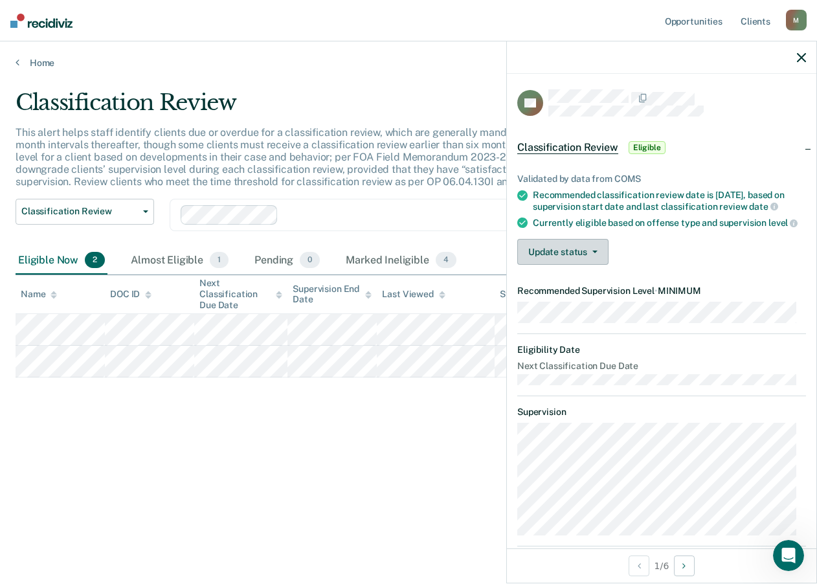
click at [560, 265] on button "Update status" at bounding box center [563, 252] width 91 height 26
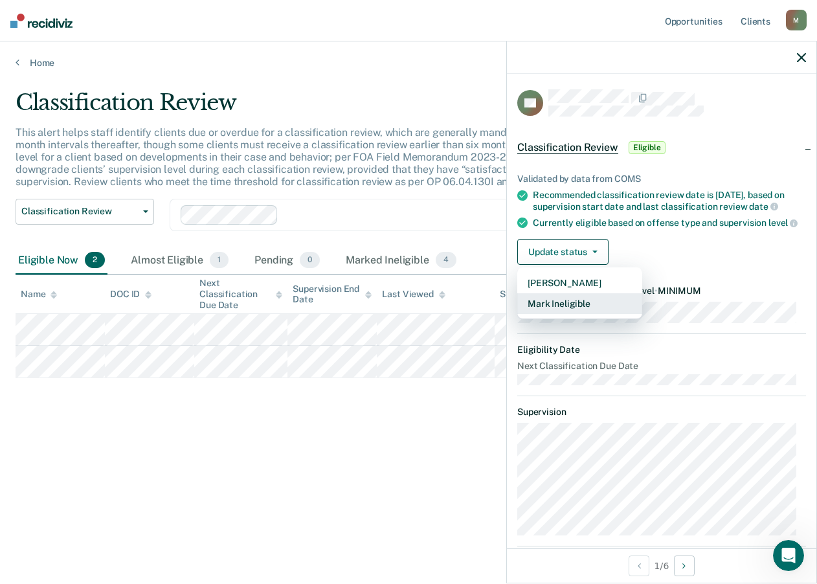
click at [565, 314] on button "Mark Ineligible" at bounding box center [580, 303] width 125 height 21
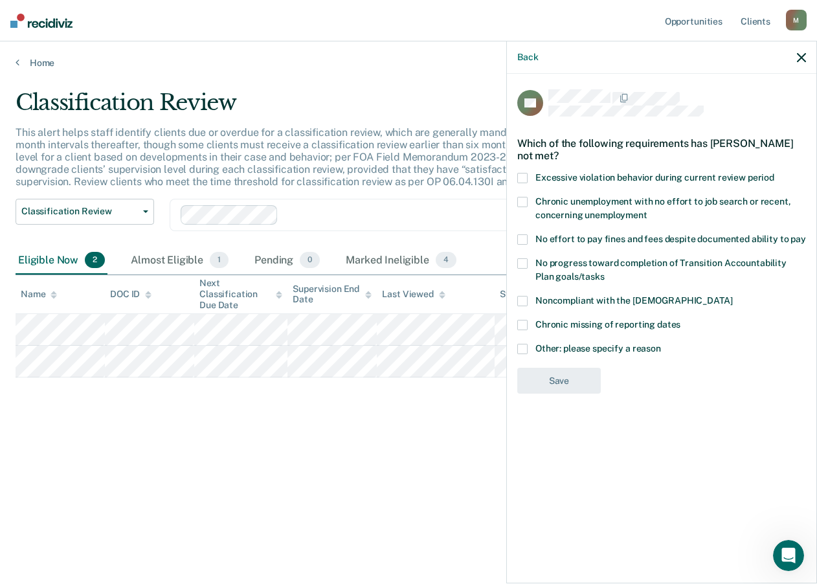
click at [525, 350] on span at bounding box center [523, 349] width 10 height 10
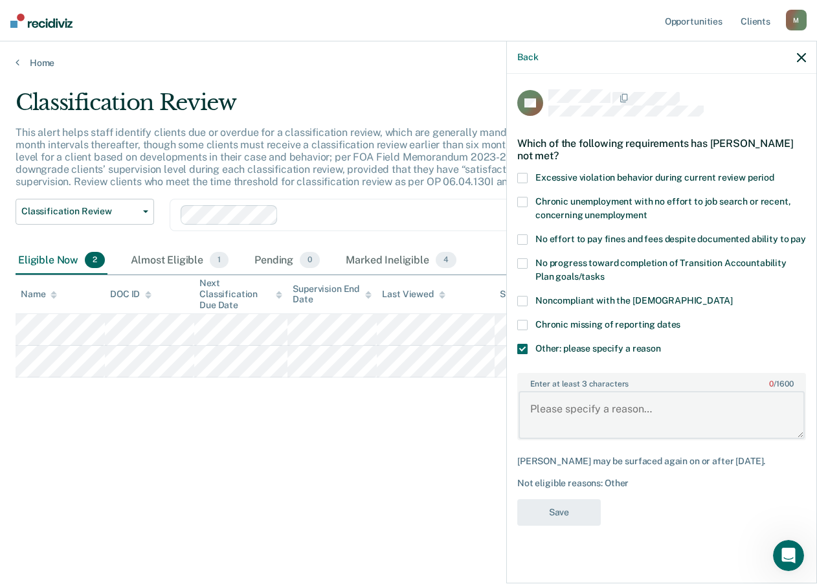
click at [560, 404] on textarea "Enter at least 3 characters 0 / 1600" at bounding box center [662, 415] width 286 height 48
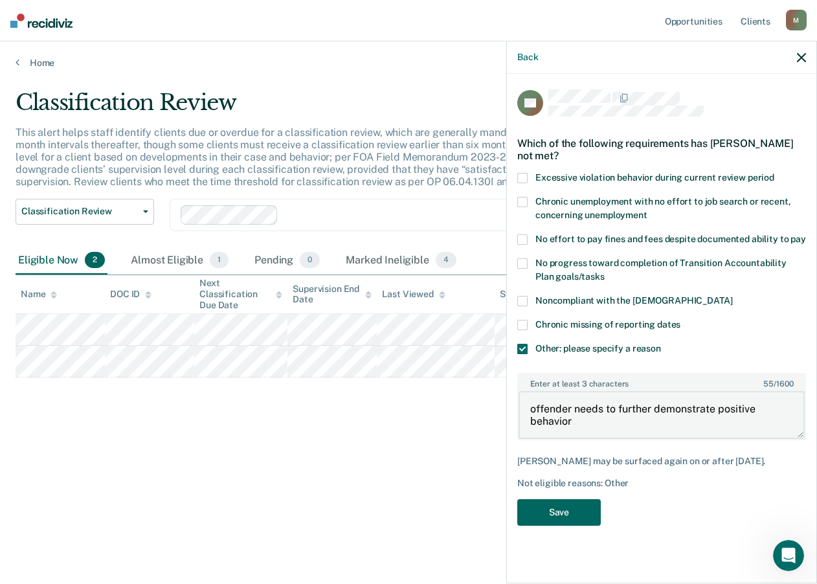
type textarea "offender needs to further demonstrate positive behavior"
click at [560, 499] on button "Save" at bounding box center [560, 512] width 84 height 27
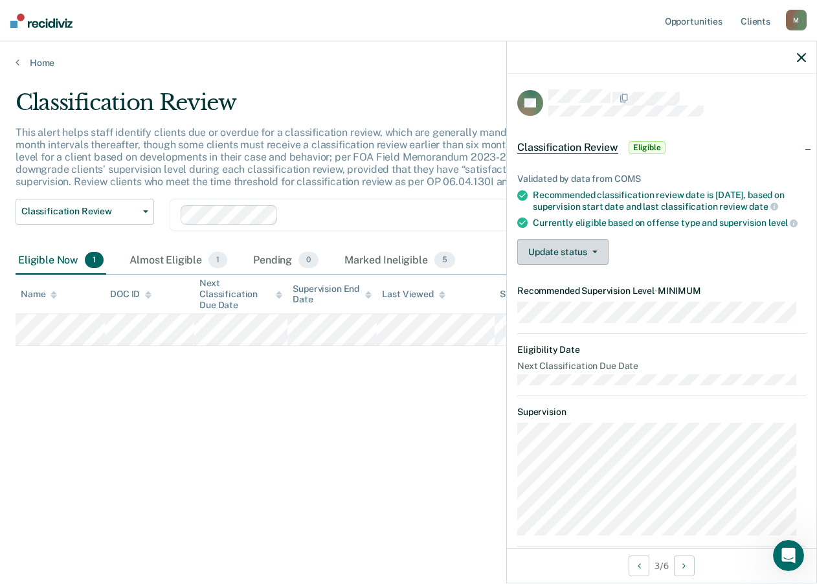
click at [576, 265] on button "Update status" at bounding box center [563, 252] width 91 height 26
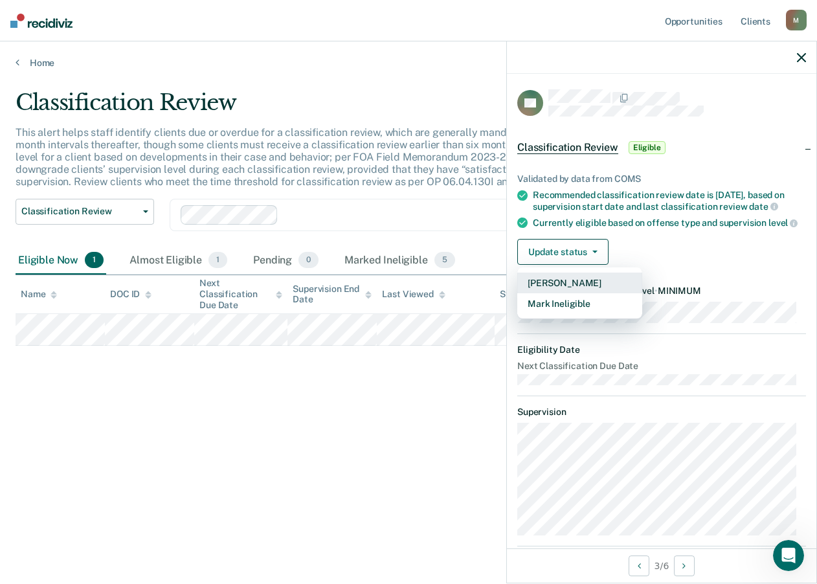
click at [584, 293] on button "[PERSON_NAME]" at bounding box center [580, 283] width 125 height 21
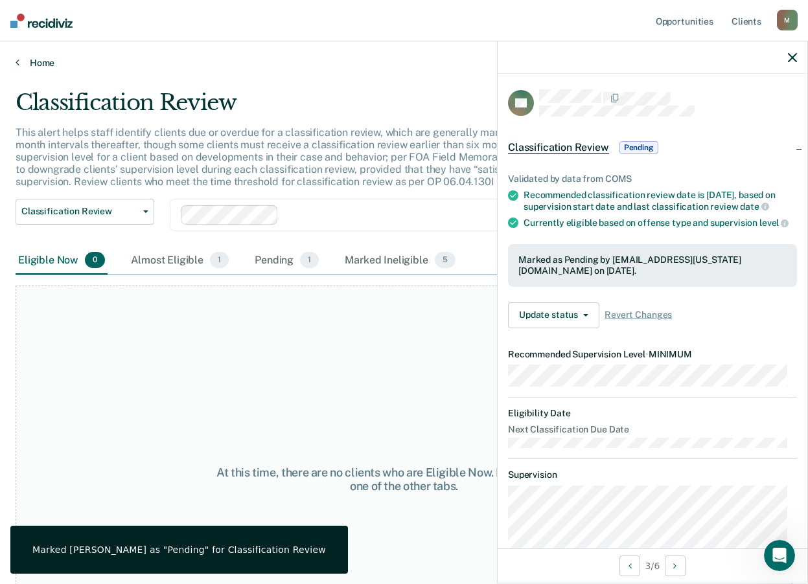
click at [29, 67] on link "Home" at bounding box center [404, 63] width 777 height 12
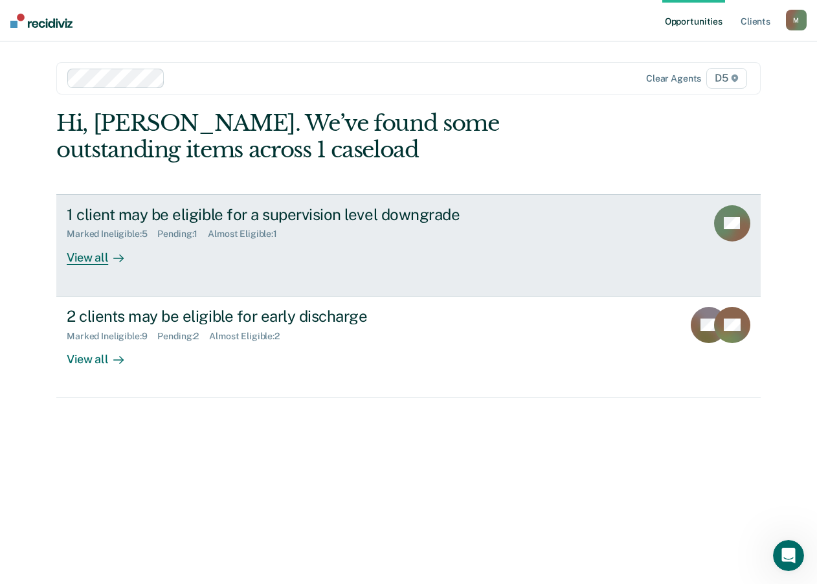
click at [100, 267] on link "1 client may be eligible for a supervision level downgrade Marked Ineligible : …" at bounding box center [408, 245] width 705 height 102
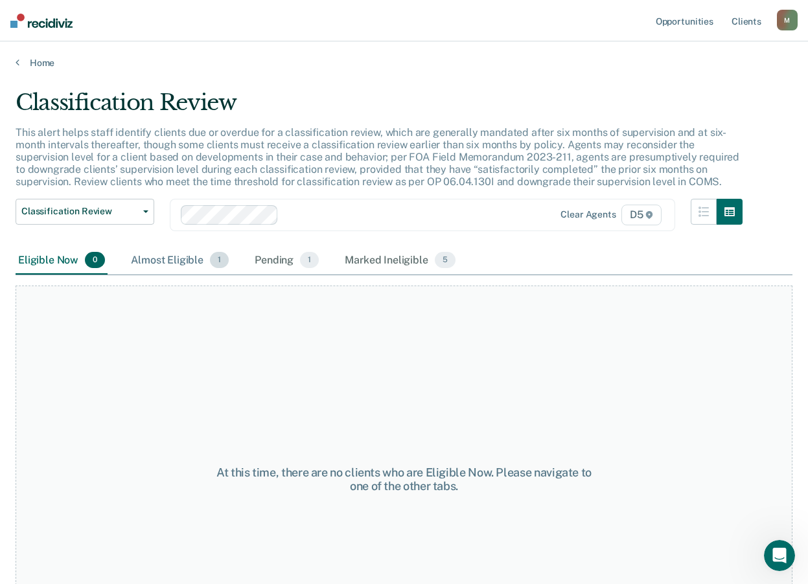
click at [172, 262] on div "Almost Eligible 1" at bounding box center [179, 261] width 103 height 28
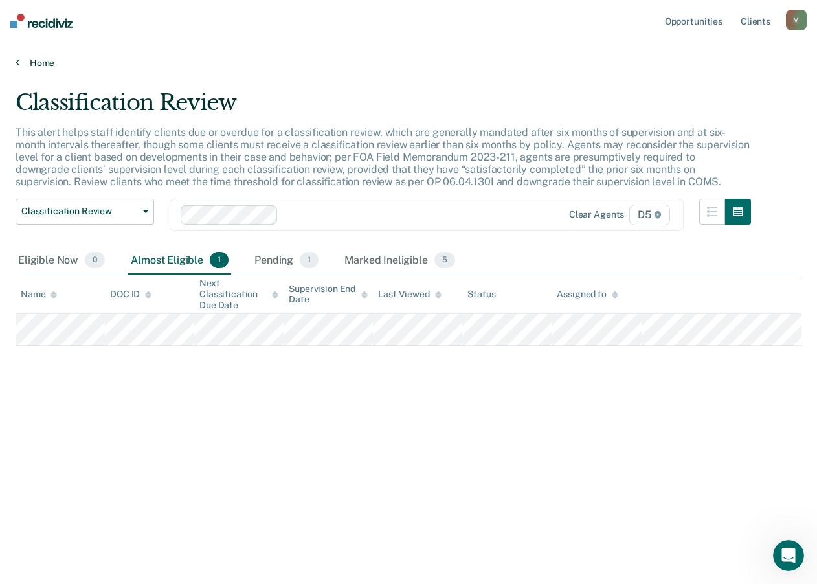
click at [38, 68] on link "Home" at bounding box center [409, 63] width 786 height 12
